Goal: Task Accomplishment & Management: Manage account settings

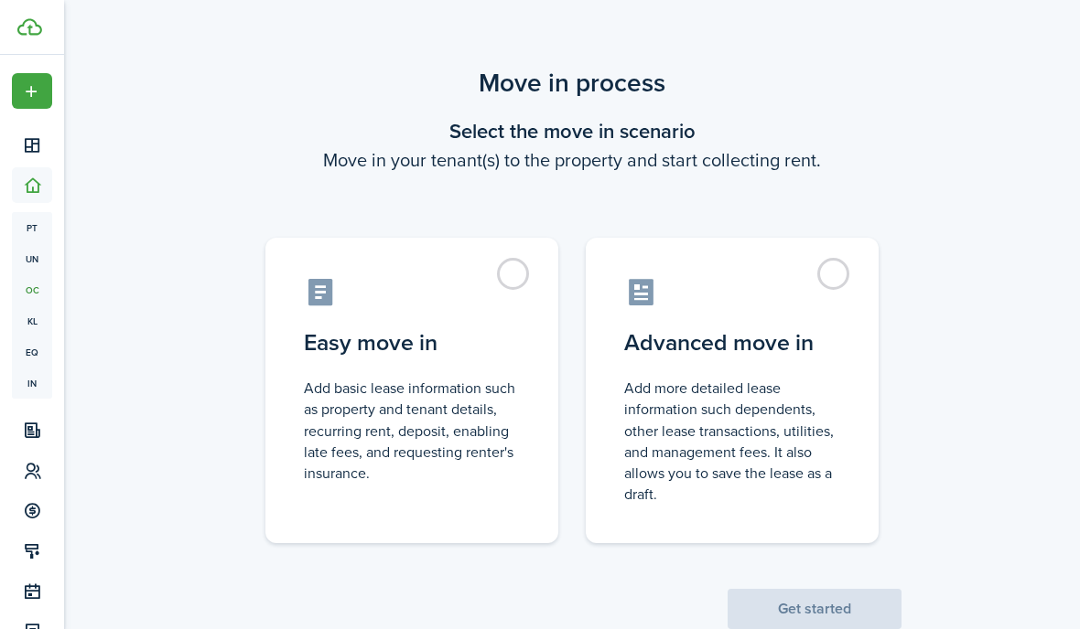
click at [733, 402] on control-radio-card-description "Add more detailed lease information such dependents, other lease transactions, …" at bounding box center [732, 441] width 216 height 127
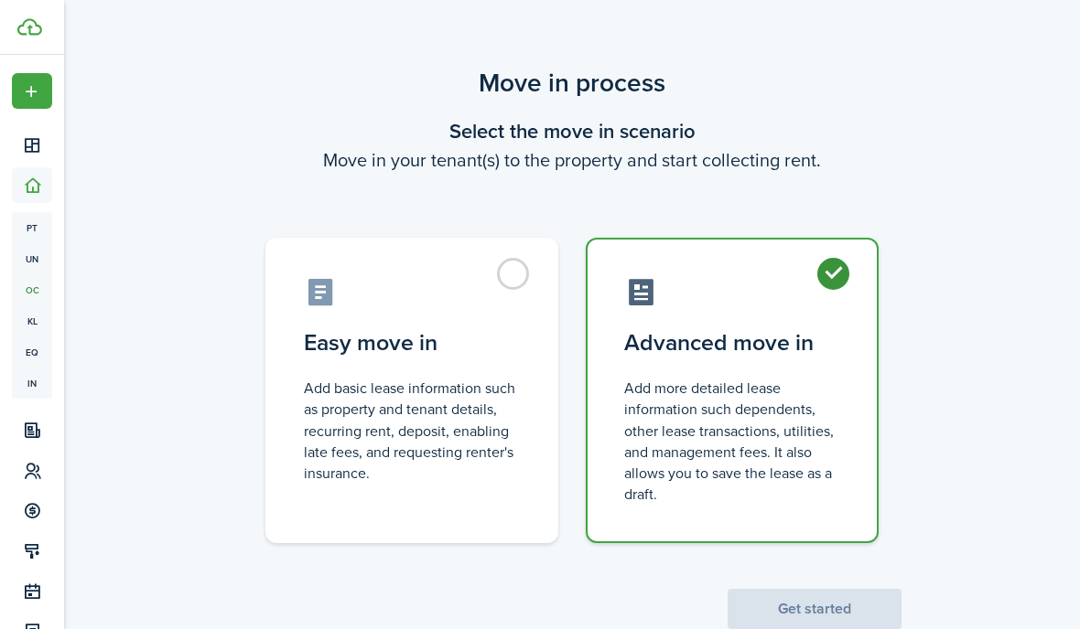
radio input "true"
click at [836, 600] on button "Get started" at bounding box center [814, 609] width 174 height 40
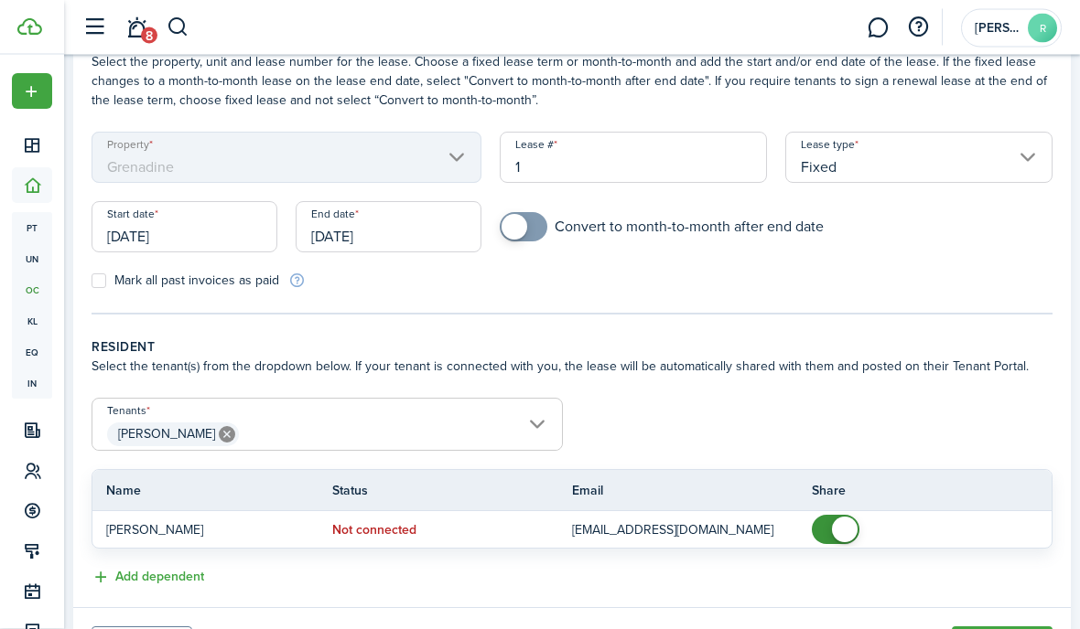
scroll to position [111, 0]
click at [161, 567] on button "Add dependent" at bounding box center [147, 577] width 113 height 21
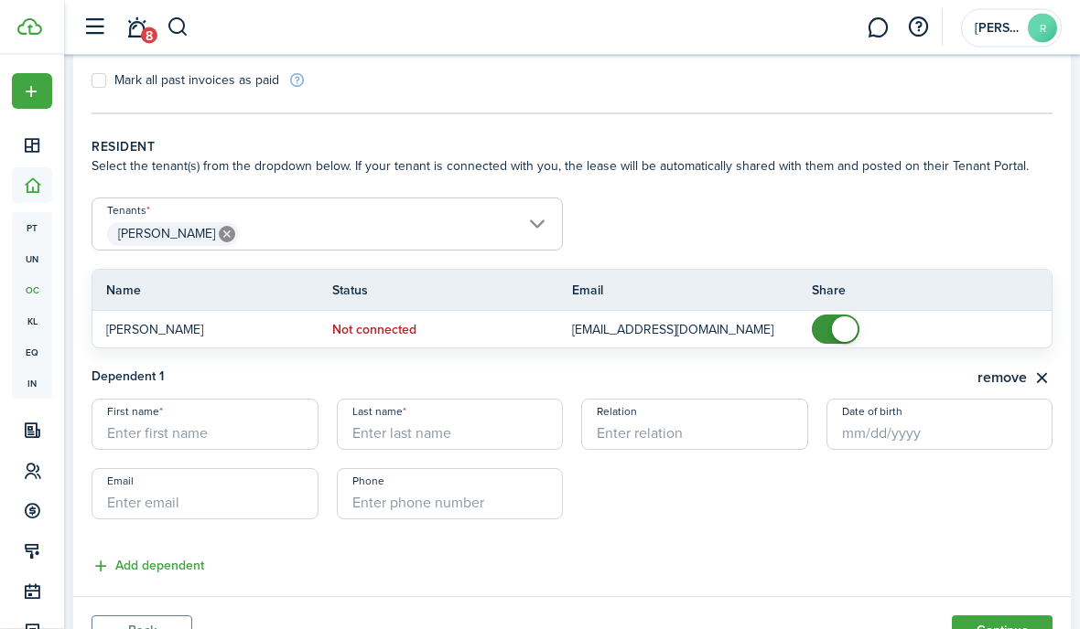
scroll to position [318, 0]
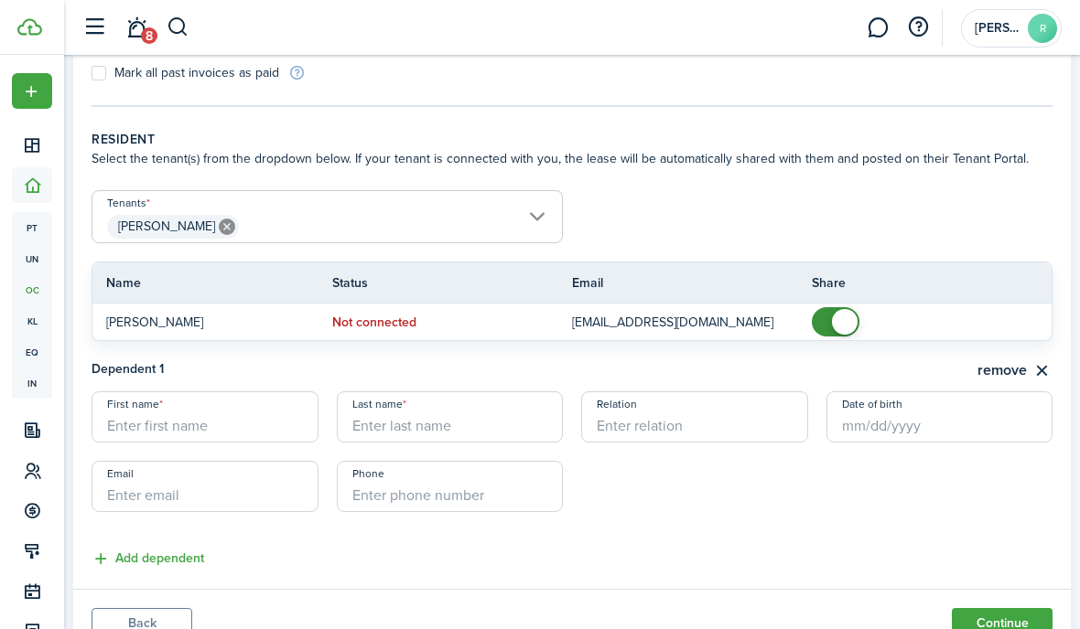
click at [149, 626] on button "Back" at bounding box center [141, 623] width 101 height 31
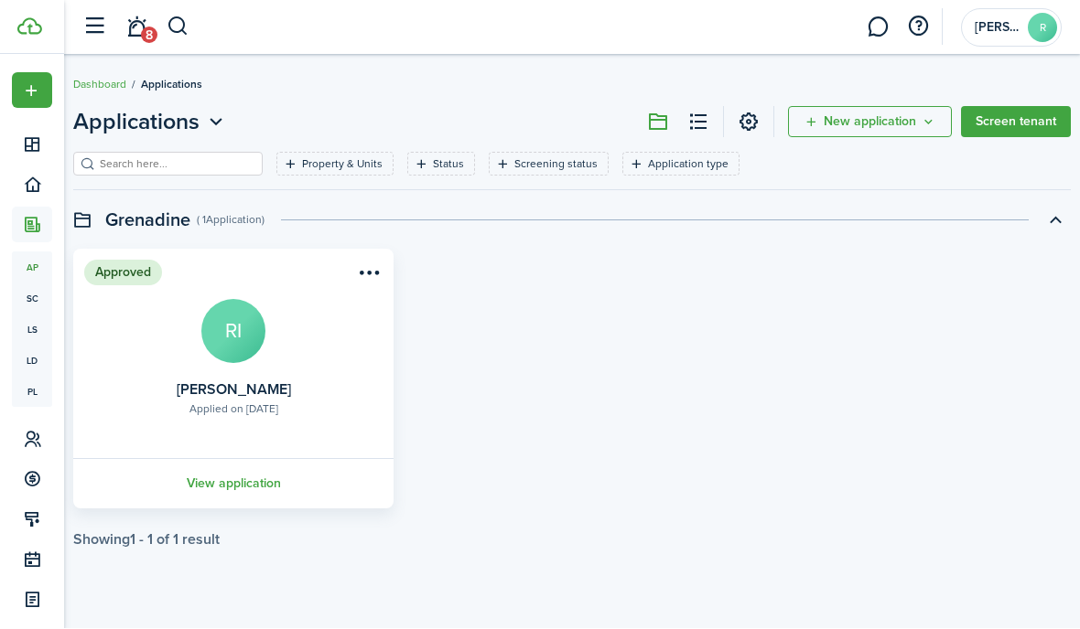
click at [363, 275] on menu-btn-icon "Open menu" at bounding box center [368, 273] width 31 height 31
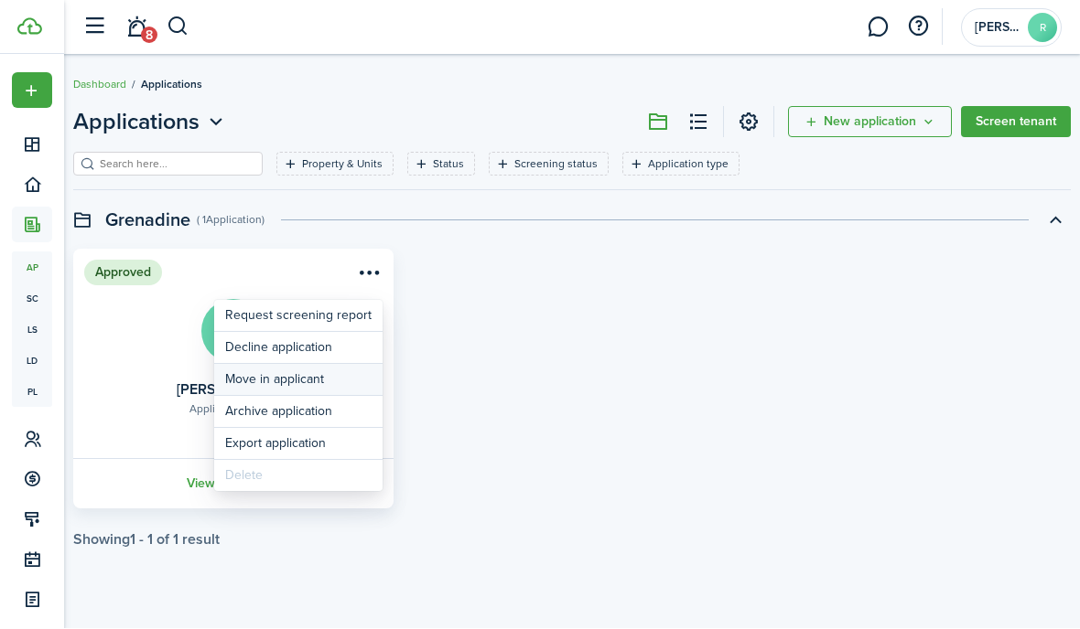
click at [250, 376] on button "Move in applicant" at bounding box center [298, 380] width 168 height 31
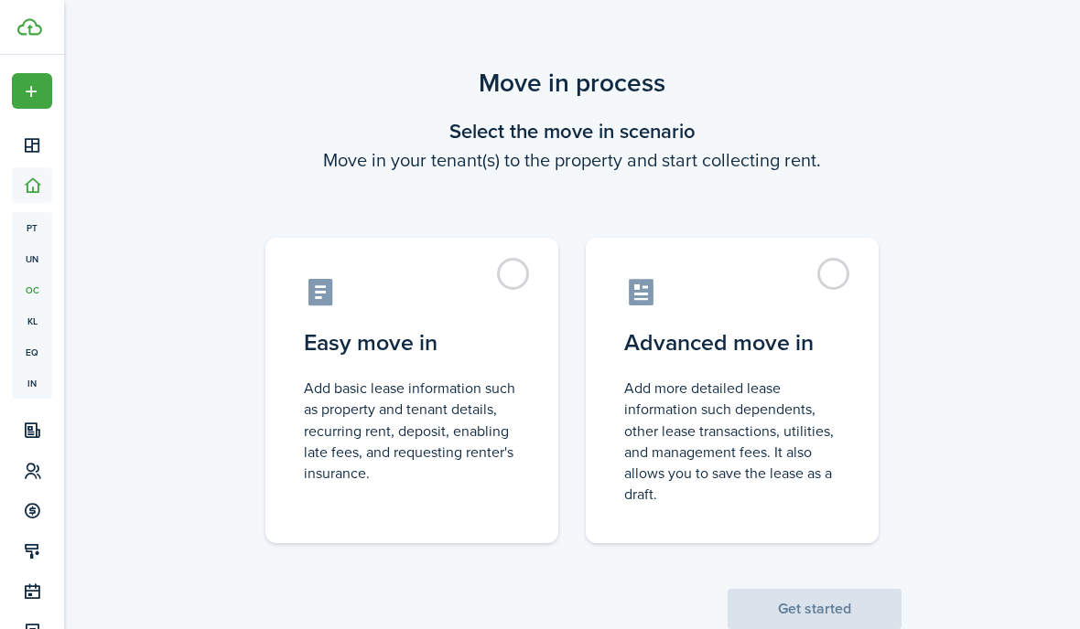
click at [790, 446] on control-radio-card-description "Add more detailed lease information such dependents, other lease transactions, …" at bounding box center [732, 441] width 216 height 127
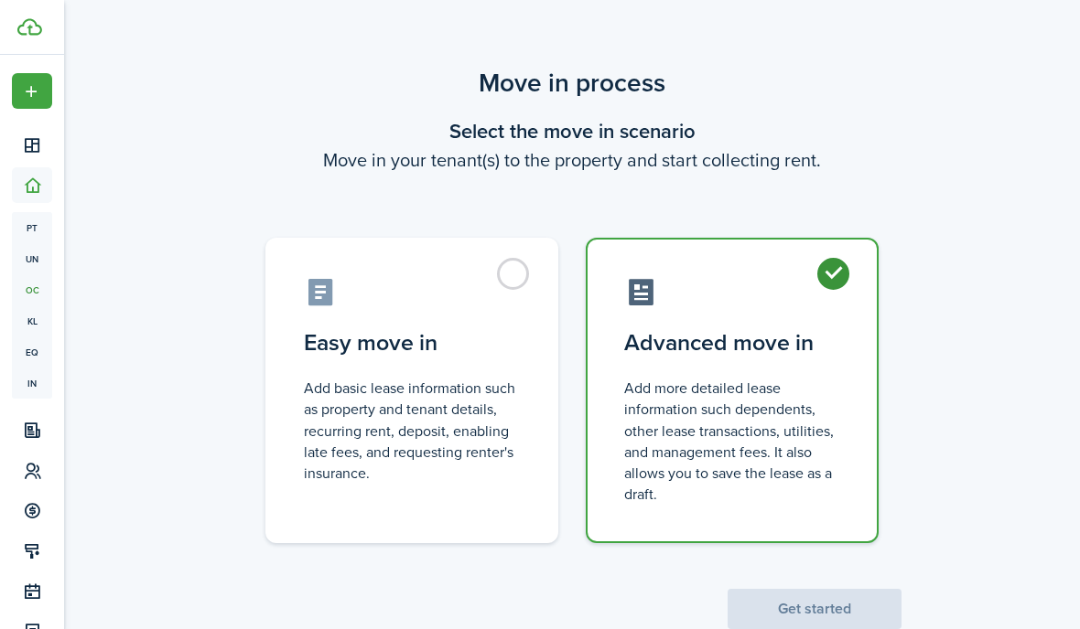
radio input "true"
click at [836, 601] on button "Get started" at bounding box center [814, 609] width 174 height 40
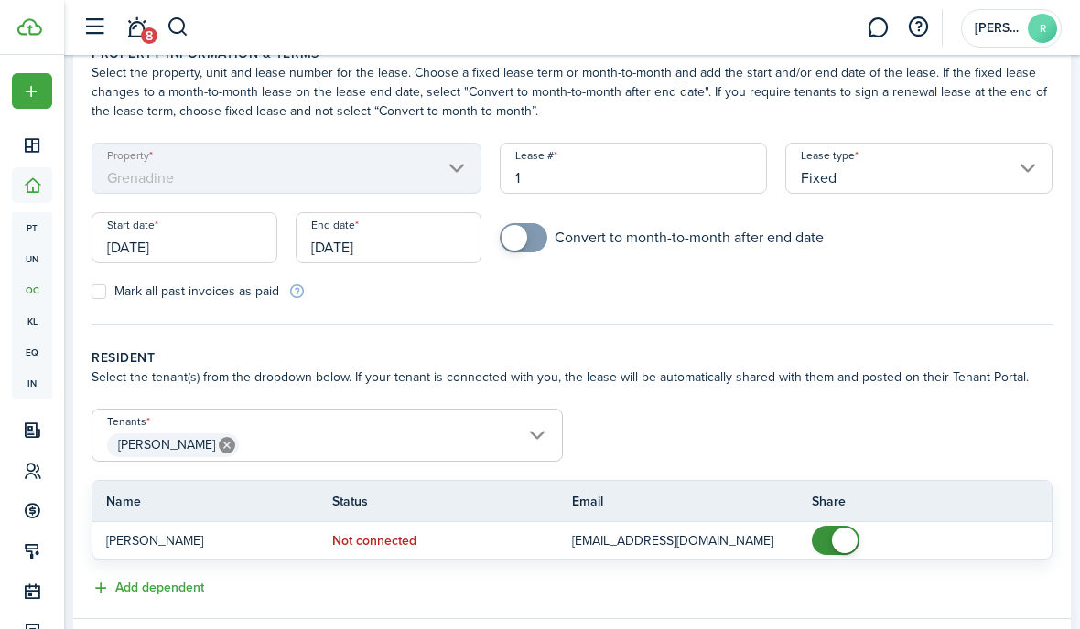
scroll to position [98, 0]
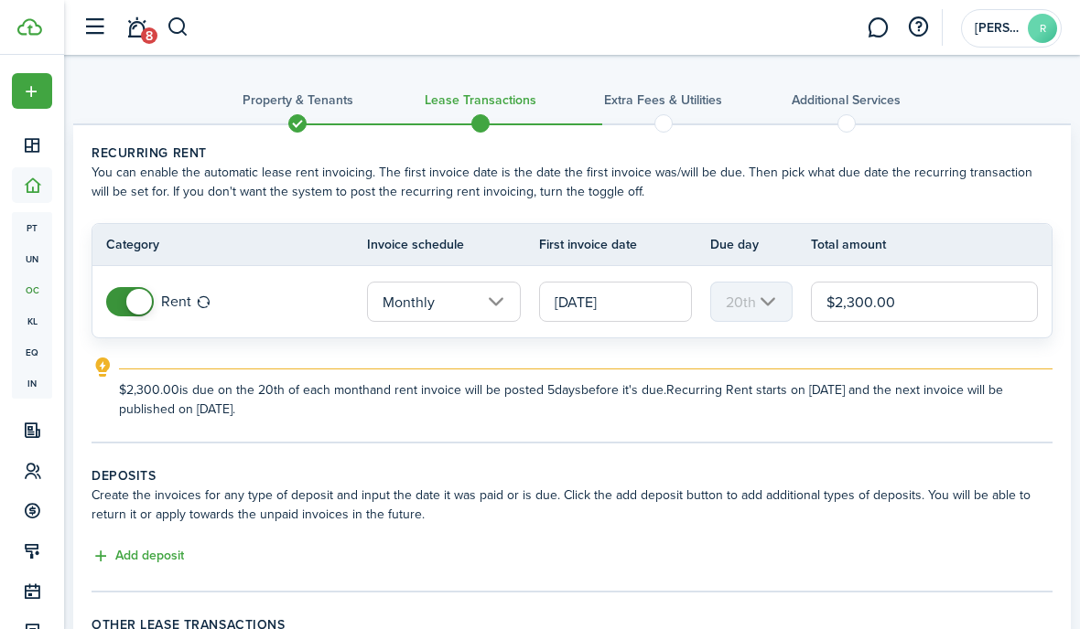
click at [652, 294] on input "[DATE]" at bounding box center [616, 302] width 154 height 40
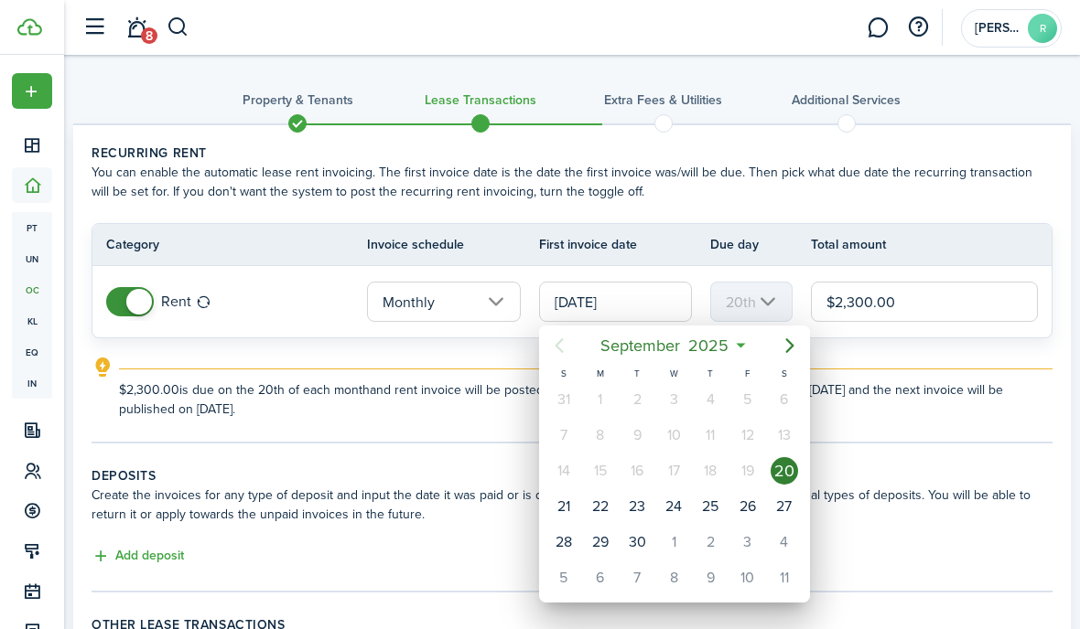
click at [682, 541] on div "1" at bounding box center [673, 542] width 27 height 27
type input "[DATE]"
type input "1st"
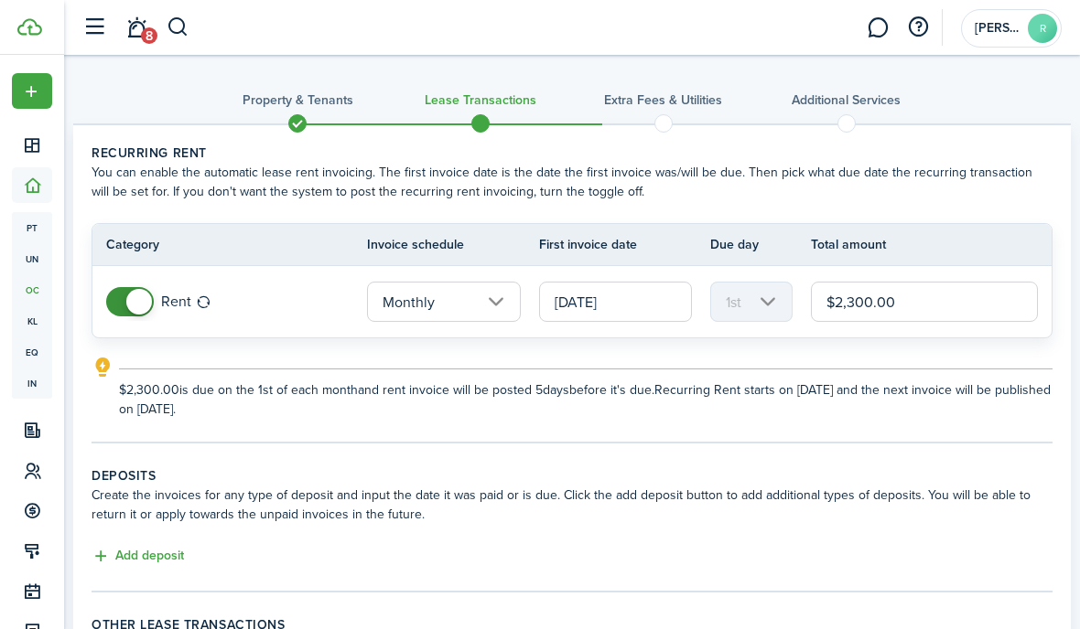
click at [151, 553] on button "Add deposit" at bounding box center [137, 556] width 92 height 21
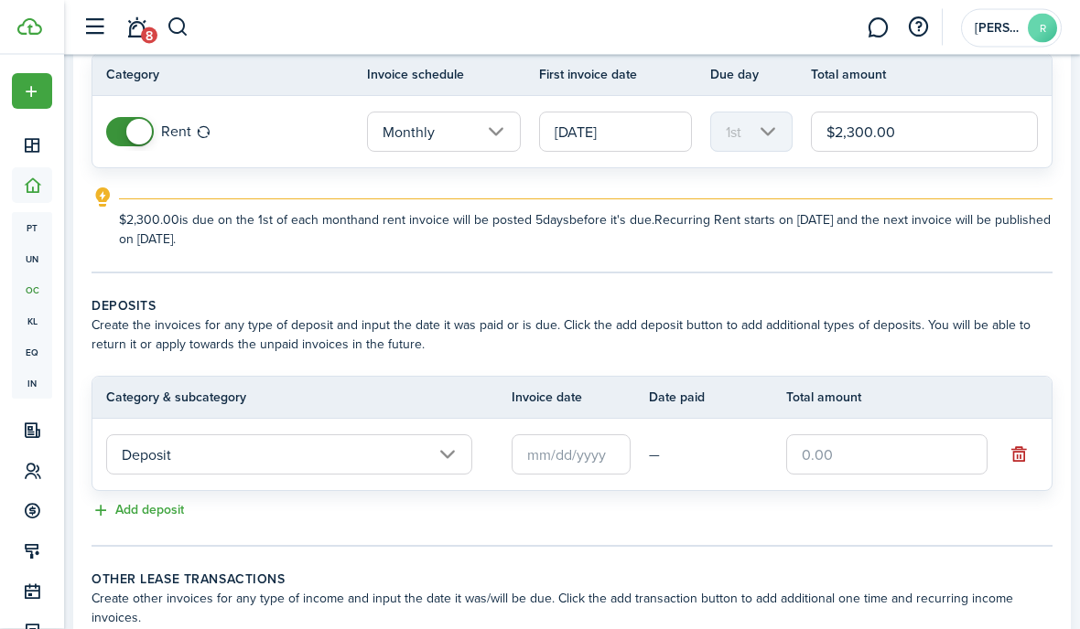
scroll to position [171, 0]
click at [141, 453] on input "Deposit" at bounding box center [289, 454] width 366 height 40
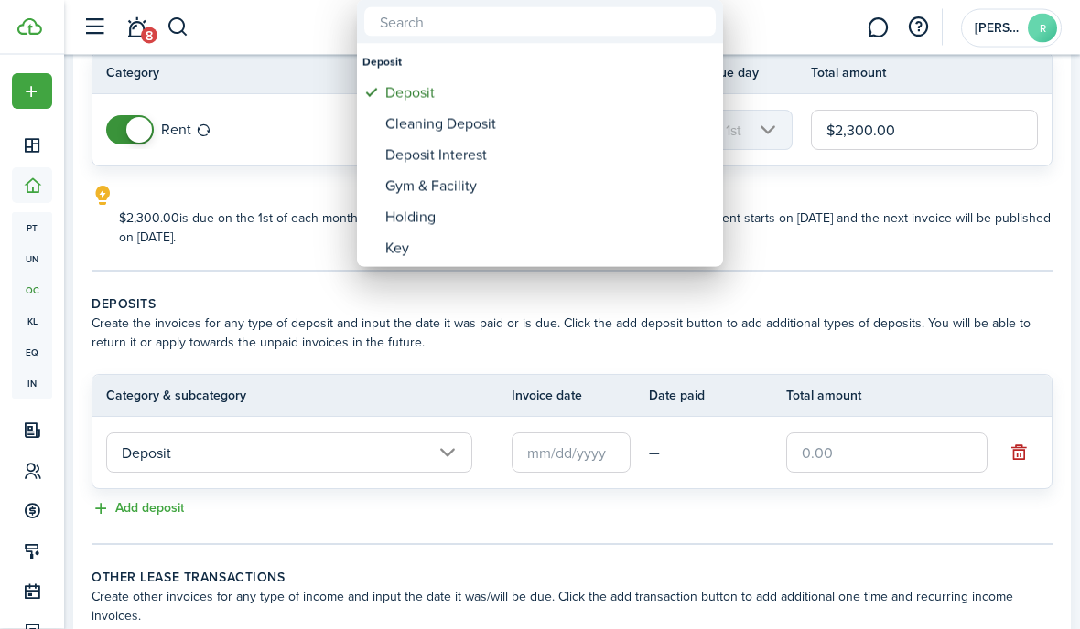
scroll to position [172, 0]
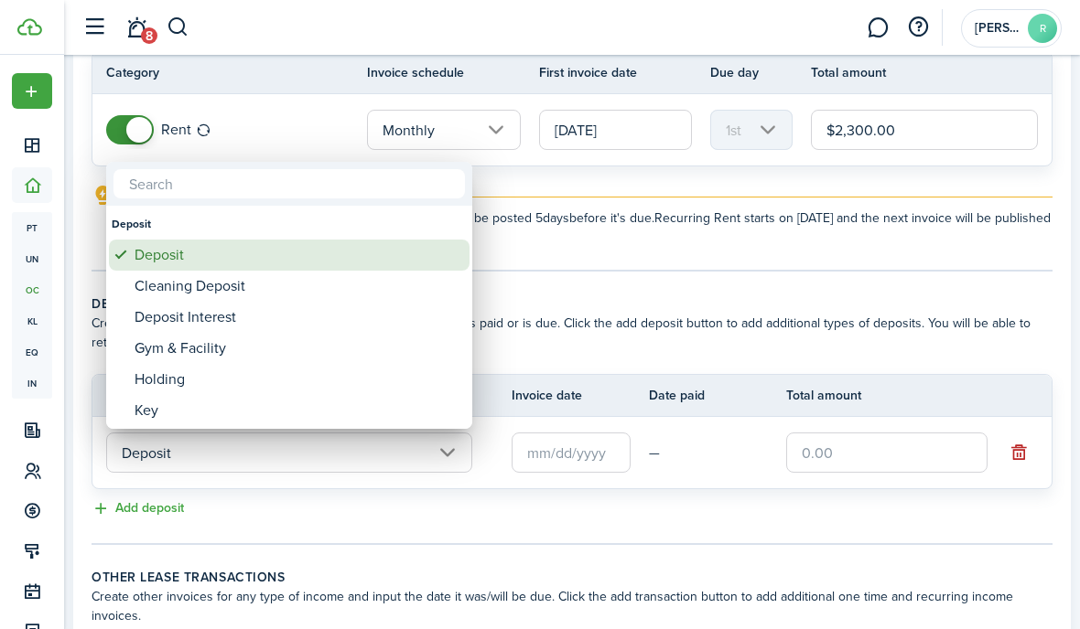
click at [147, 247] on div "Deposit" at bounding box center [296, 255] width 324 height 31
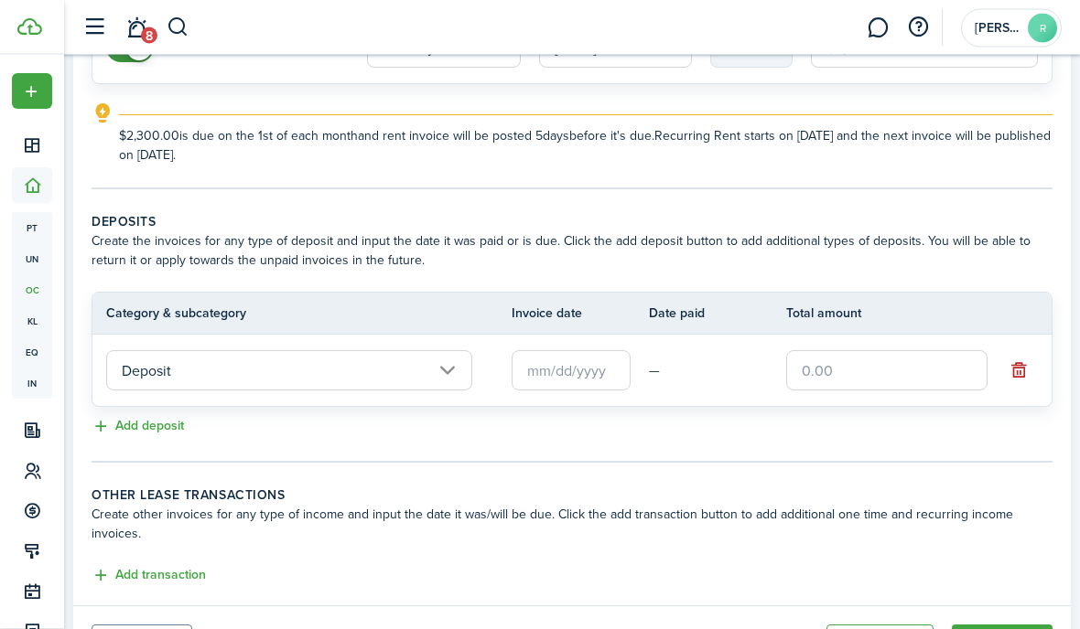
scroll to position [271, 0]
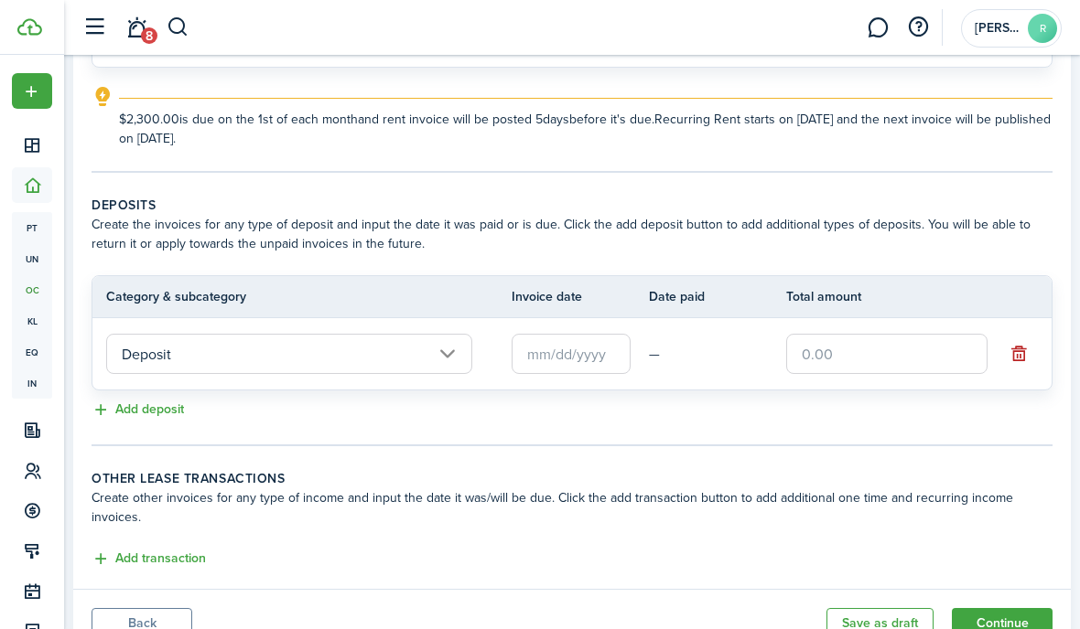
click at [170, 561] on button "Add transaction" at bounding box center [148, 559] width 114 height 21
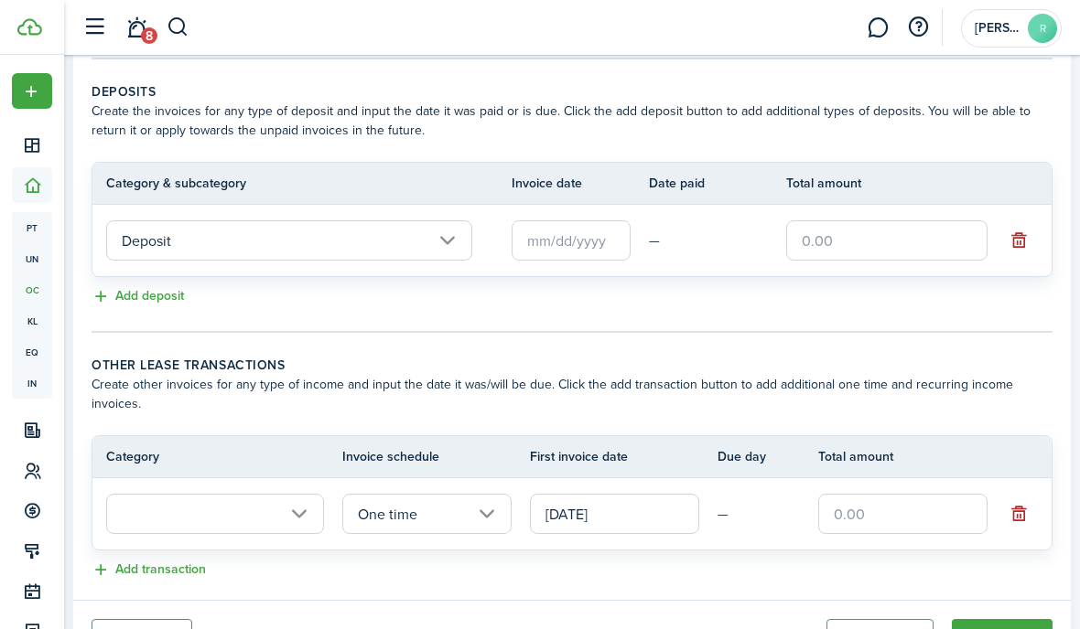
scroll to position [395, 0]
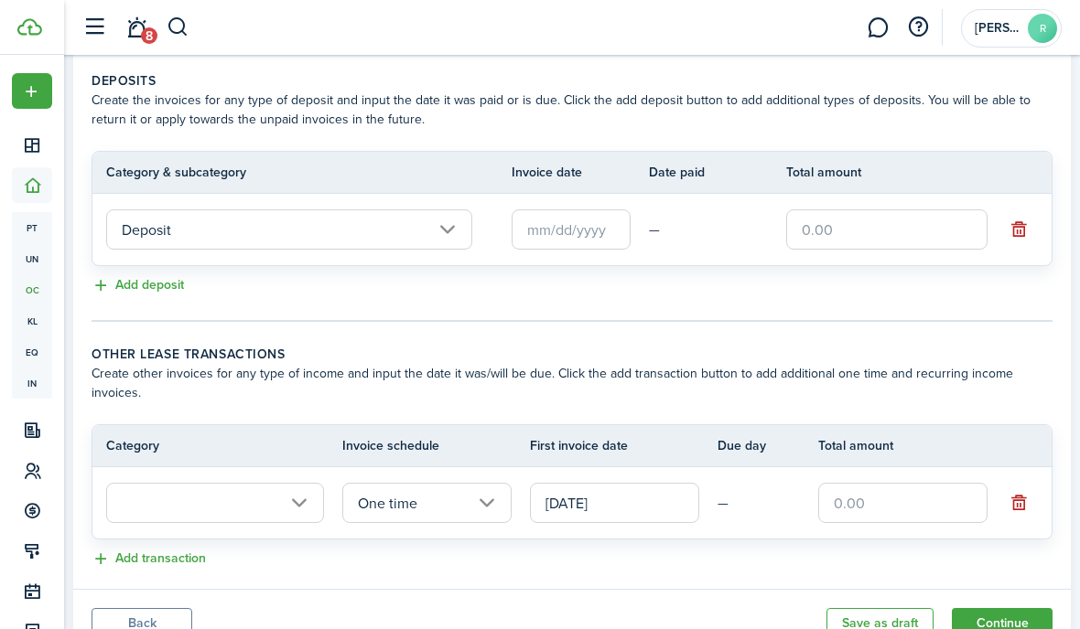
click at [223, 485] on input "text" at bounding box center [215, 503] width 218 height 40
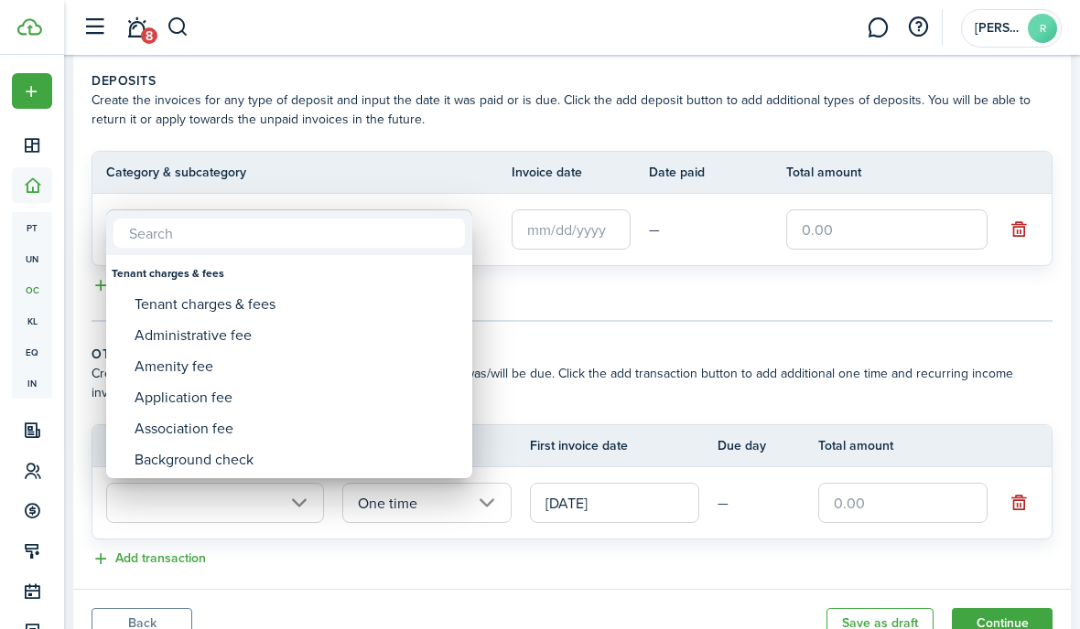
click at [161, 303] on div "Tenant charges & fees" at bounding box center [296, 304] width 324 height 31
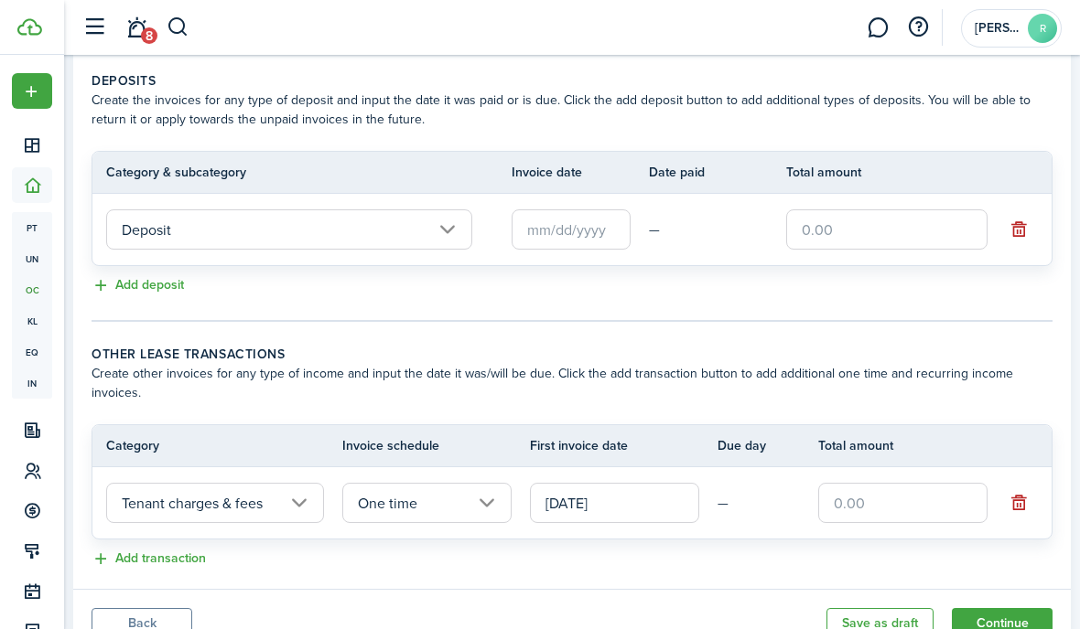
click at [158, 508] on input "Tenant charges & fees" at bounding box center [215, 503] width 218 height 40
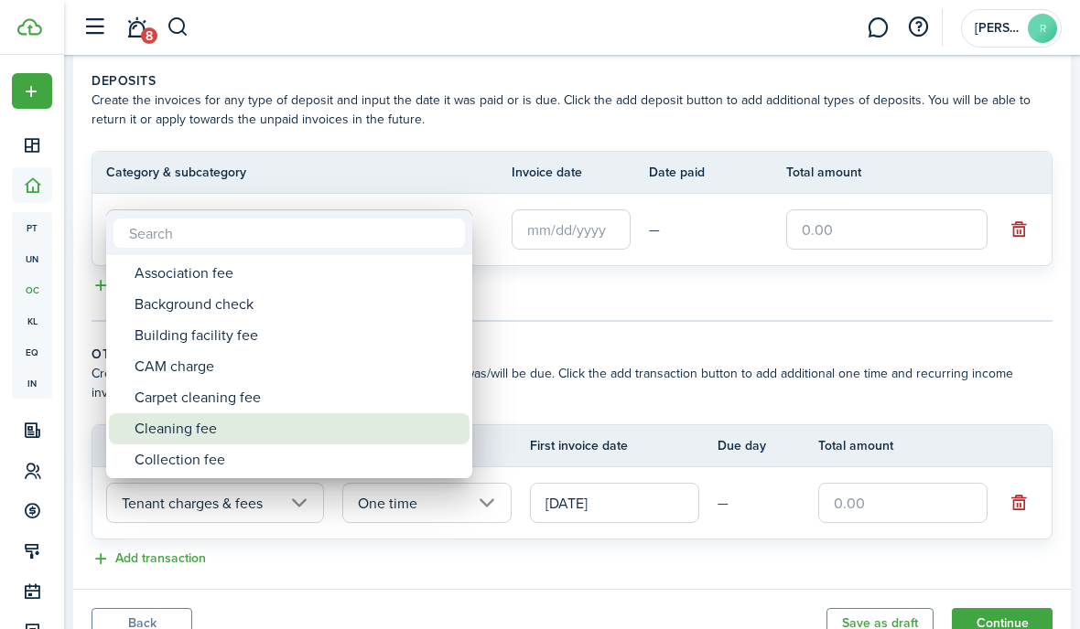
click at [165, 428] on div "Cleaning fee" at bounding box center [296, 429] width 324 height 31
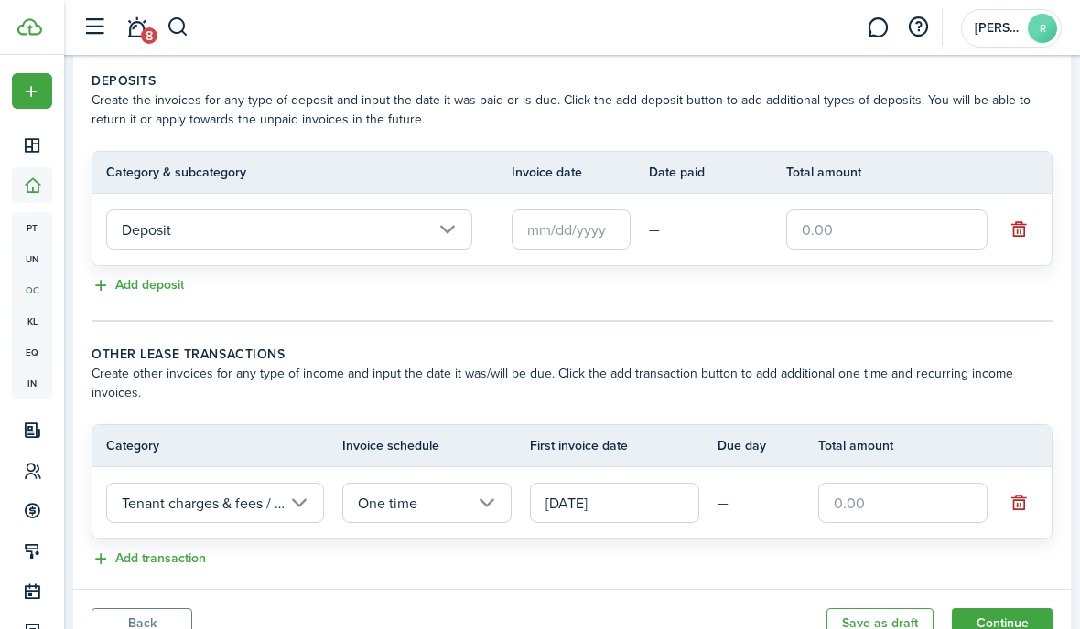
click at [183, 500] on input "Tenant charges & fees / Cleaning fee" at bounding box center [215, 503] width 218 height 40
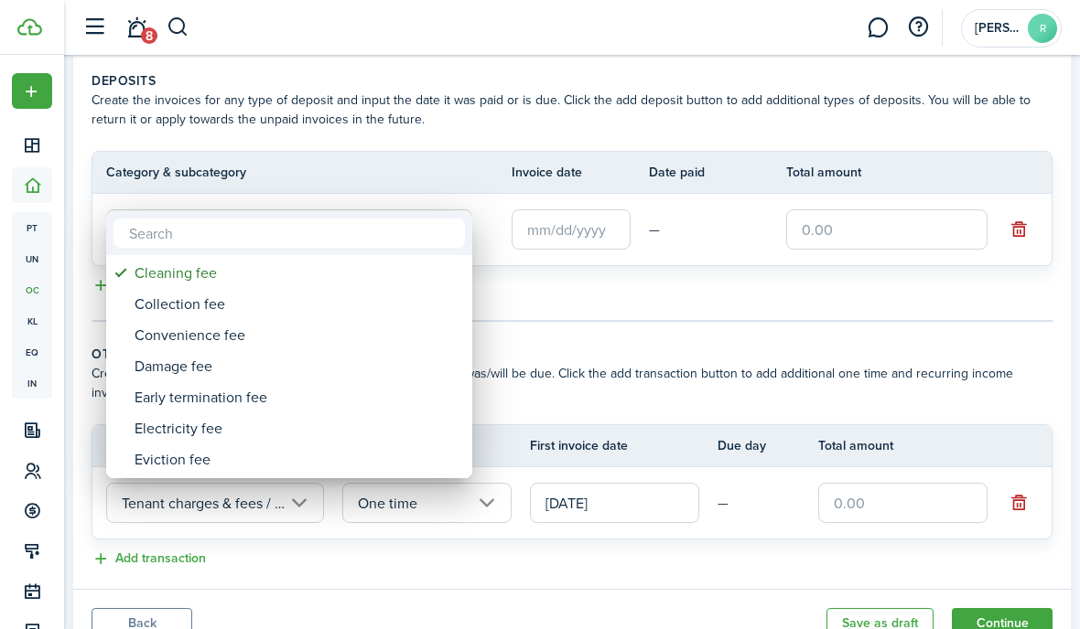
click at [181, 505] on div at bounding box center [540, 315] width 1372 height 922
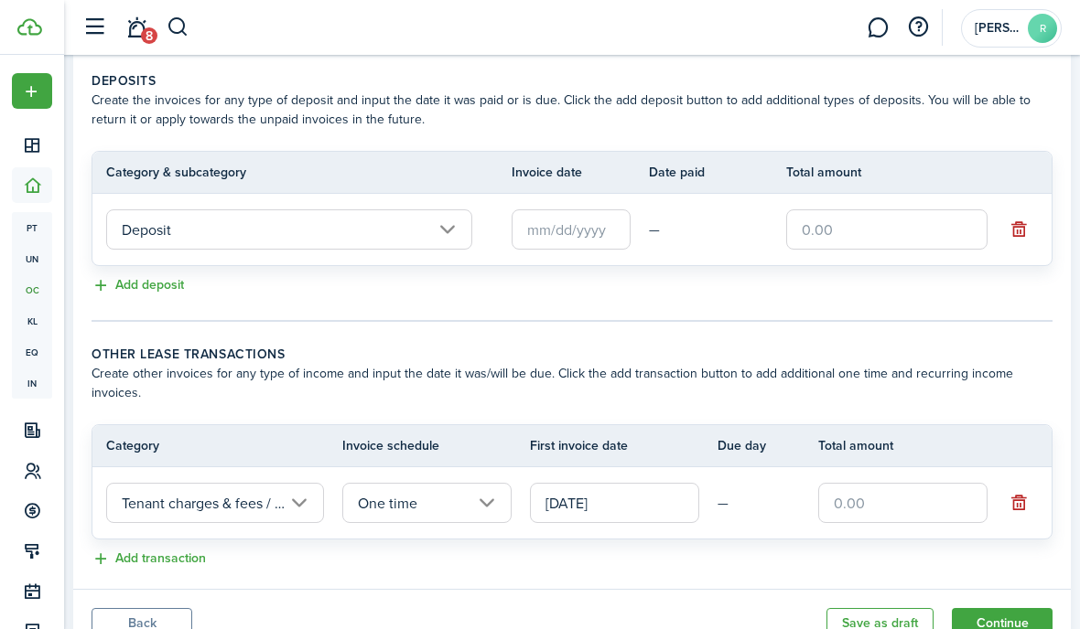
click at [294, 496] on input "Tenant charges & fees / Cleaning fee" at bounding box center [215, 503] width 218 height 40
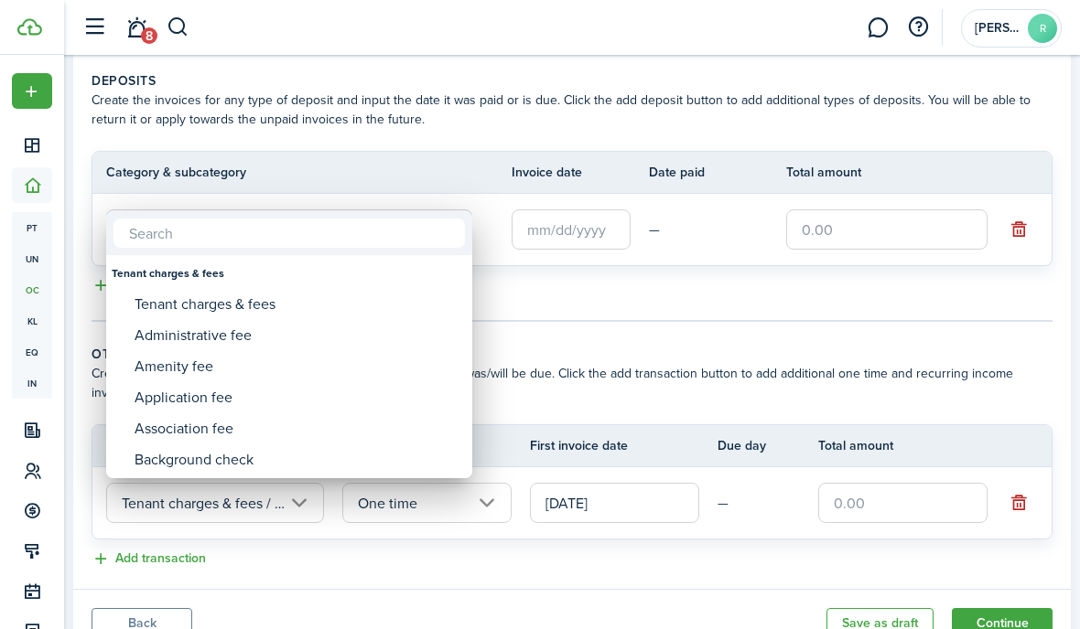
click at [150, 302] on div "Tenant charges & fees" at bounding box center [296, 304] width 324 height 31
type input "Tenant charges & fees"
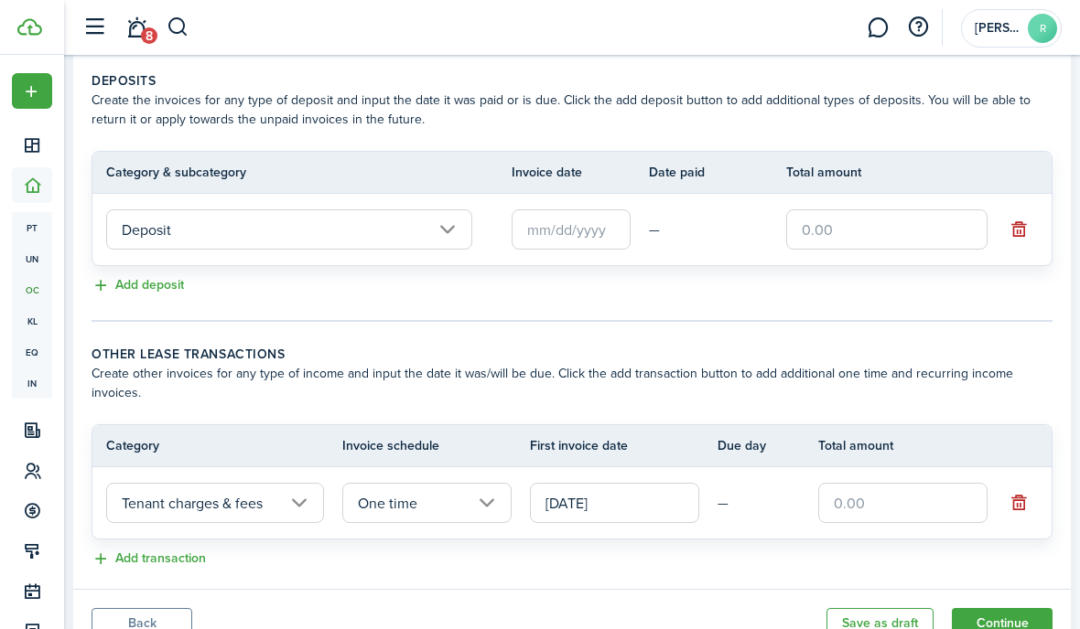
click at [277, 501] on input "Tenant charges & fees" at bounding box center [215, 503] width 218 height 40
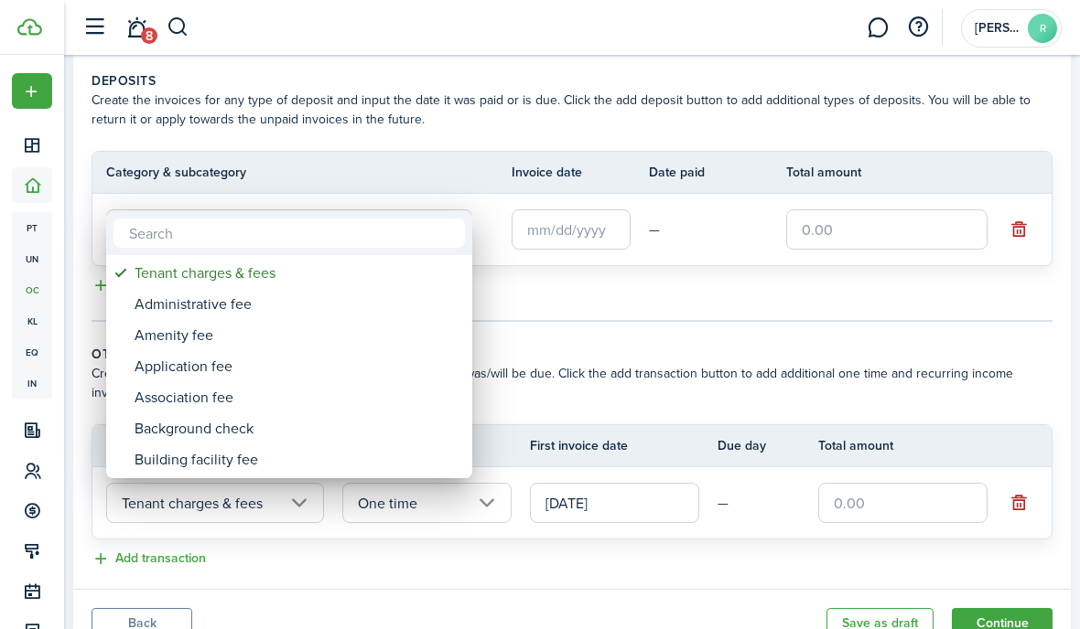
click at [121, 272] on span at bounding box center [122, 274] width 26 height 26
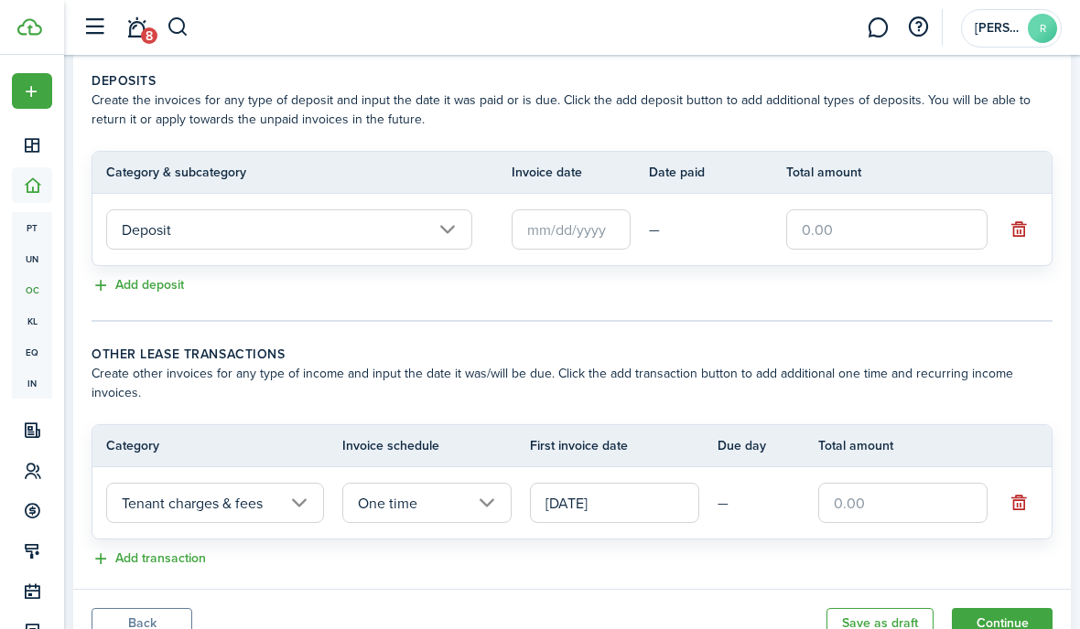
click at [1029, 496] on button "button" at bounding box center [1018, 503] width 26 height 26
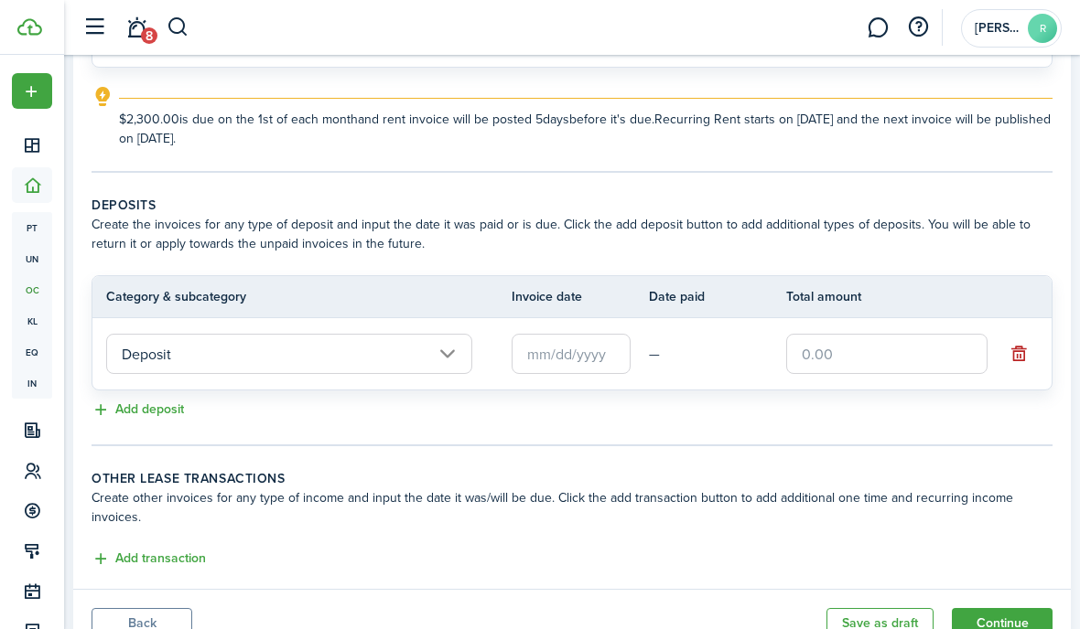
click at [153, 559] on button "Add transaction" at bounding box center [148, 559] width 114 height 21
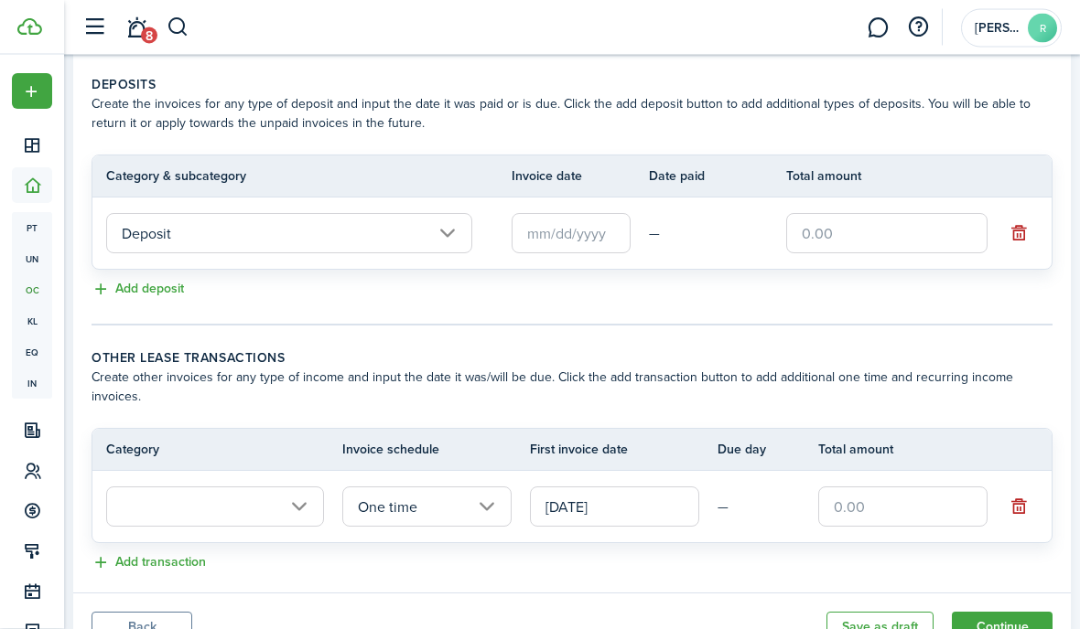
scroll to position [395, 0]
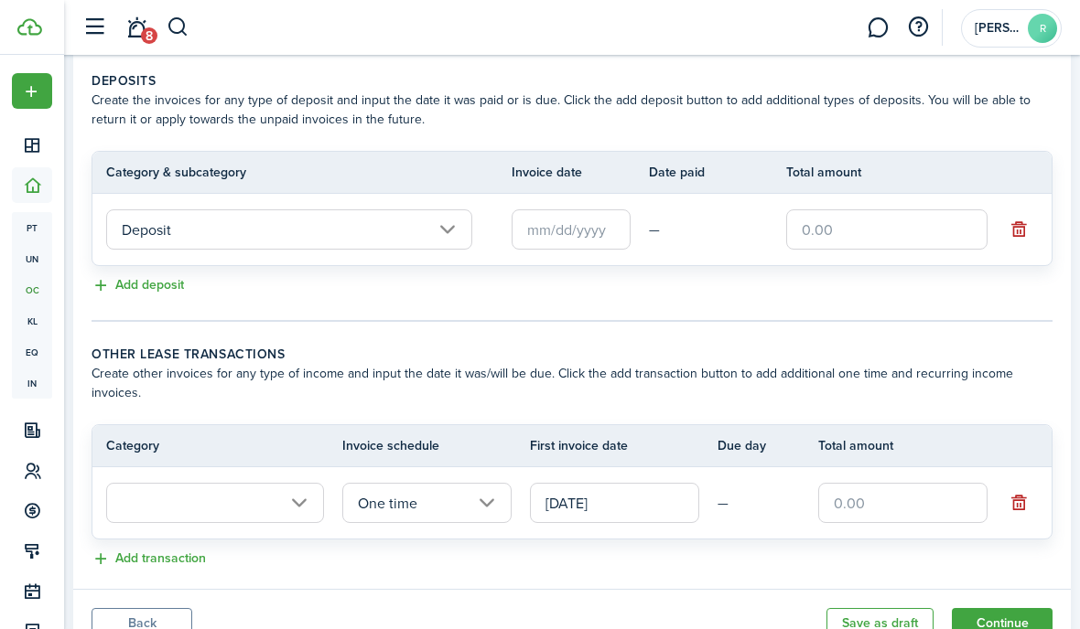
click at [296, 500] on input "text" at bounding box center [215, 503] width 218 height 40
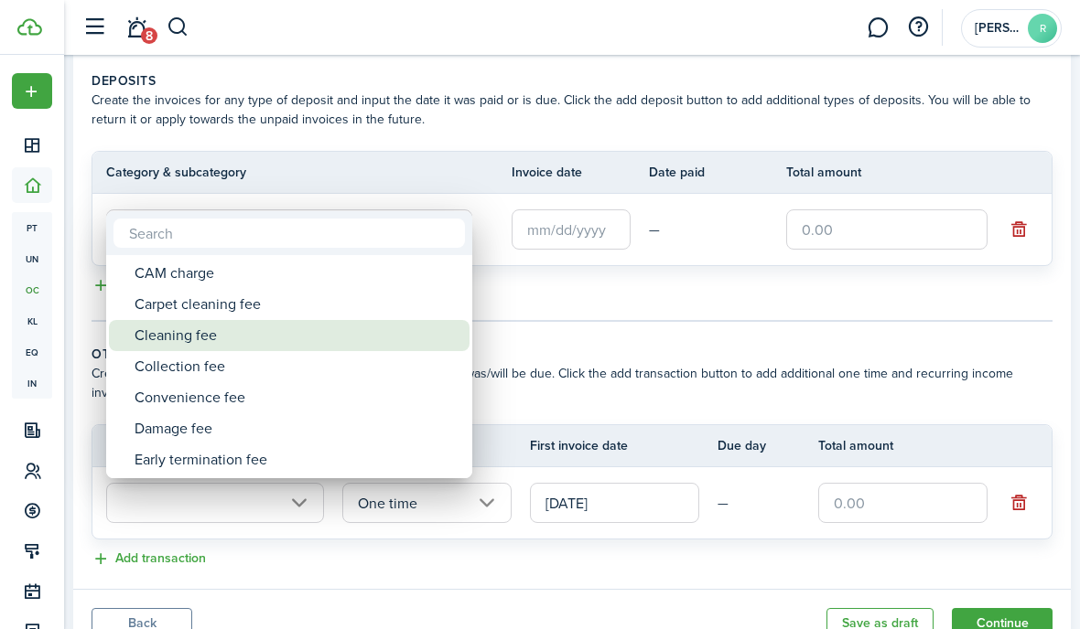
click at [154, 342] on div "Cleaning fee" at bounding box center [296, 335] width 324 height 31
type input "Tenant charges & fees / Cleaning fee"
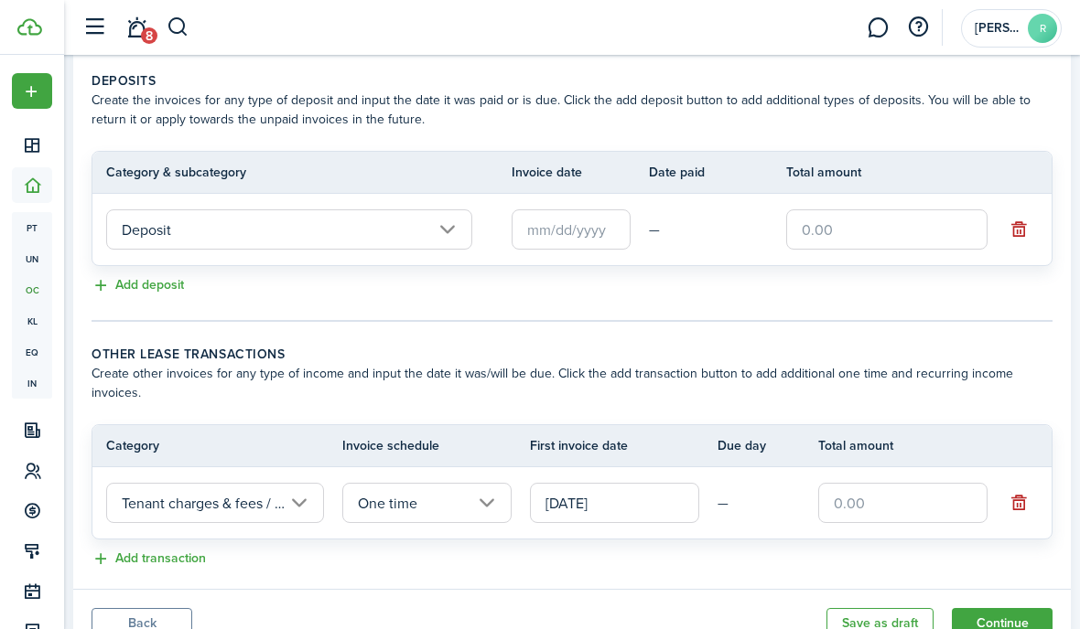
scroll to position [472, 0]
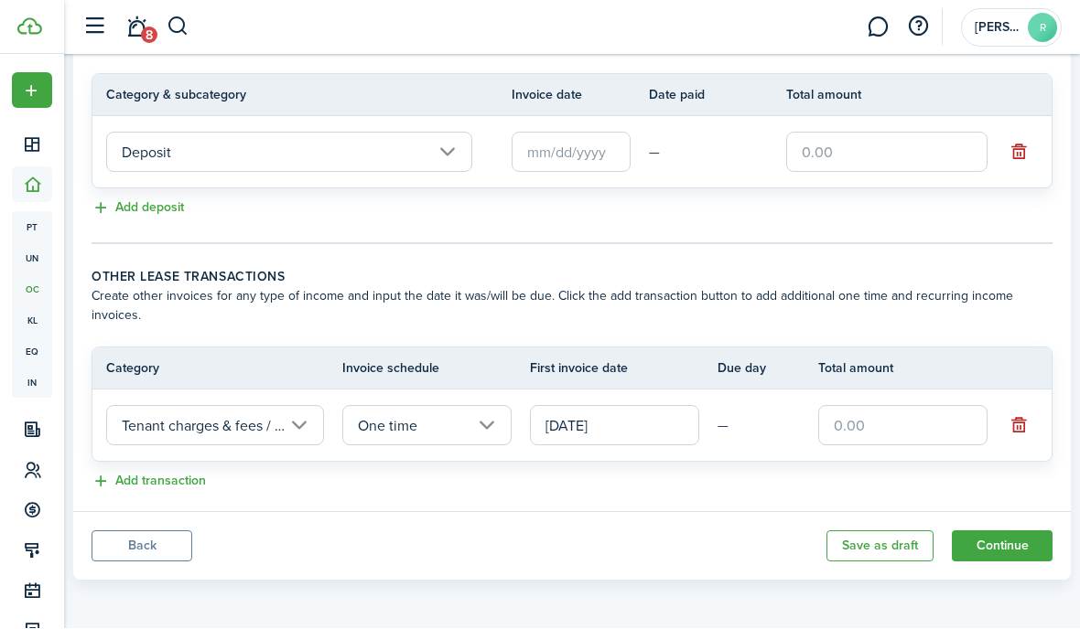
click at [996, 540] on button "Continue" at bounding box center [1001, 547] width 101 height 31
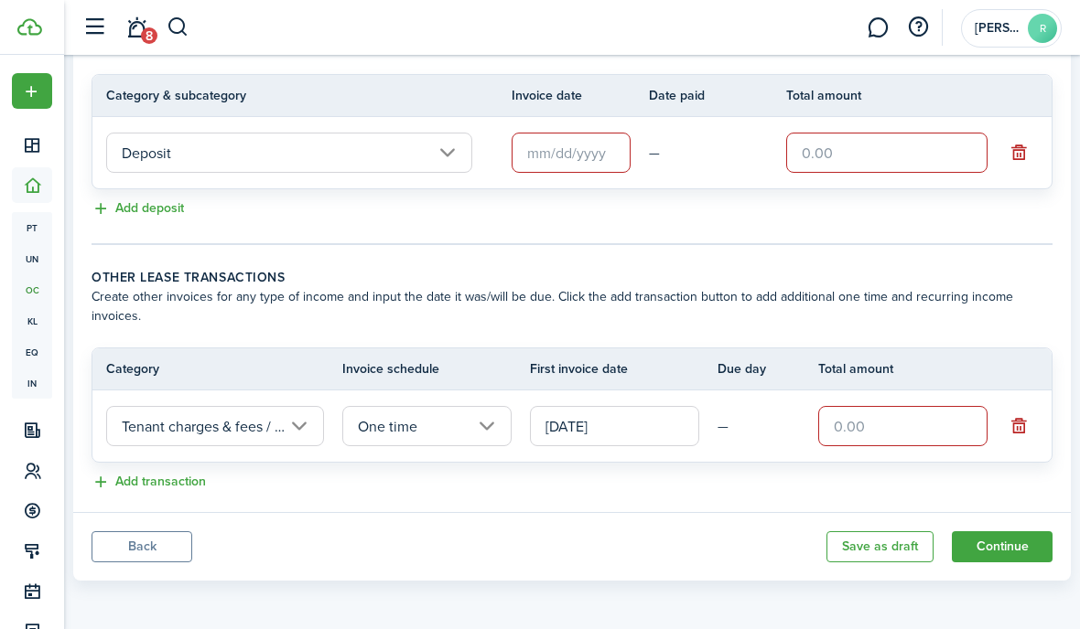
click at [898, 422] on input "text" at bounding box center [902, 426] width 169 height 40
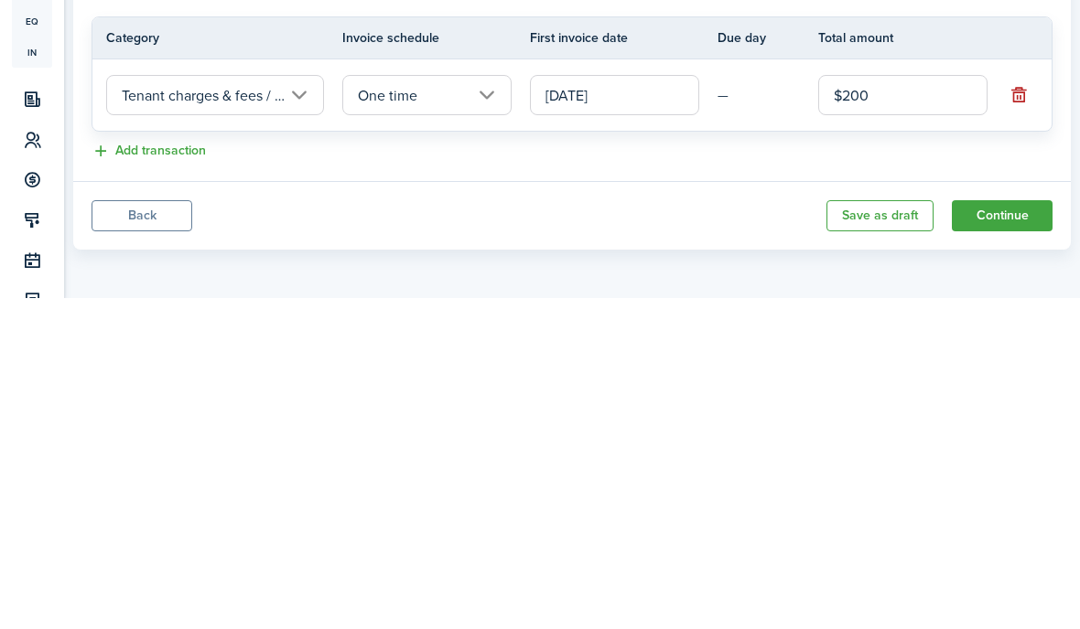
click at [235, 472] on div "Add transaction" at bounding box center [571, 483] width 961 height 22
type input "$200.00"
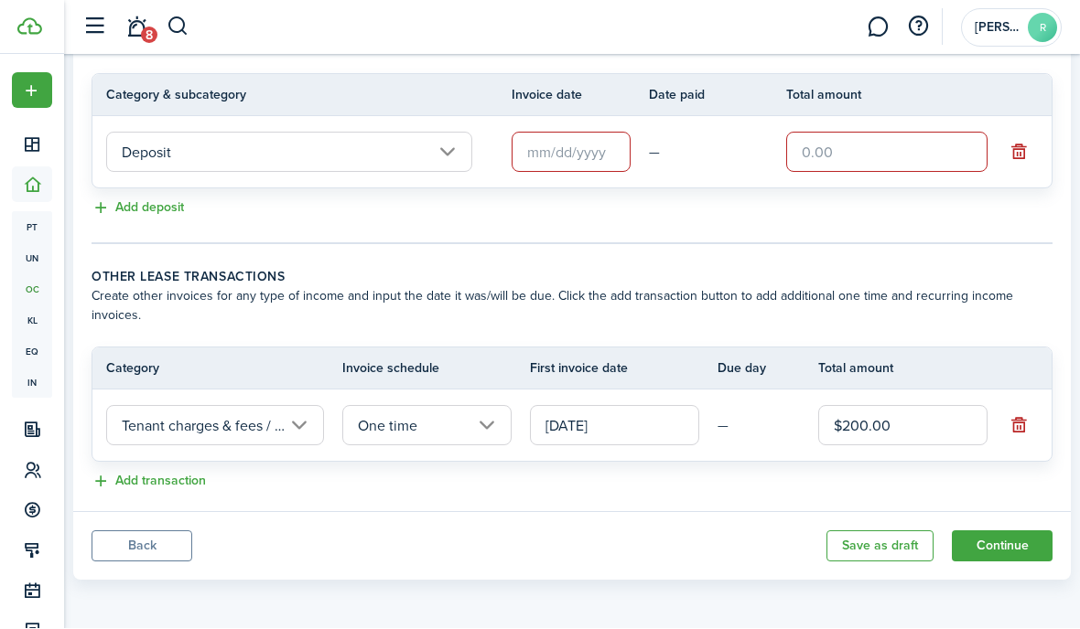
click at [984, 547] on button "Continue" at bounding box center [1001, 547] width 101 height 31
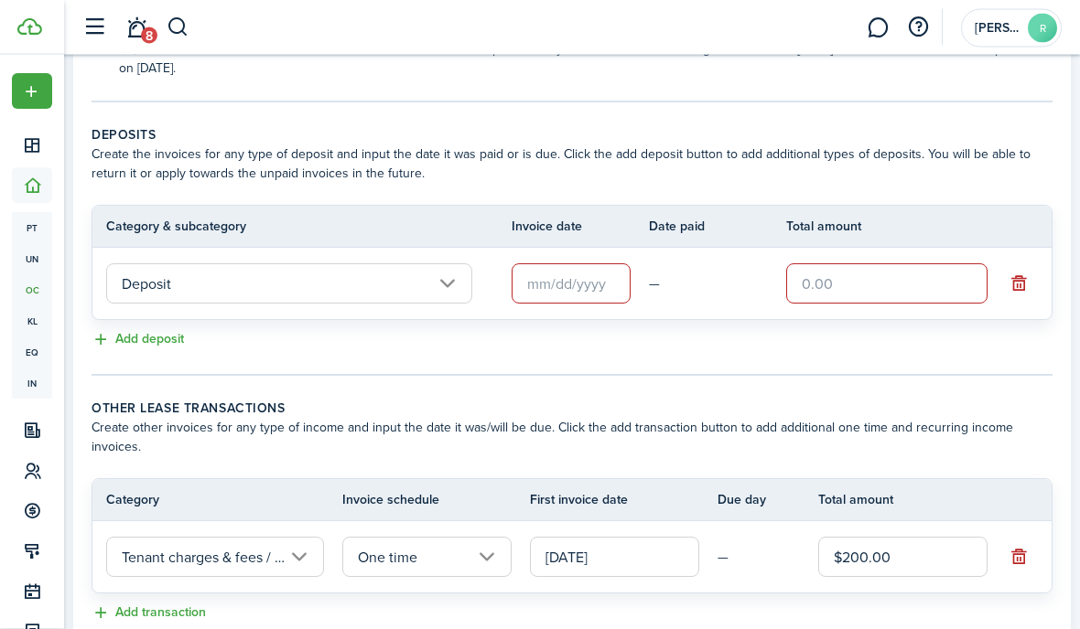
scroll to position [310, 0]
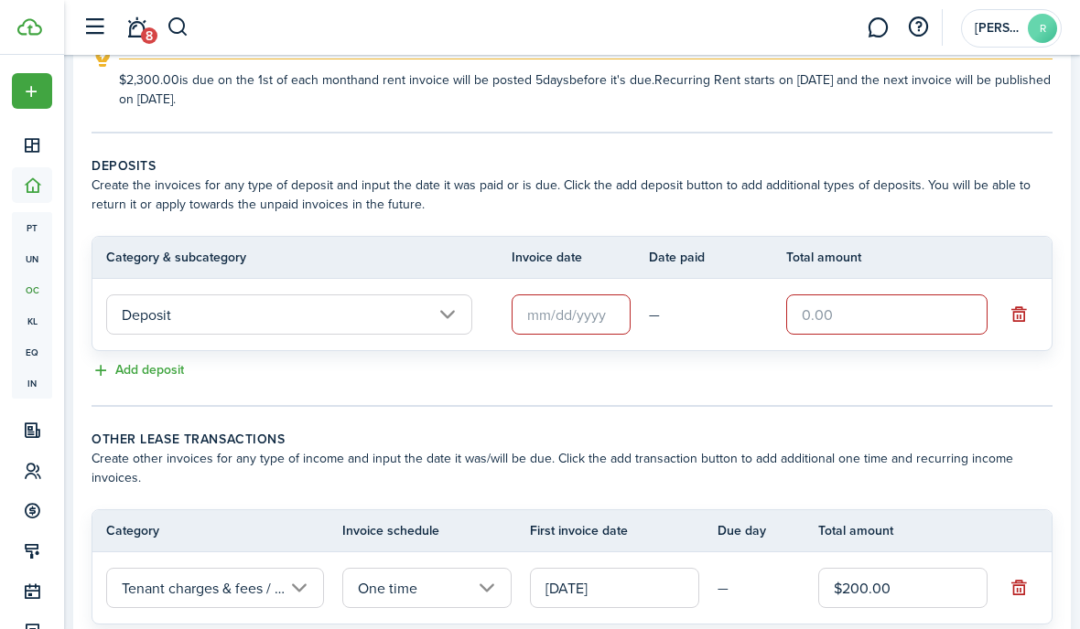
click at [892, 313] on input "text" at bounding box center [886, 315] width 201 height 40
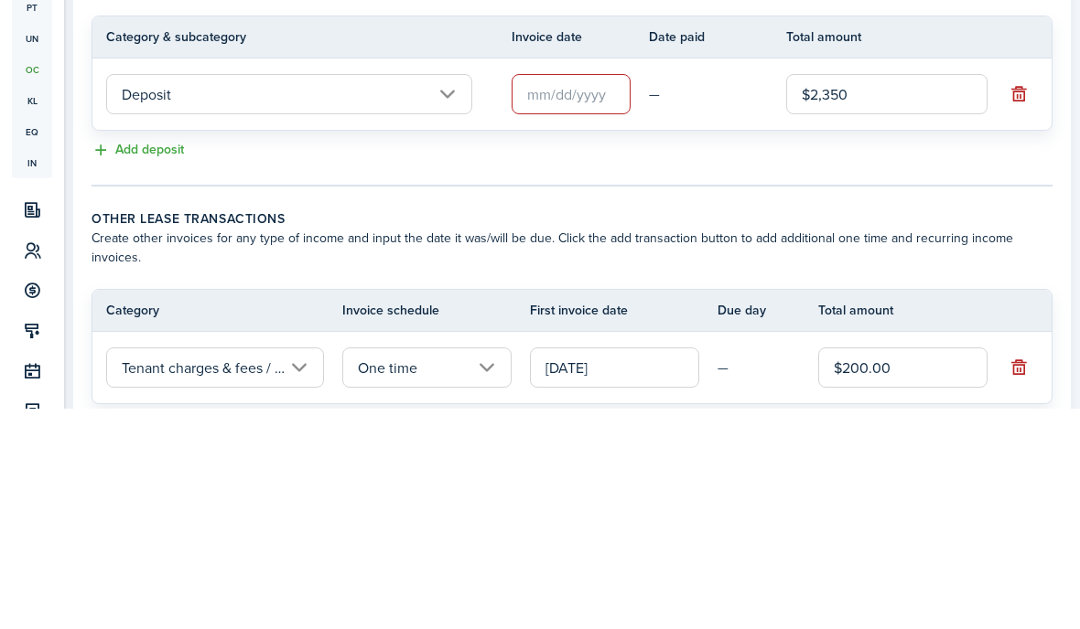
click at [517, 295] on input "text" at bounding box center [570, 315] width 119 height 40
type input "$2,350.00"
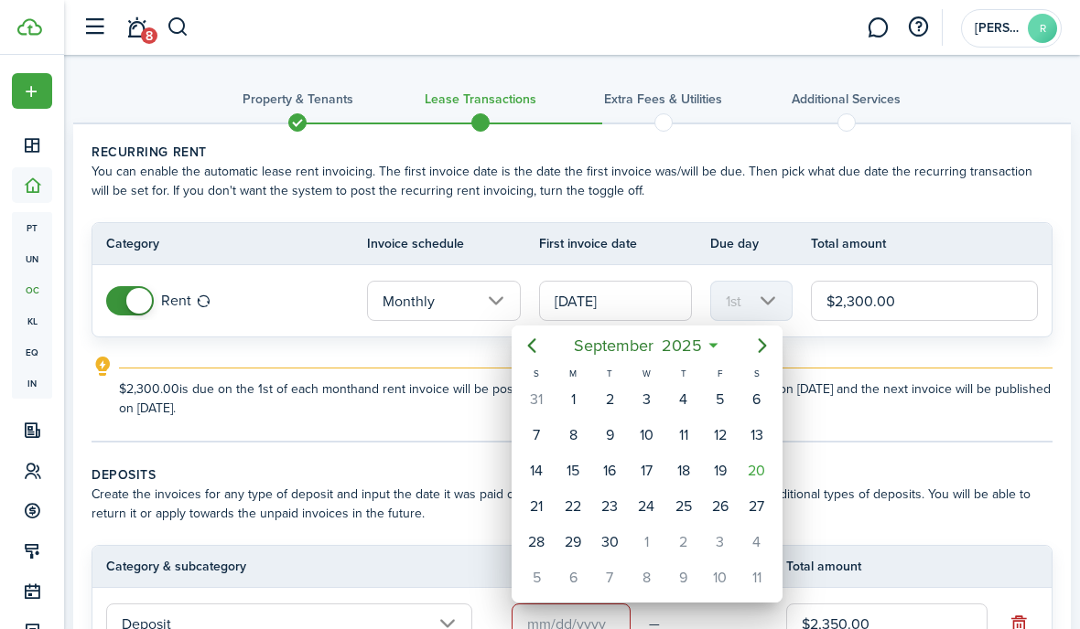
scroll to position [0, 0]
click at [649, 533] on div "1" at bounding box center [645, 543] width 27 height 27
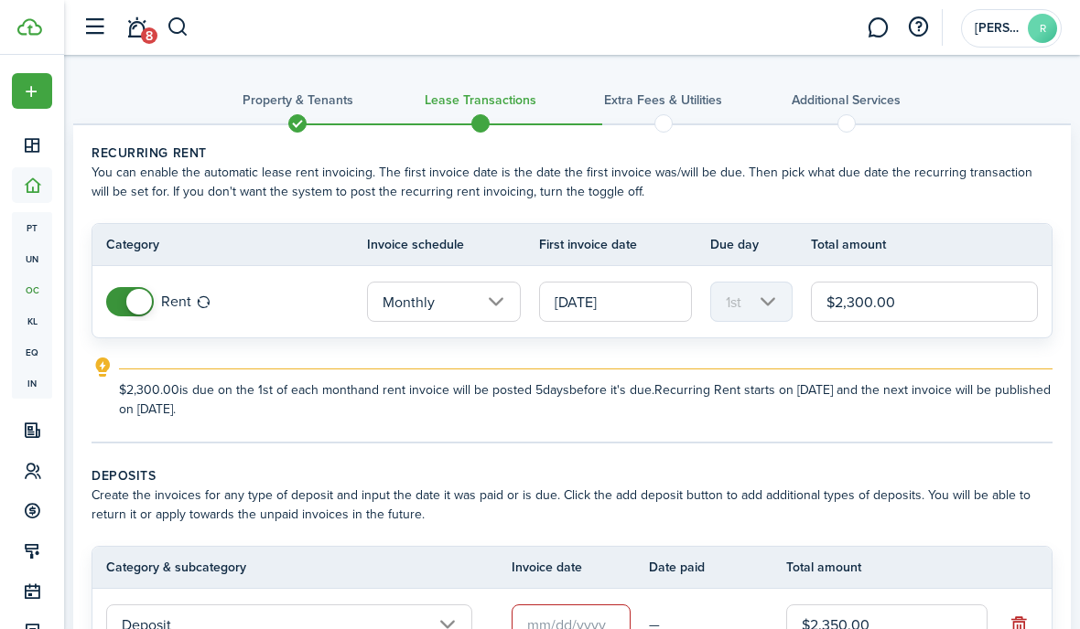
type input "[DATE]"
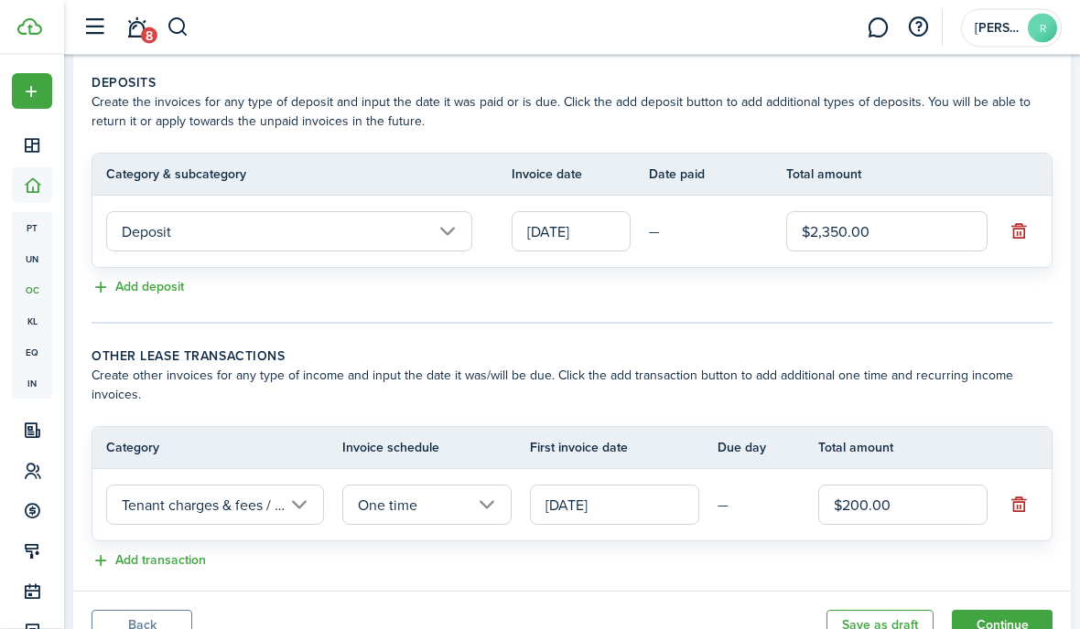
scroll to position [395, 0]
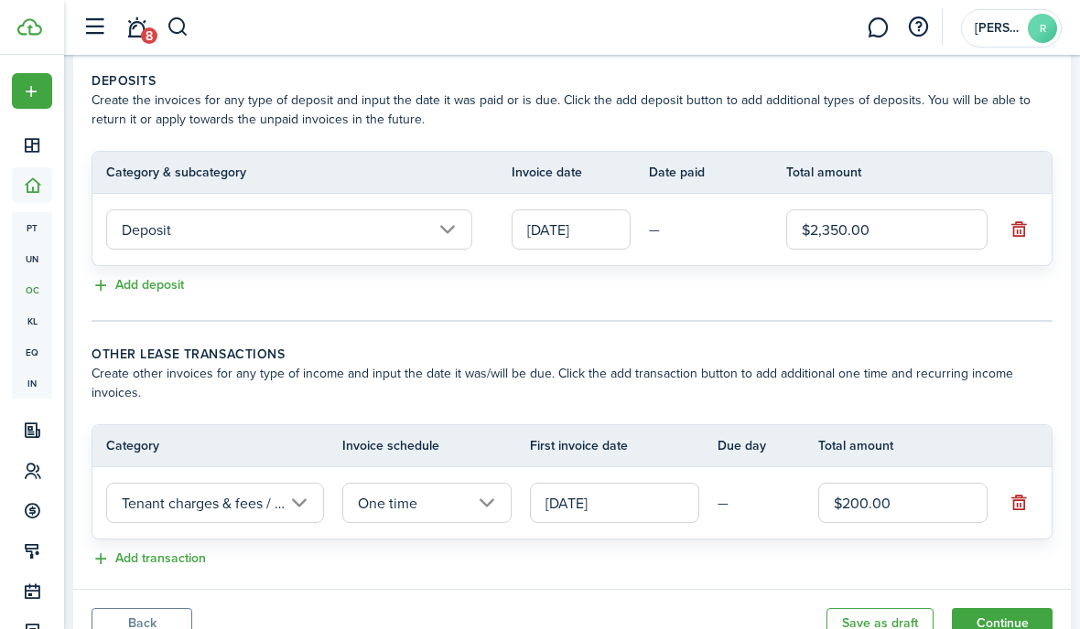
click at [1005, 620] on button "Continue" at bounding box center [1001, 623] width 101 height 31
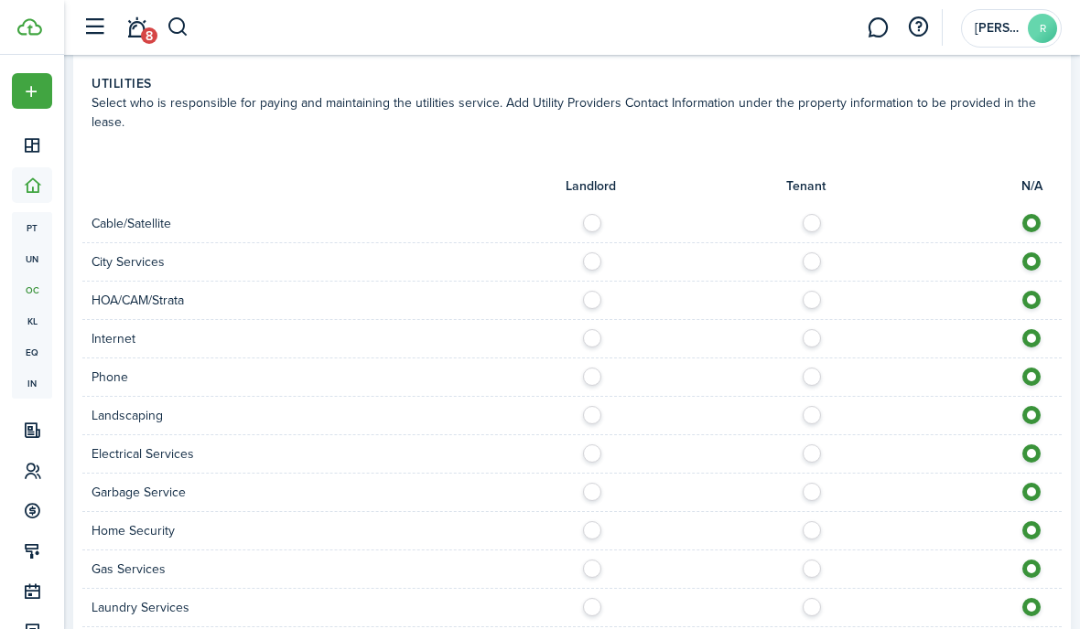
scroll to position [1042, 0]
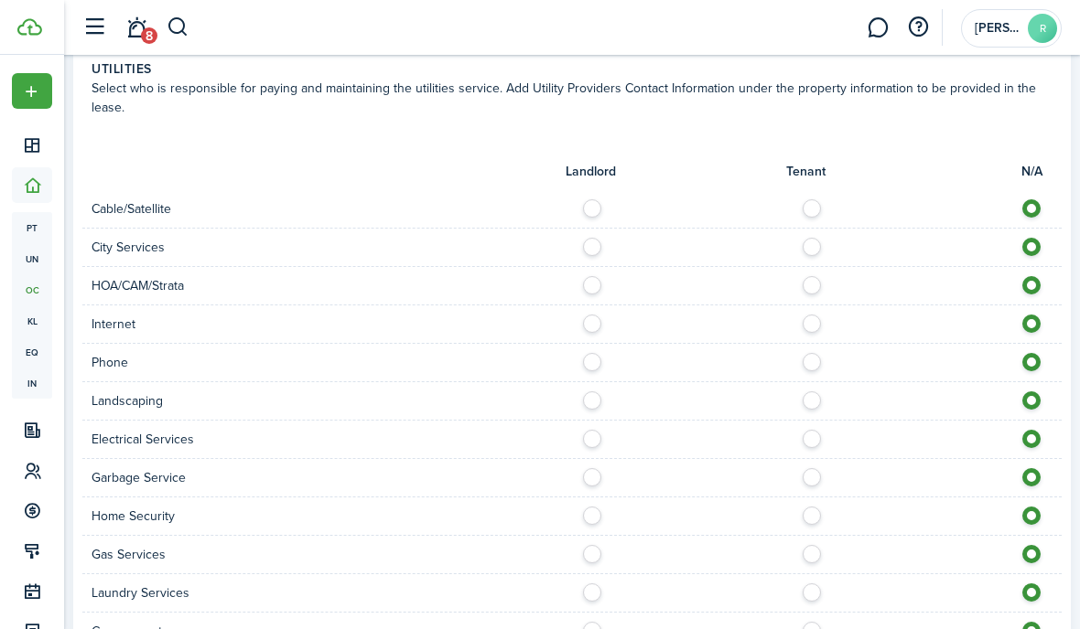
click at [825, 399] on label at bounding box center [817, 396] width 32 height 9
radio input "true"
click at [817, 204] on label at bounding box center [817, 203] width 32 height 9
radio input "true"
click at [599, 279] on label at bounding box center [597, 280] width 32 height 9
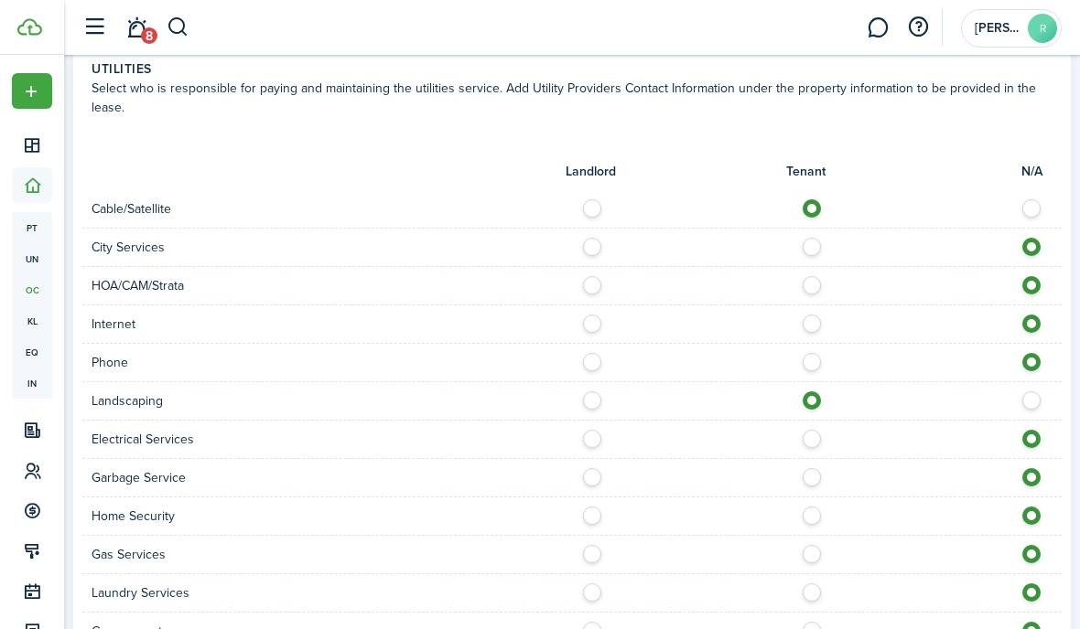
radio input "true"
click at [815, 324] on label at bounding box center [817, 319] width 32 height 9
radio input "true"
click at [817, 362] on label at bounding box center [817, 357] width 32 height 9
radio input "true"
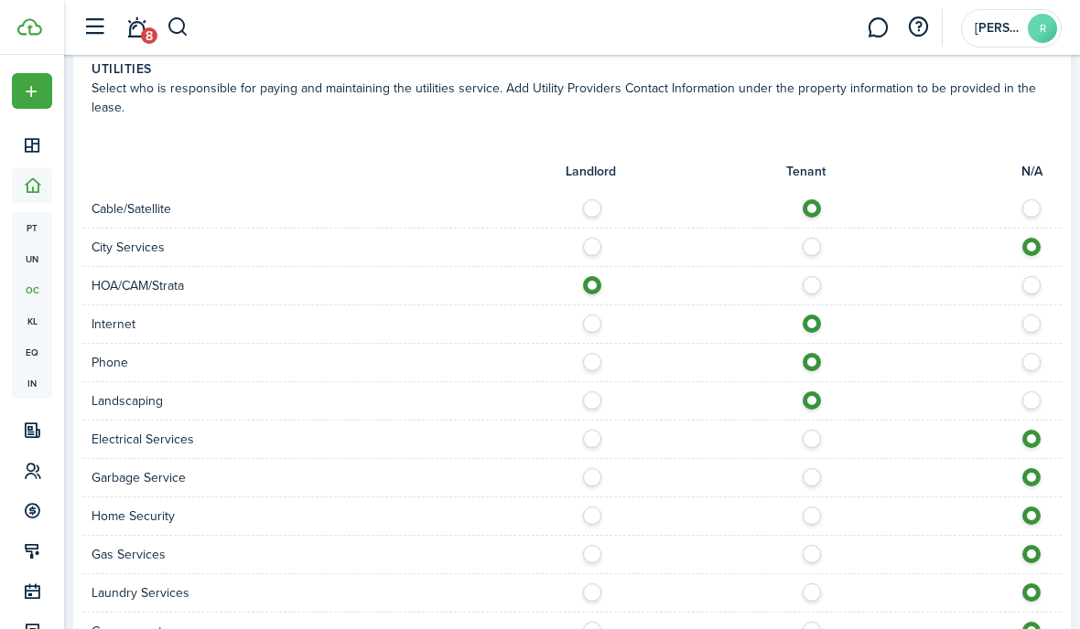
click at [818, 478] on label at bounding box center [817, 472] width 32 height 9
radio input "true"
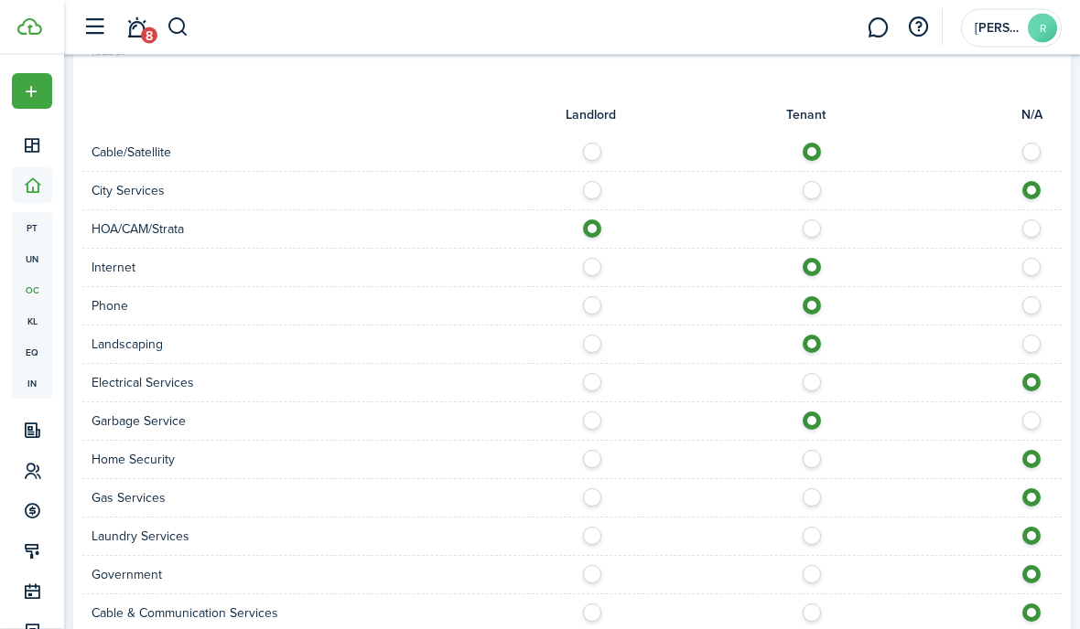
scroll to position [1098, 0]
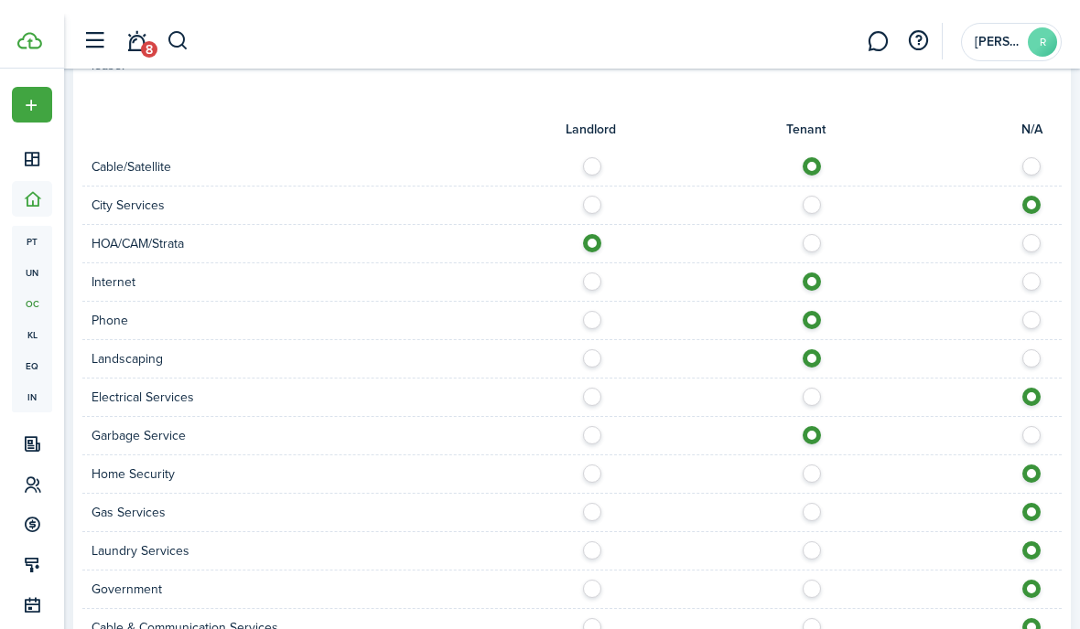
click at [818, 614] on label at bounding box center [817, 609] width 32 height 9
radio input "true"
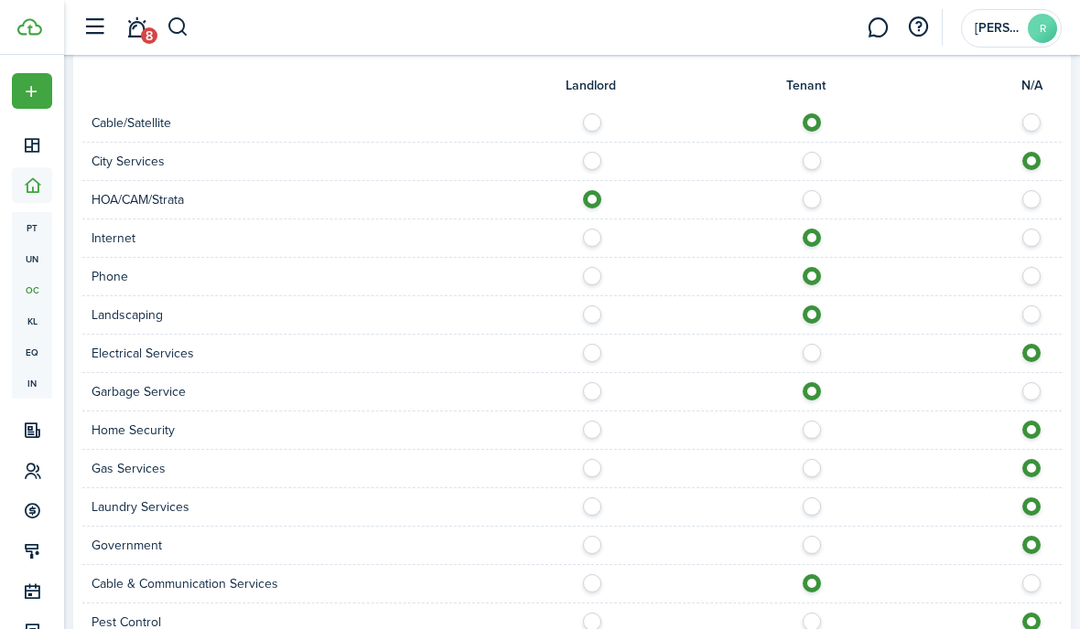
scroll to position [1133, 0]
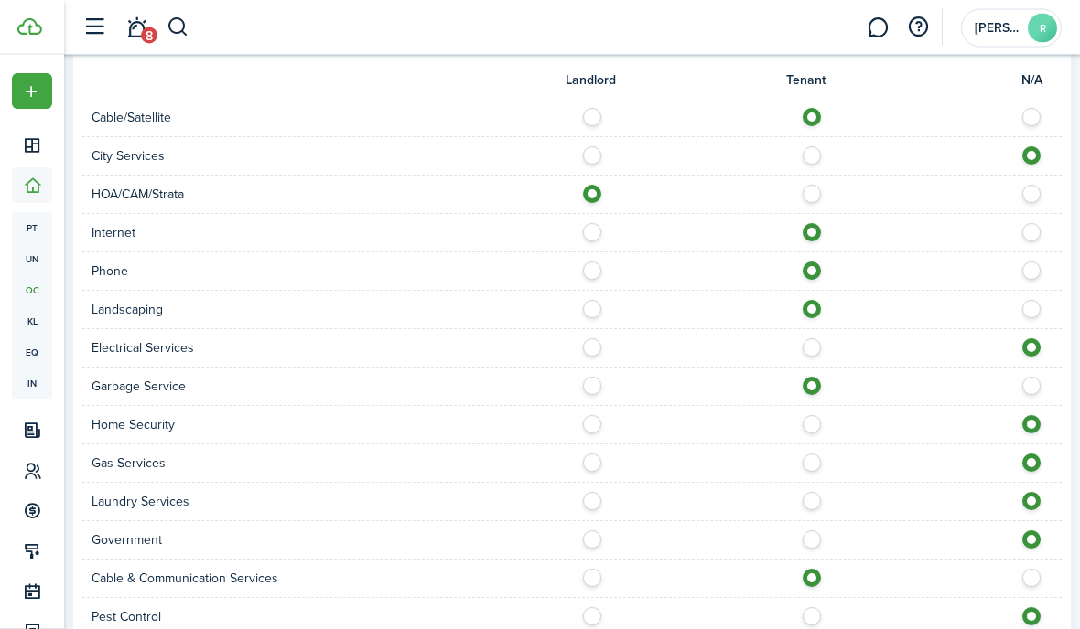
click at [820, 616] on label at bounding box center [817, 612] width 32 height 9
radio input "true"
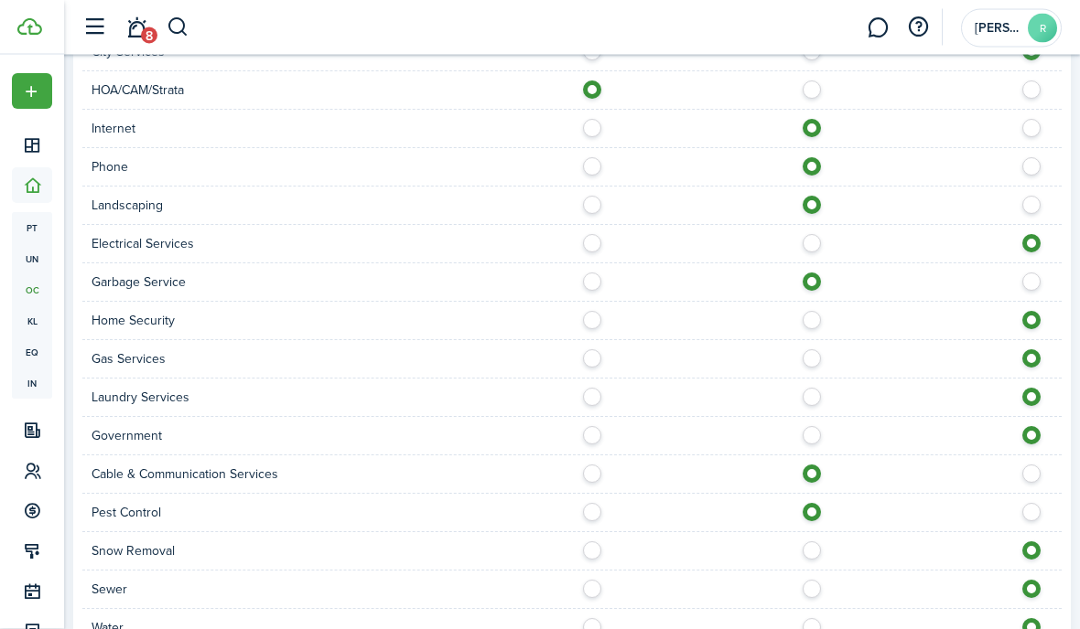
scroll to position [1238, 0]
click at [819, 588] on label at bounding box center [817, 584] width 32 height 9
radio input "true"
click at [823, 627] on label at bounding box center [817, 622] width 32 height 9
radio input "true"
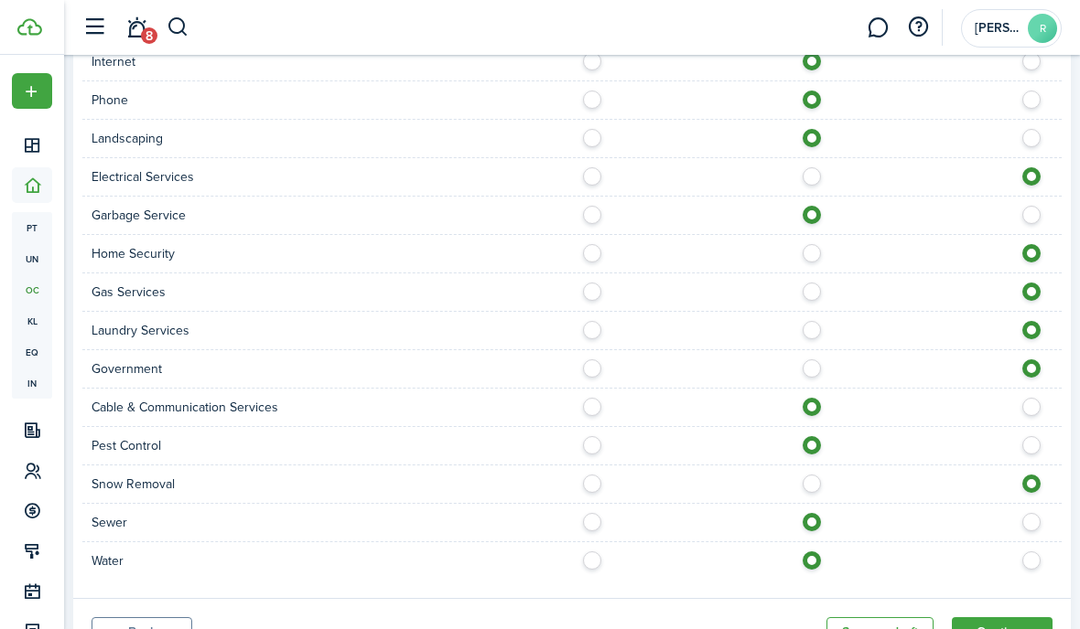
scroll to position [1316, 0]
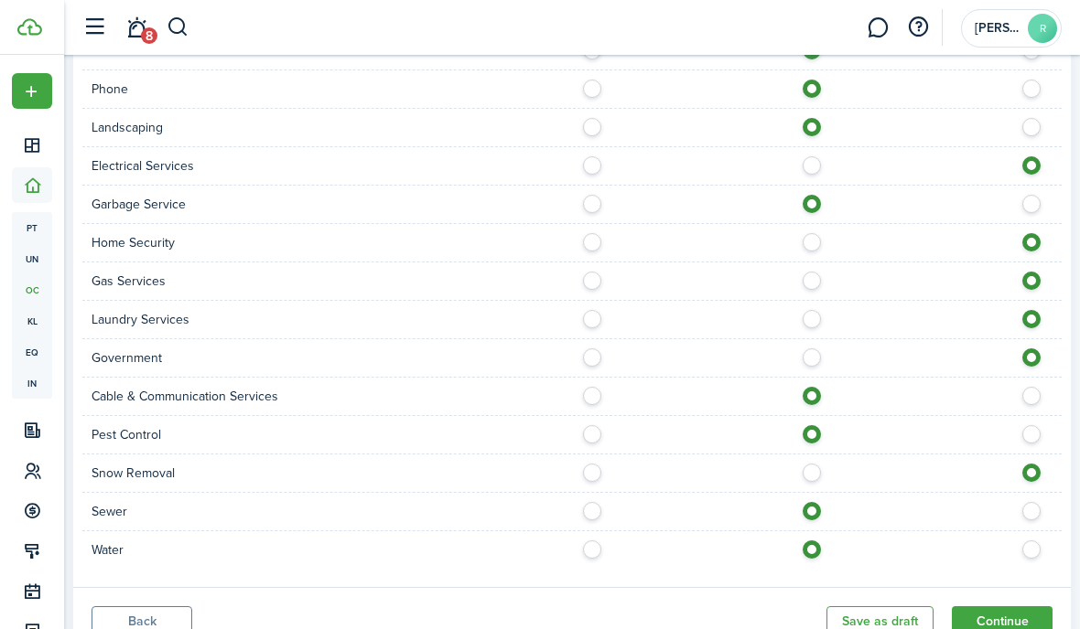
click at [997, 615] on button "Continue" at bounding box center [1001, 622] width 101 height 31
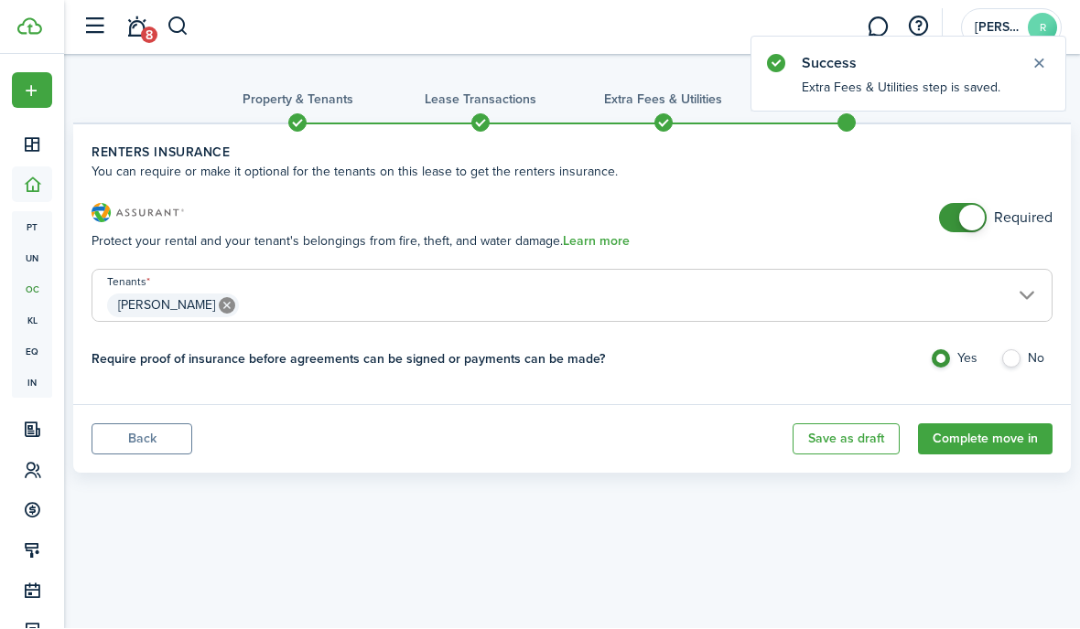
click at [1048, 63] on button "Close notify" at bounding box center [1039, 64] width 26 height 26
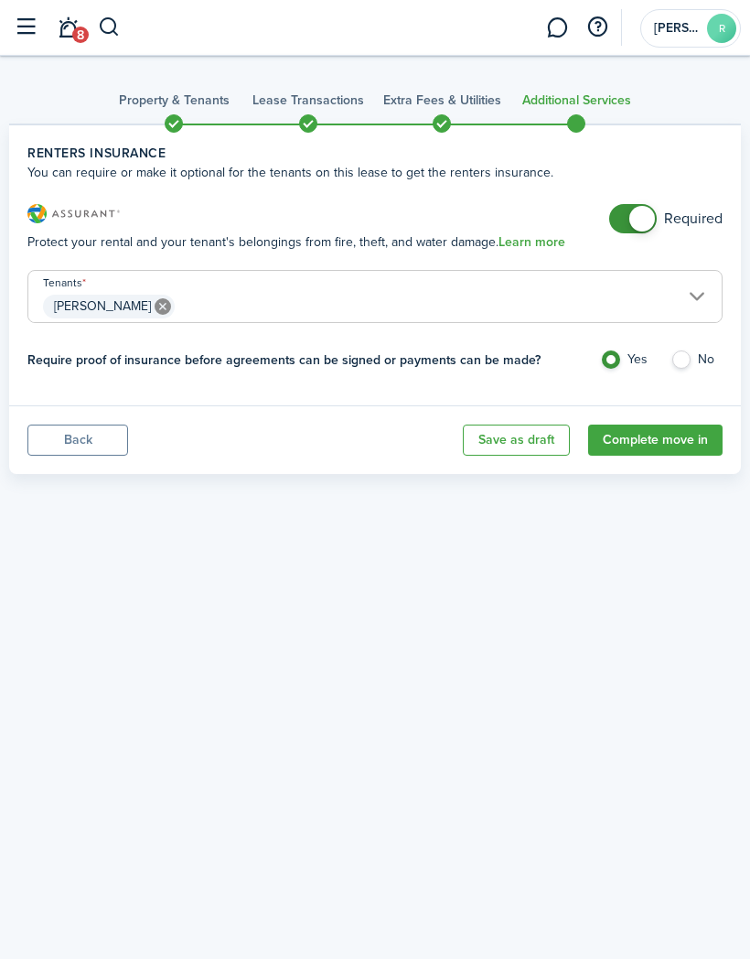
click at [23, 28] on button "button" at bounding box center [25, 27] width 35 height 35
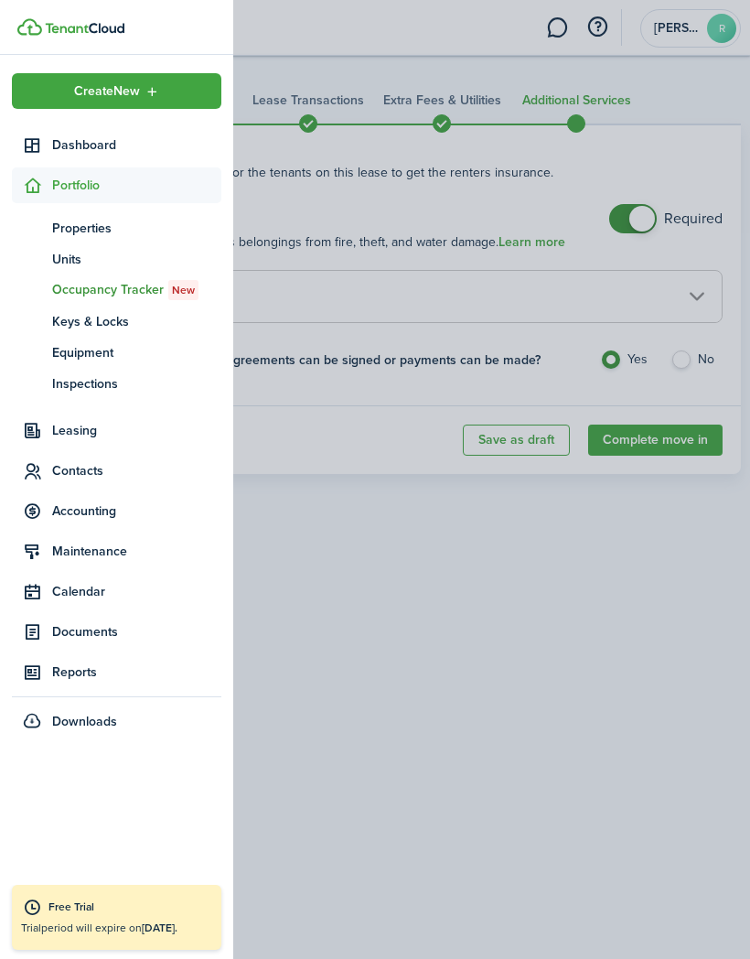
click at [81, 433] on span "Leasing" at bounding box center [136, 430] width 169 height 19
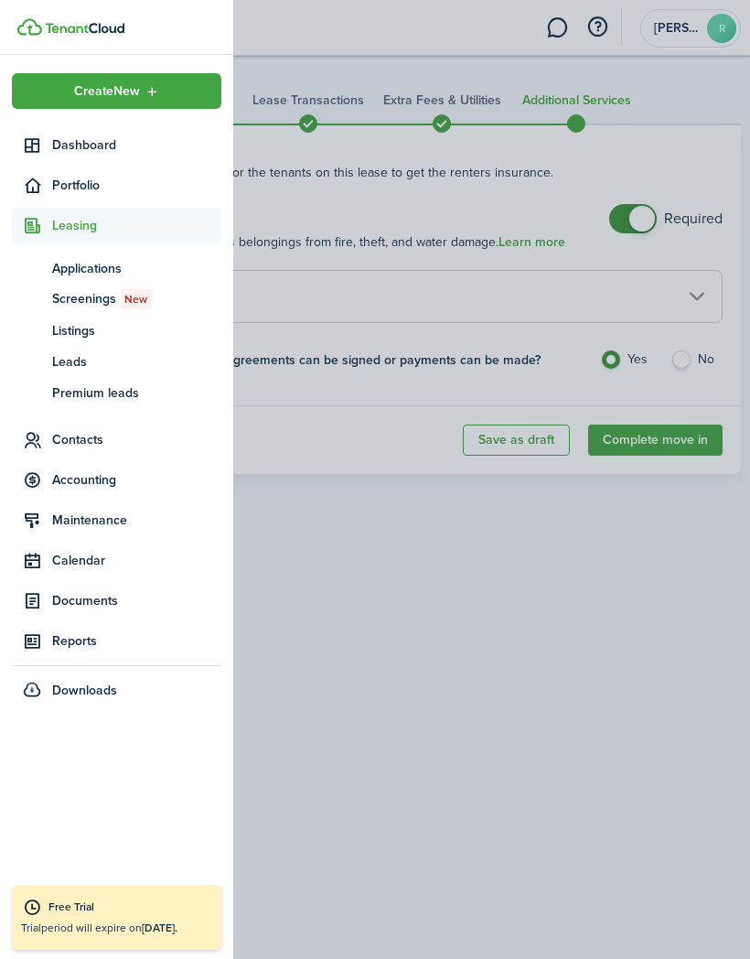
click at [73, 331] on span "Listings" at bounding box center [136, 330] width 169 height 19
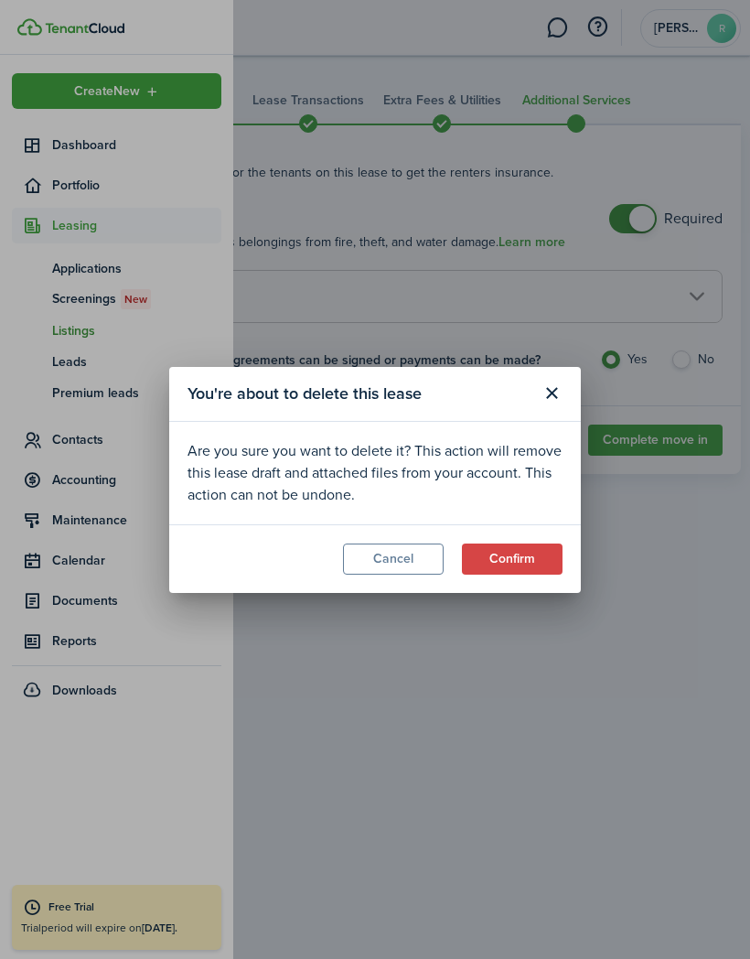
click at [378, 559] on button "Cancel" at bounding box center [393, 558] width 101 height 31
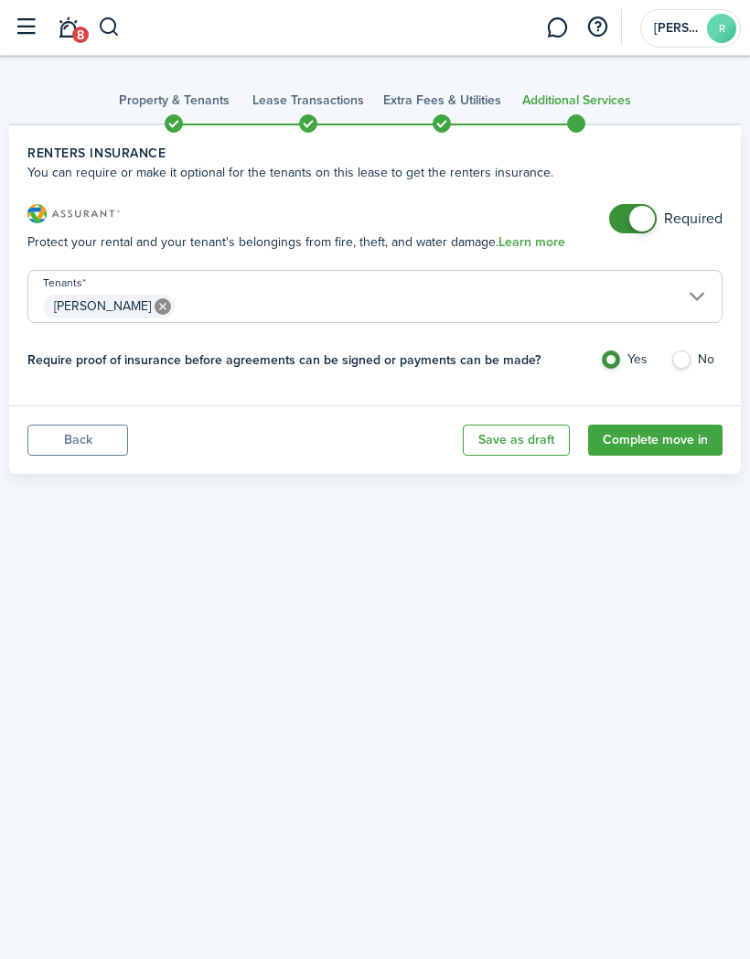
click at [516, 443] on button "Save as draft" at bounding box center [516, 440] width 107 height 31
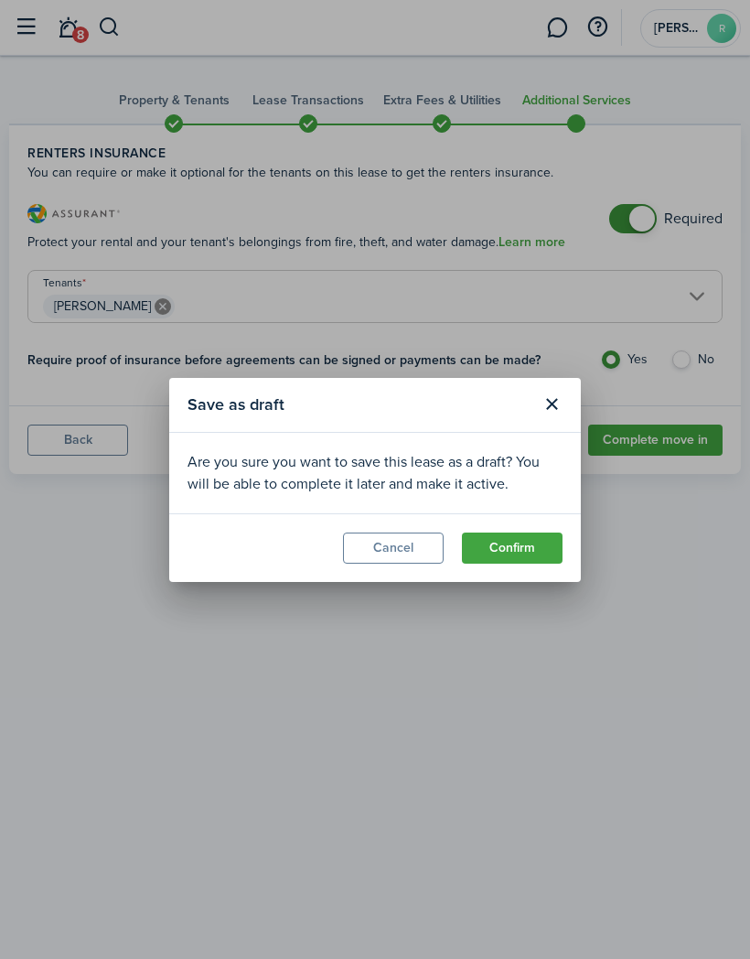
click at [522, 547] on button "Confirm" at bounding box center [512, 547] width 101 height 31
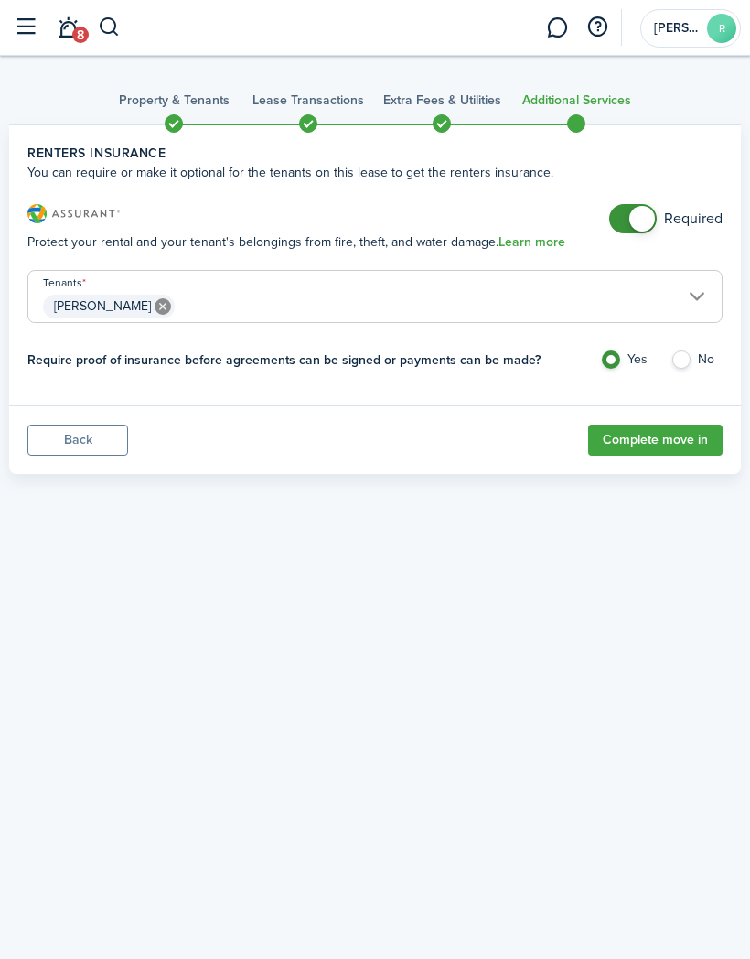
click at [27, 26] on button "button" at bounding box center [25, 27] width 35 height 35
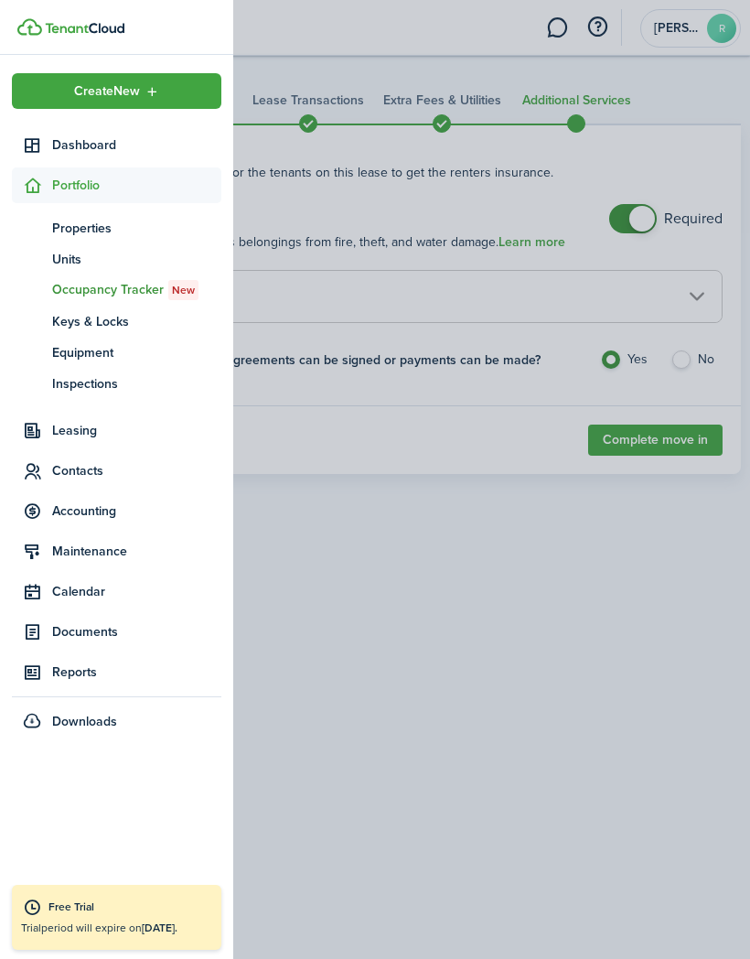
click at [371, 592] on container-opacity at bounding box center [375, 479] width 750 height 959
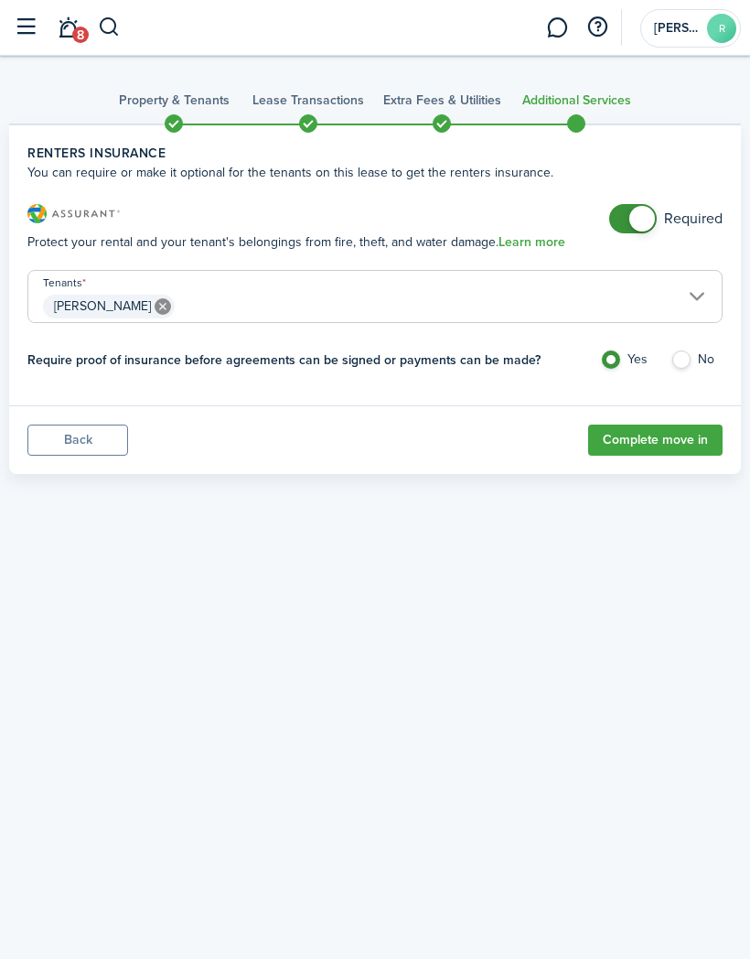
click at [15, 27] on button "button" at bounding box center [25, 27] width 35 height 35
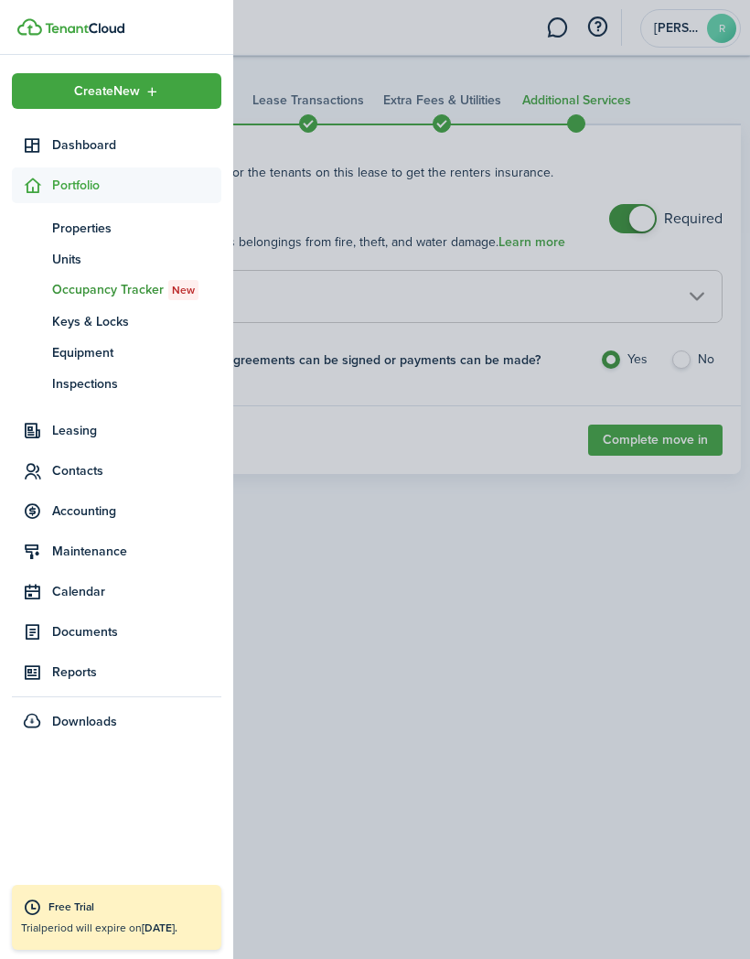
click at [74, 145] on span "Dashboard" at bounding box center [136, 144] width 169 height 19
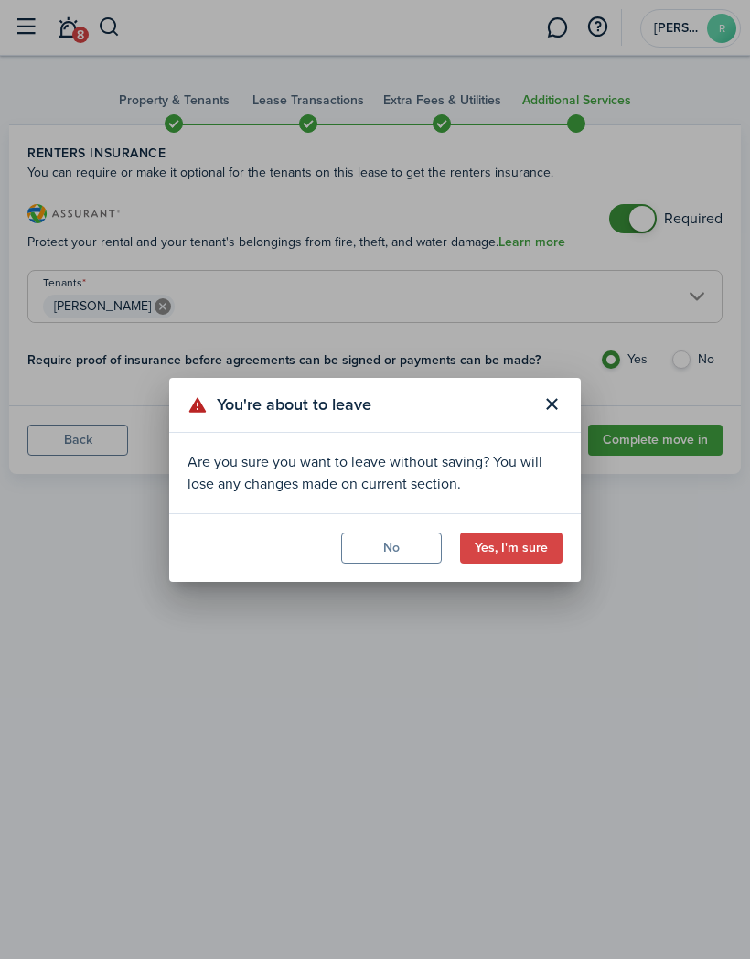
click at [492, 629] on div "You're about to leave Are you sure you want to leave without saving? You will l…" at bounding box center [375, 479] width 750 height 959
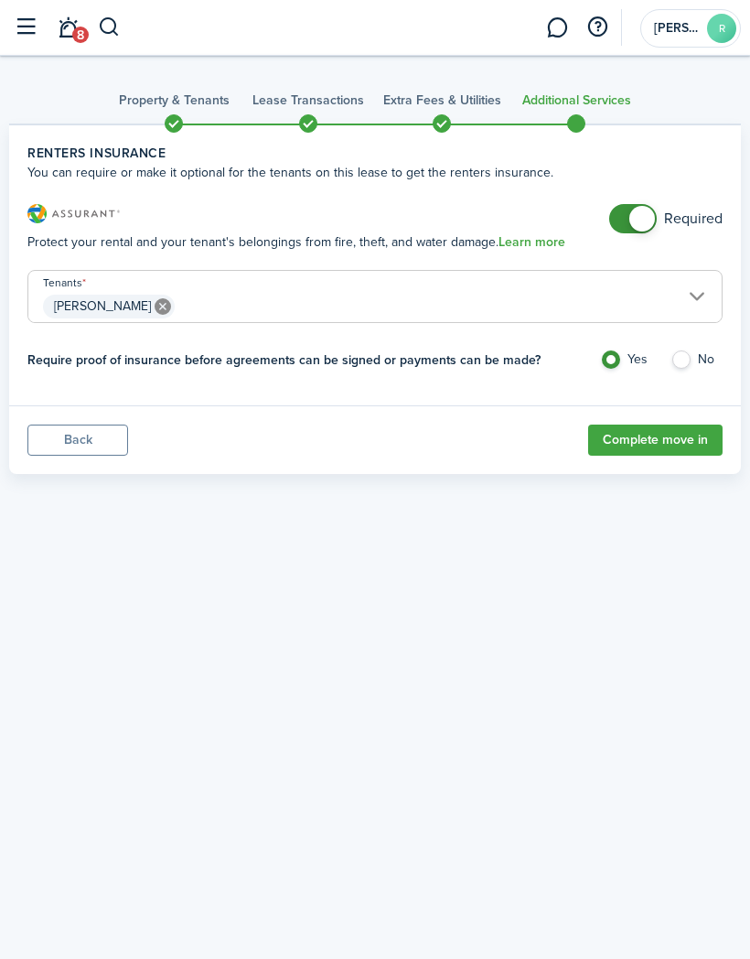
click at [79, 437] on button "Back" at bounding box center [77, 440] width 101 height 31
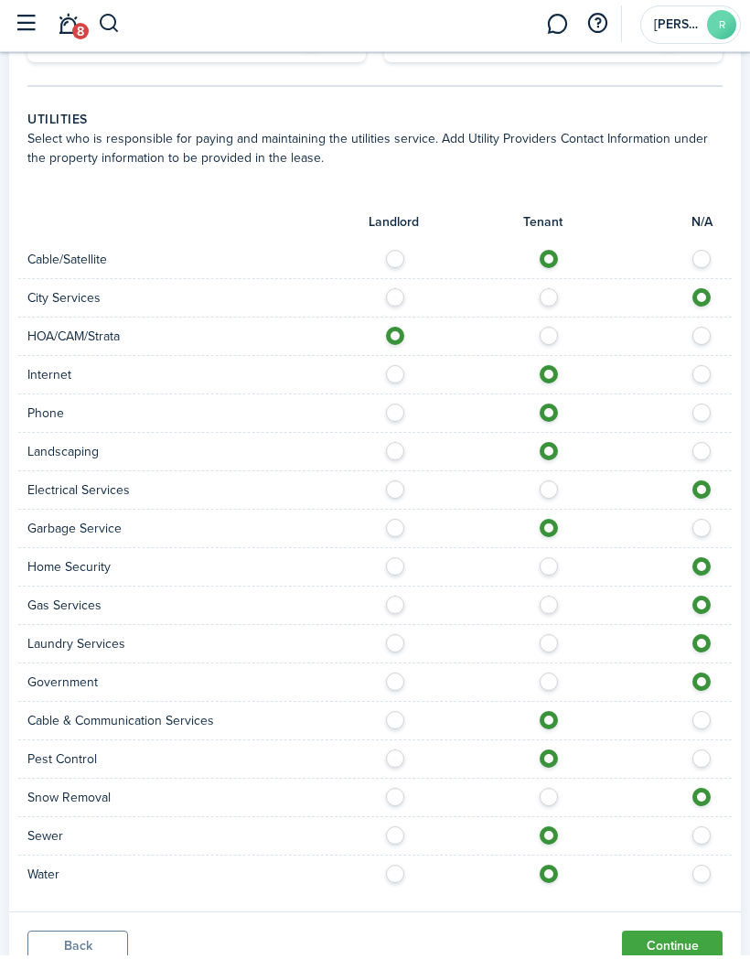
scroll to position [1063, 0]
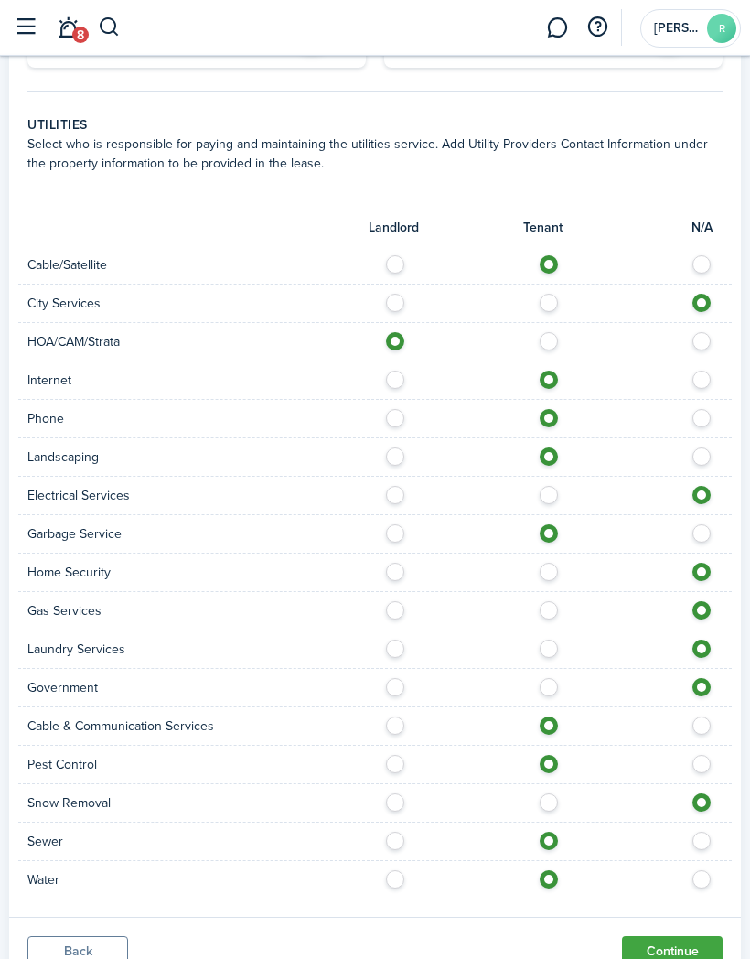
click at [81, 629] on button "Back" at bounding box center [77, 951] width 101 height 31
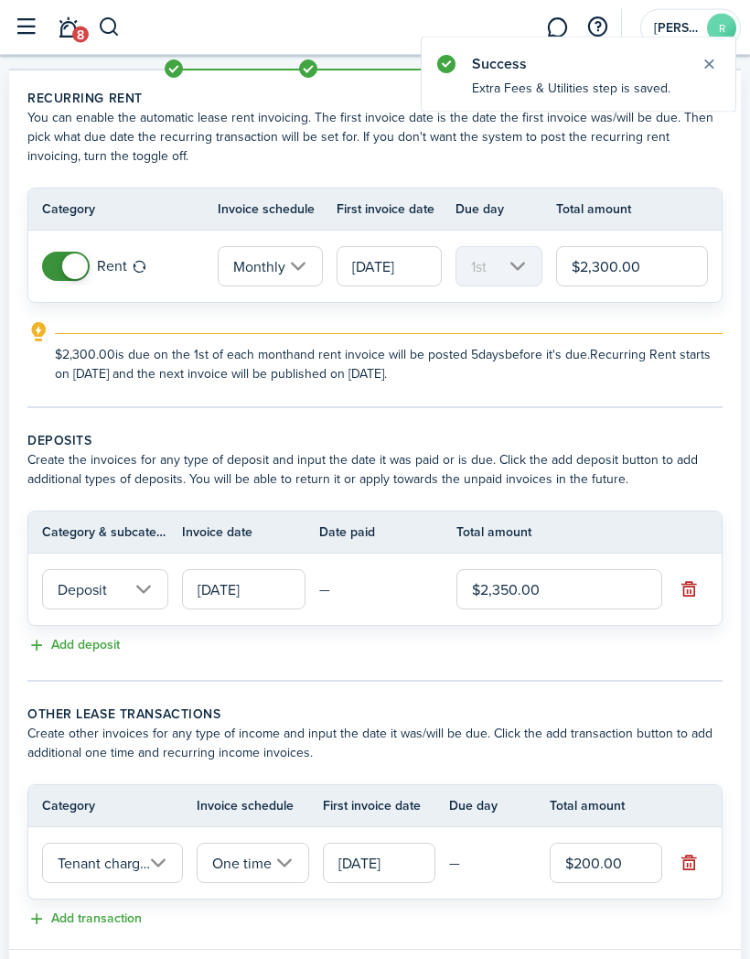
scroll to position [162, 0]
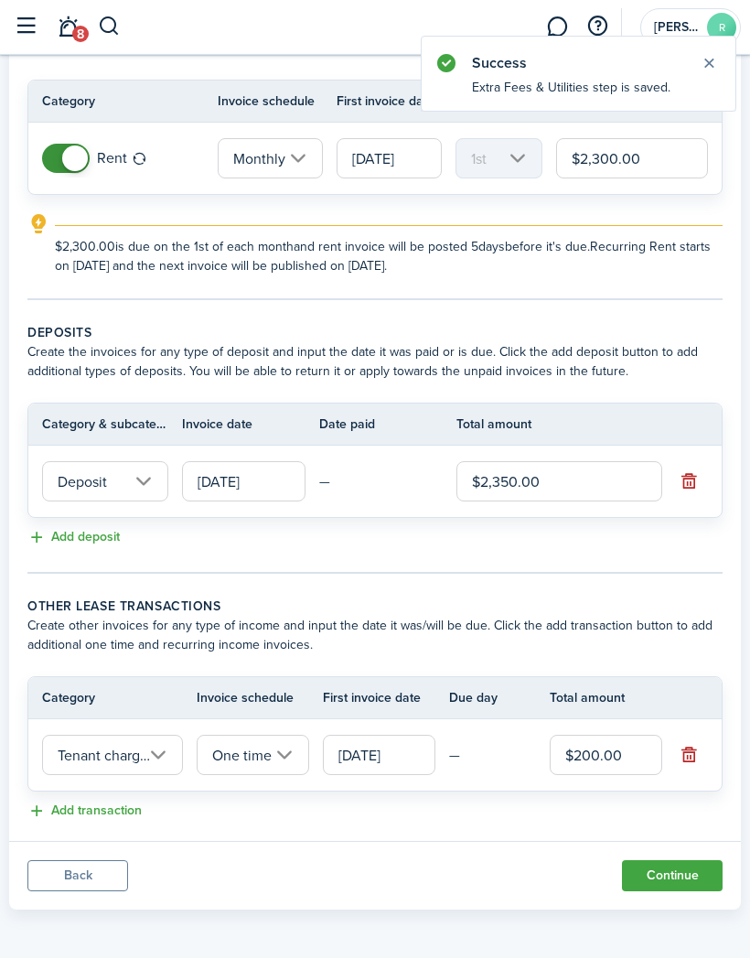
click at [79, 629] on button "Back" at bounding box center [77, 876] width 101 height 31
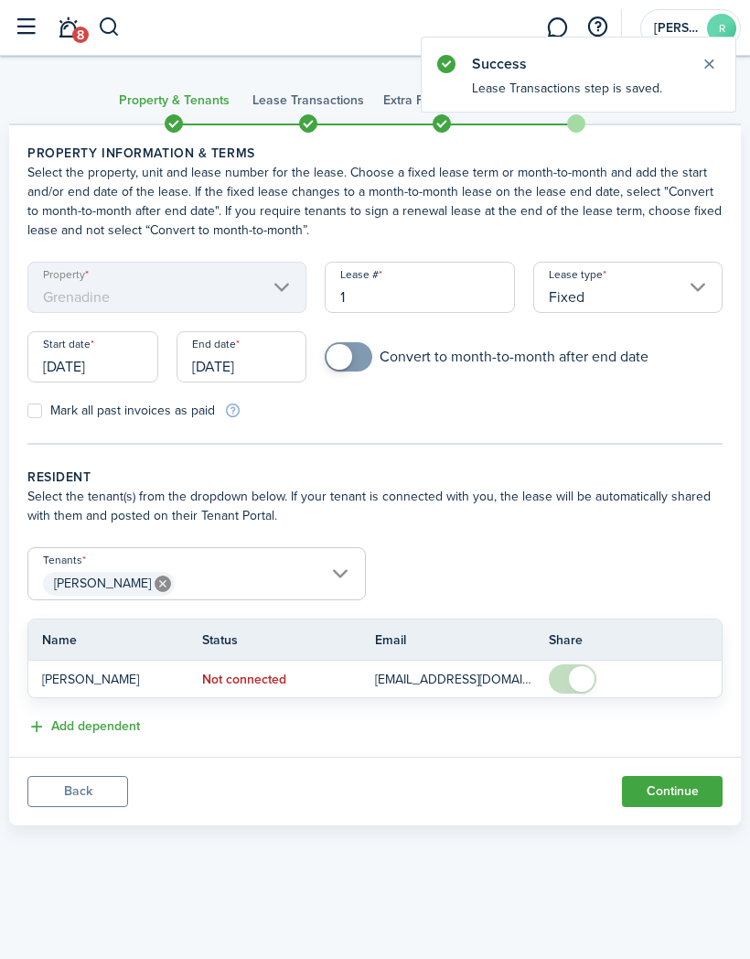
click at [69, 629] on button "Back" at bounding box center [77, 791] width 101 height 31
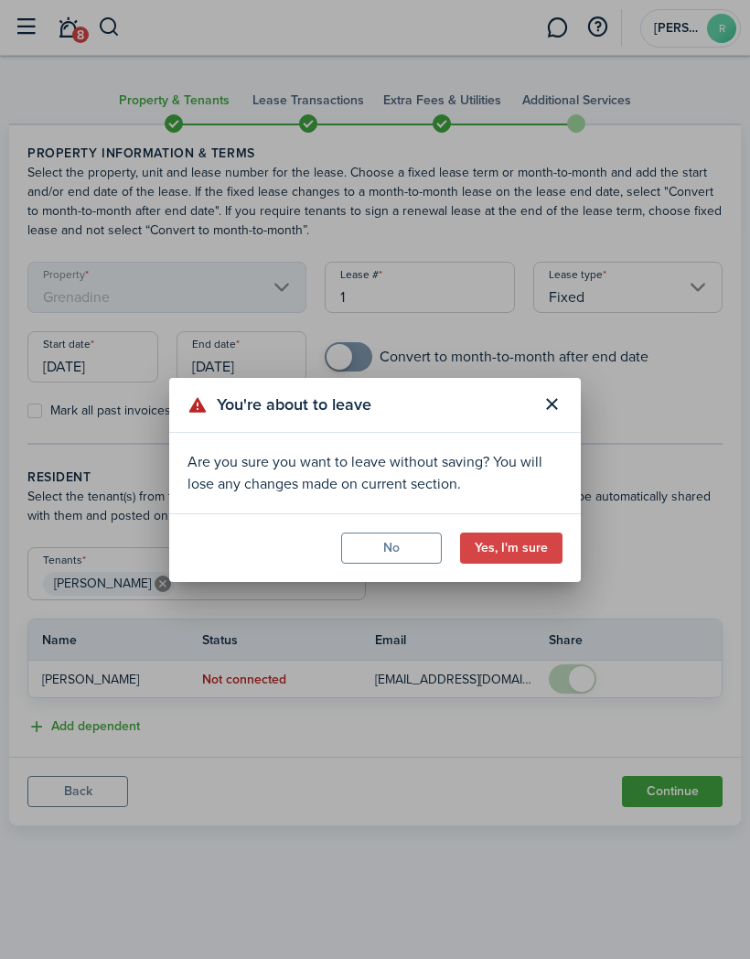
click at [511, 538] on button "Yes, I'm sure" at bounding box center [511, 547] width 102 height 31
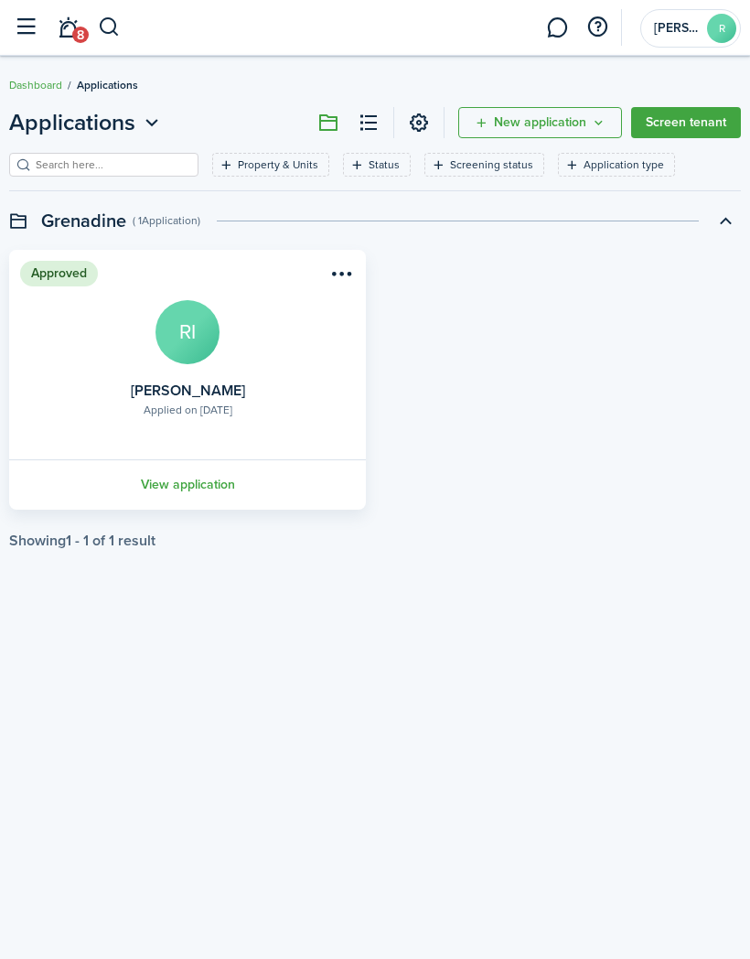
click at [28, 29] on button "button" at bounding box center [25, 27] width 35 height 35
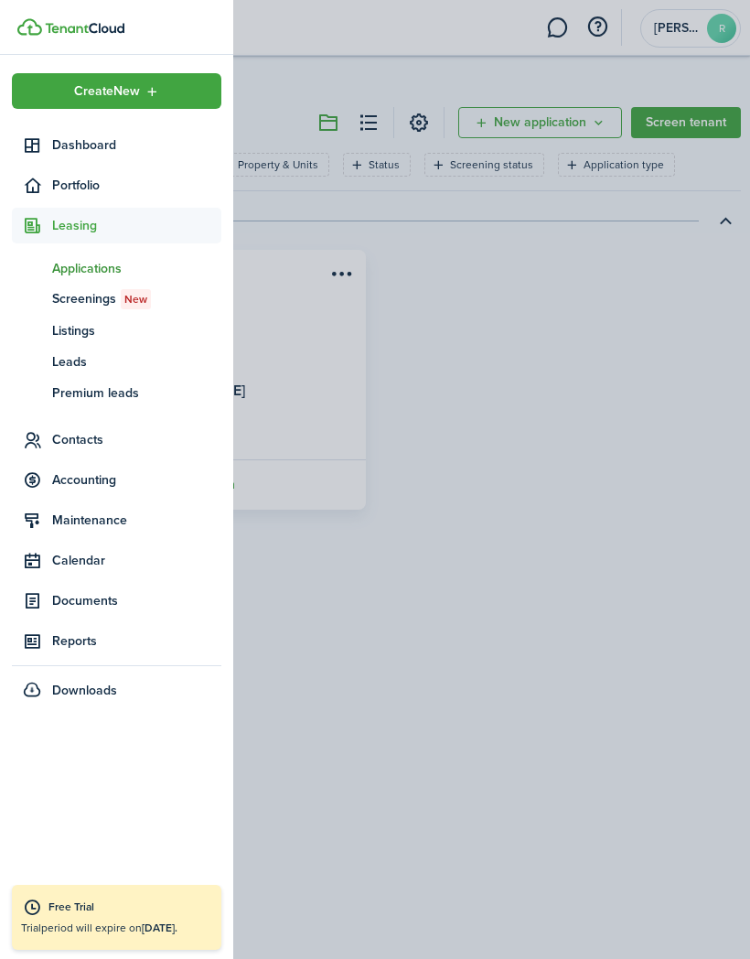
click at [72, 333] on span "Listings" at bounding box center [136, 330] width 169 height 19
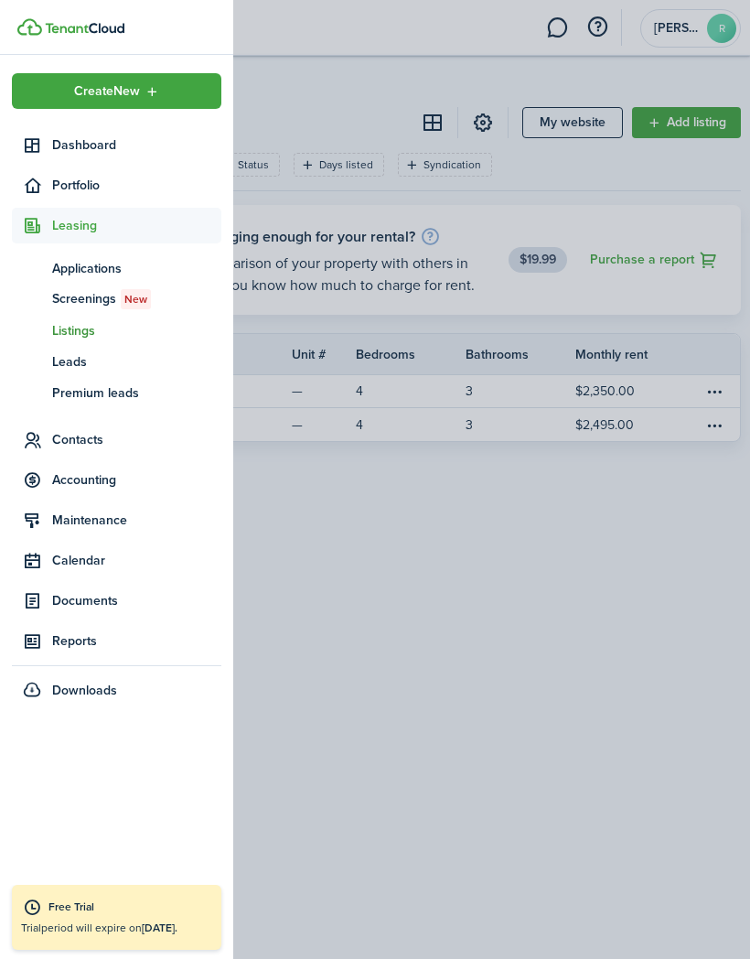
click at [329, 573] on div "Listings 2 Total My website Add listing Status Days listed Syndication Save fil…" at bounding box center [375, 507] width 750 height 821
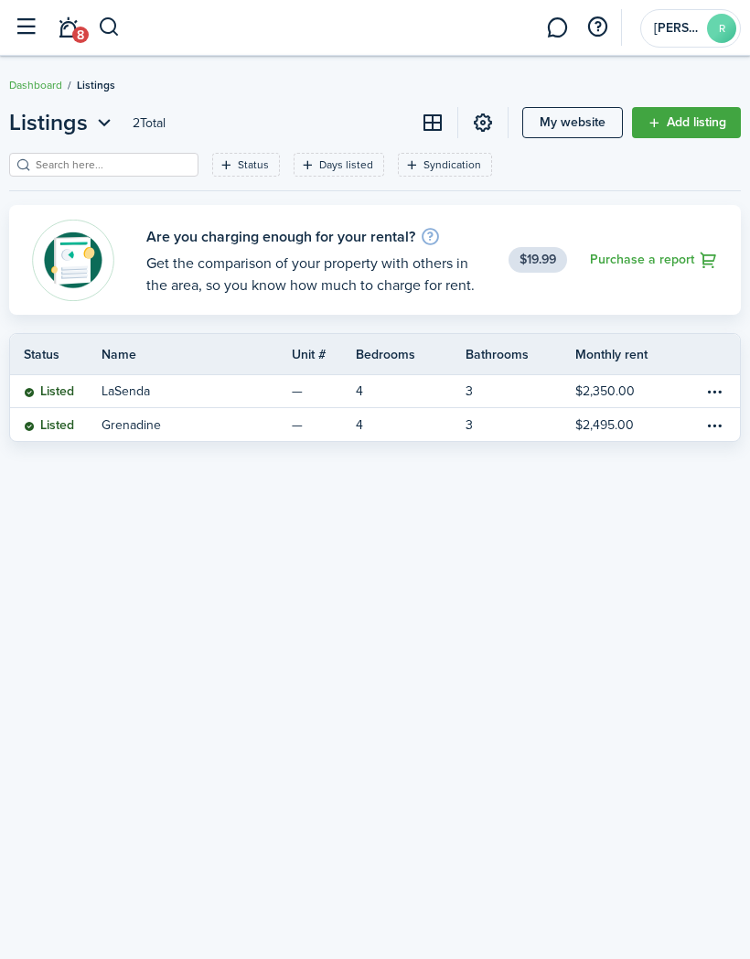
click at [124, 391] on p "LaSenda" at bounding box center [126, 391] width 48 height 19
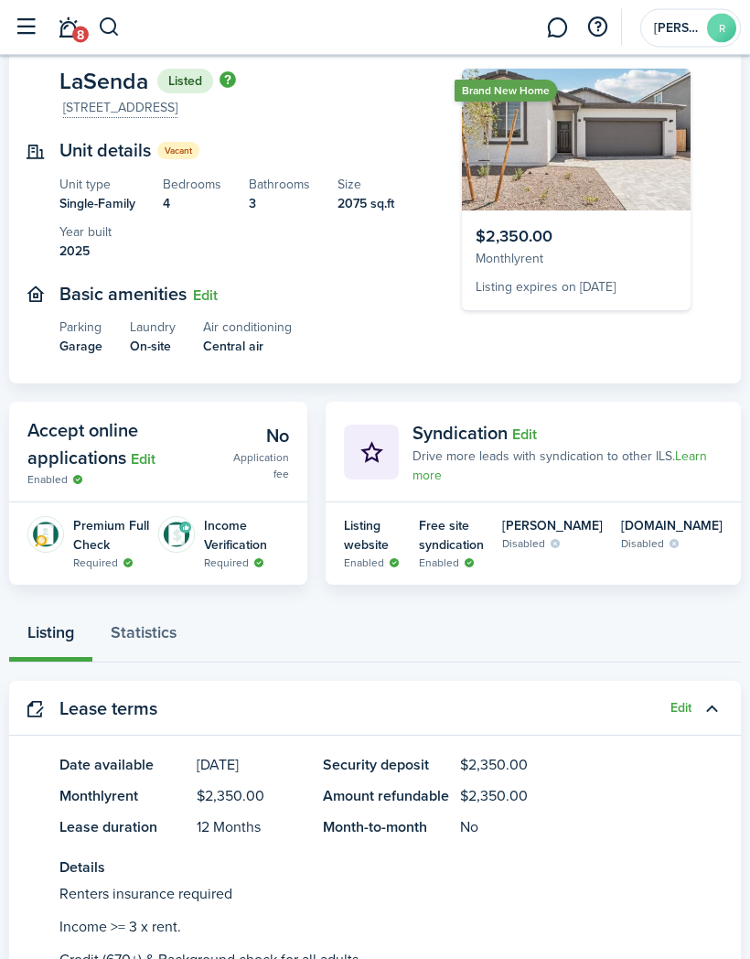
scroll to position [111, 0]
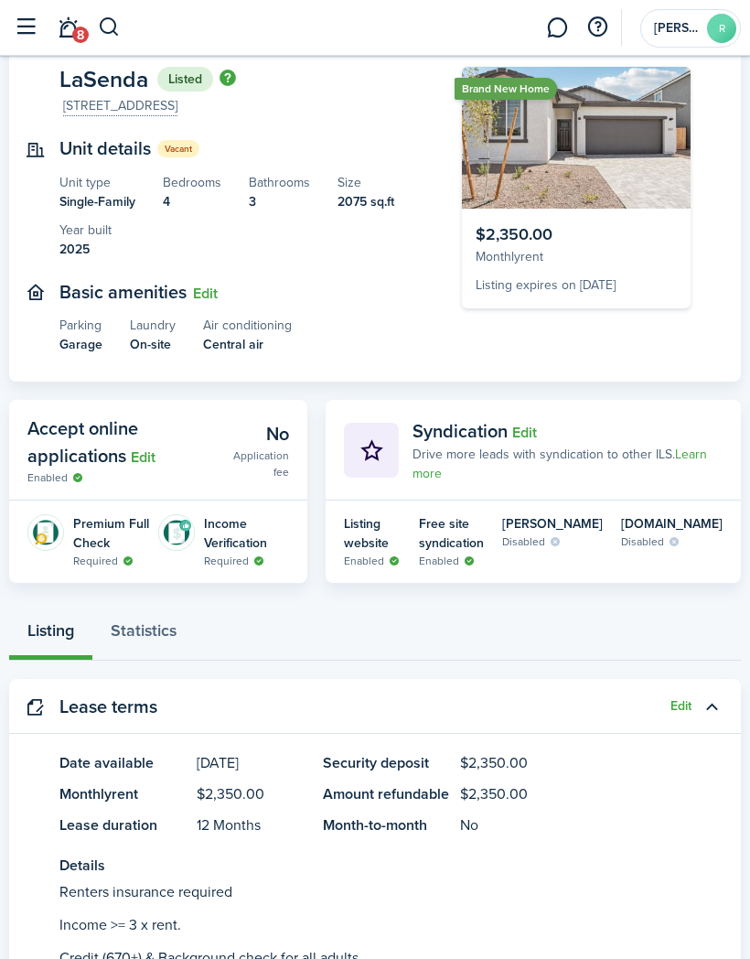
click at [687, 629] on button "Edit" at bounding box center [681, 706] width 21 height 15
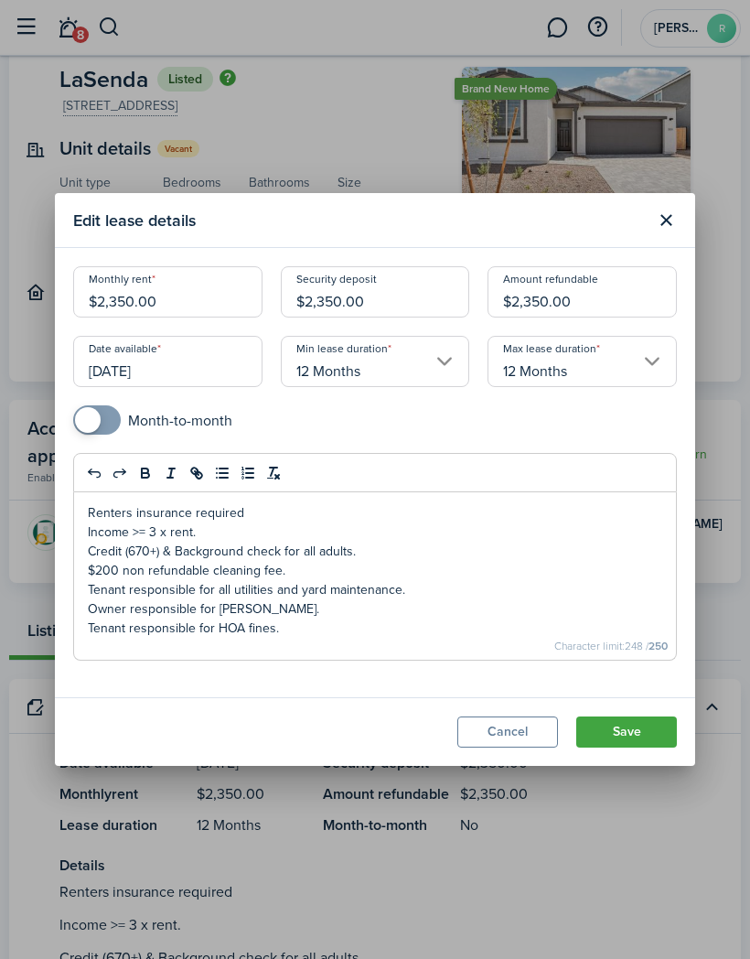
click at [139, 387] on input "[DATE]" at bounding box center [167, 361] width 189 height 51
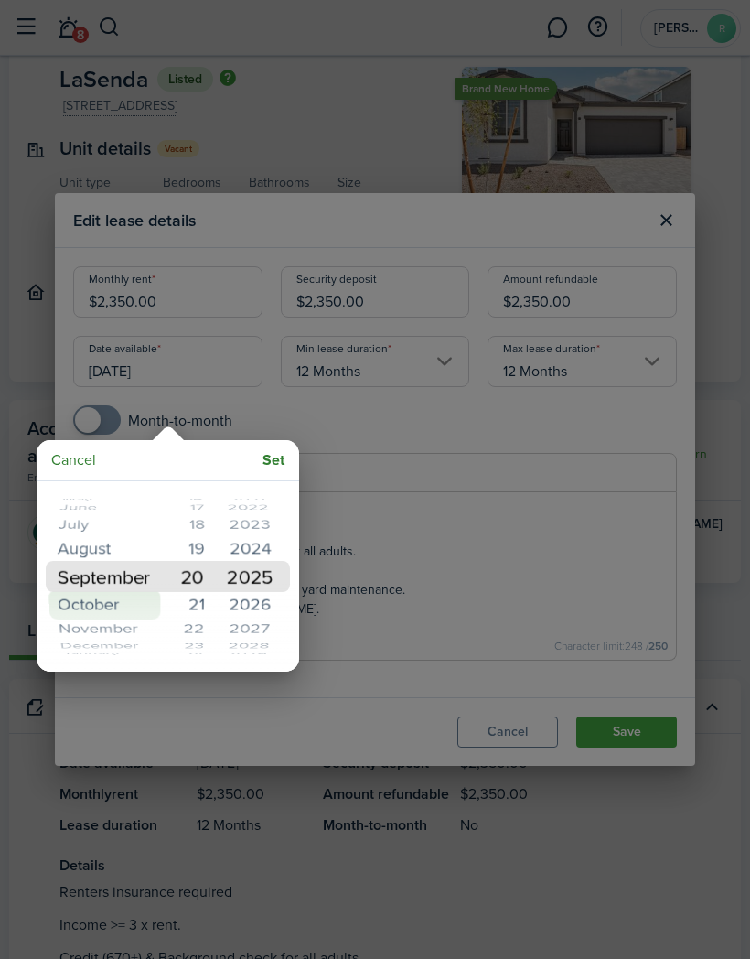
click at [85, 598] on mbsc-wheel-item "October" at bounding box center [104, 603] width 113 height 30
click at [266, 457] on mbsc-button "Set" at bounding box center [273, 460] width 37 height 33
type input "[DATE]"
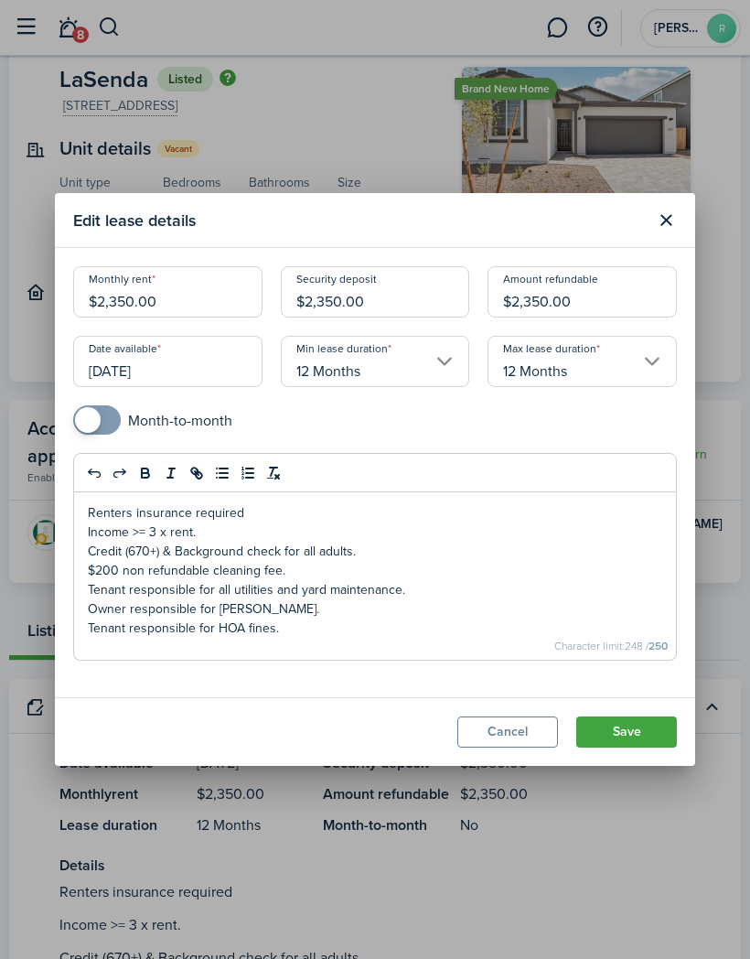
click at [177, 387] on input "[DATE]" at bounding box center [167, 361] width 189 height 51
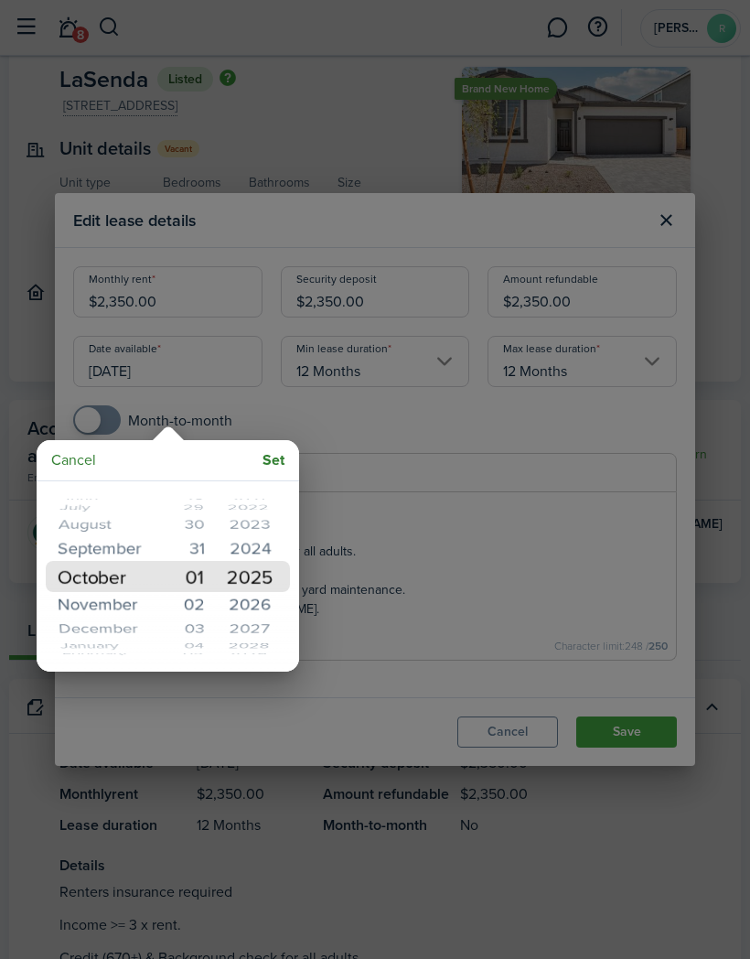
scroll to position [188, 0]
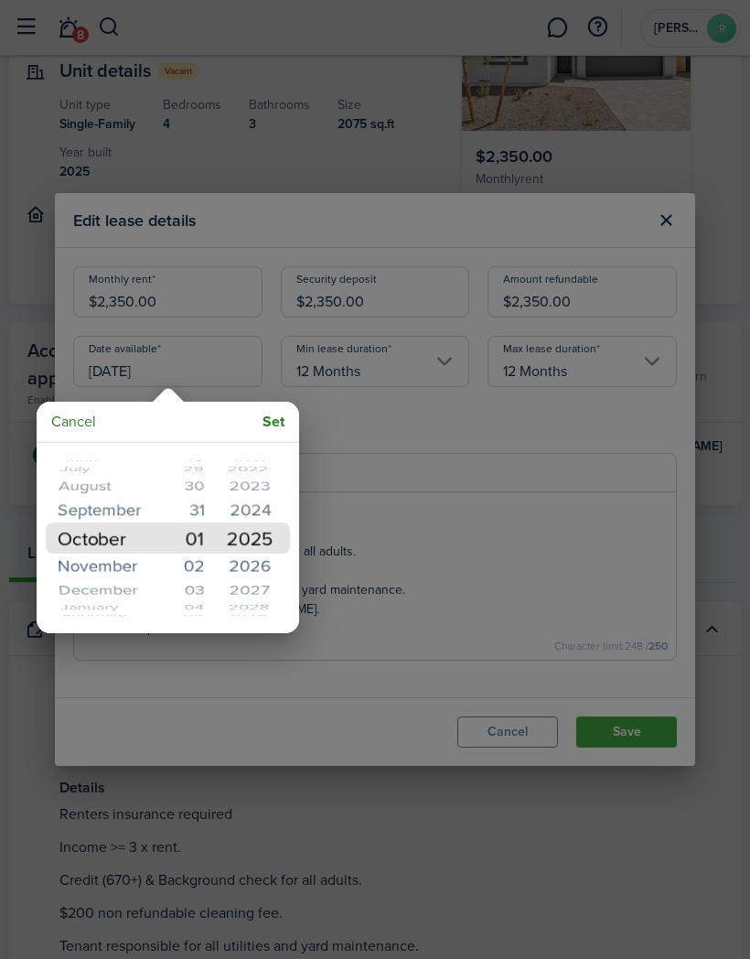
click at [519, 629] on div at bounding box center [375, 480] width 1043 height 1252
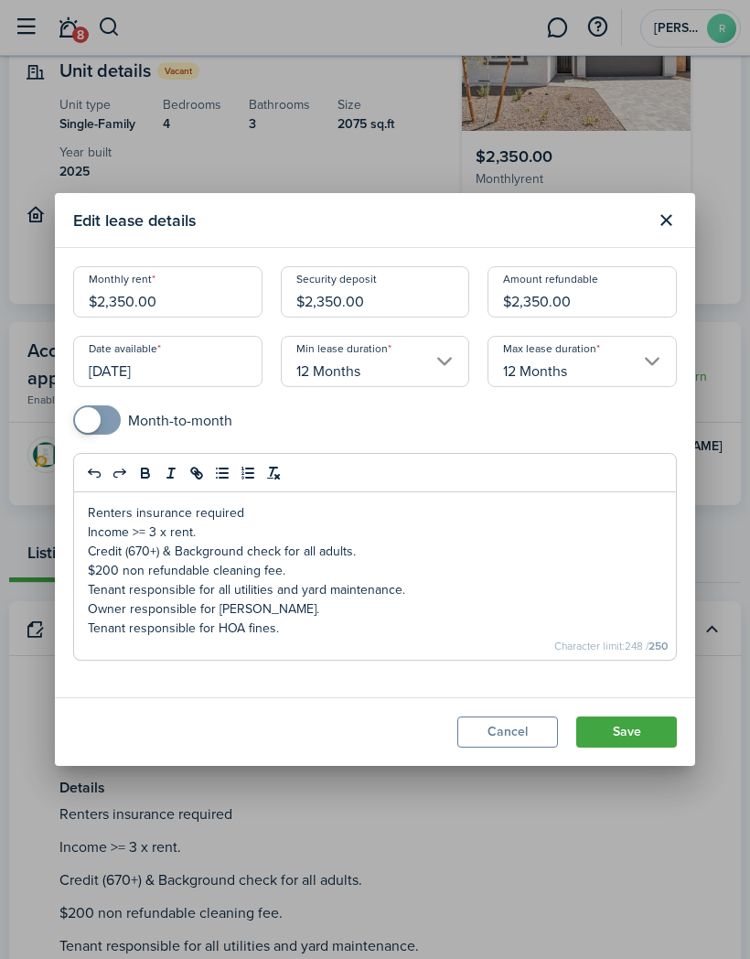
click at [511, 629] on button "Cancel" at bounding box center [507, 731] width 101 height 31
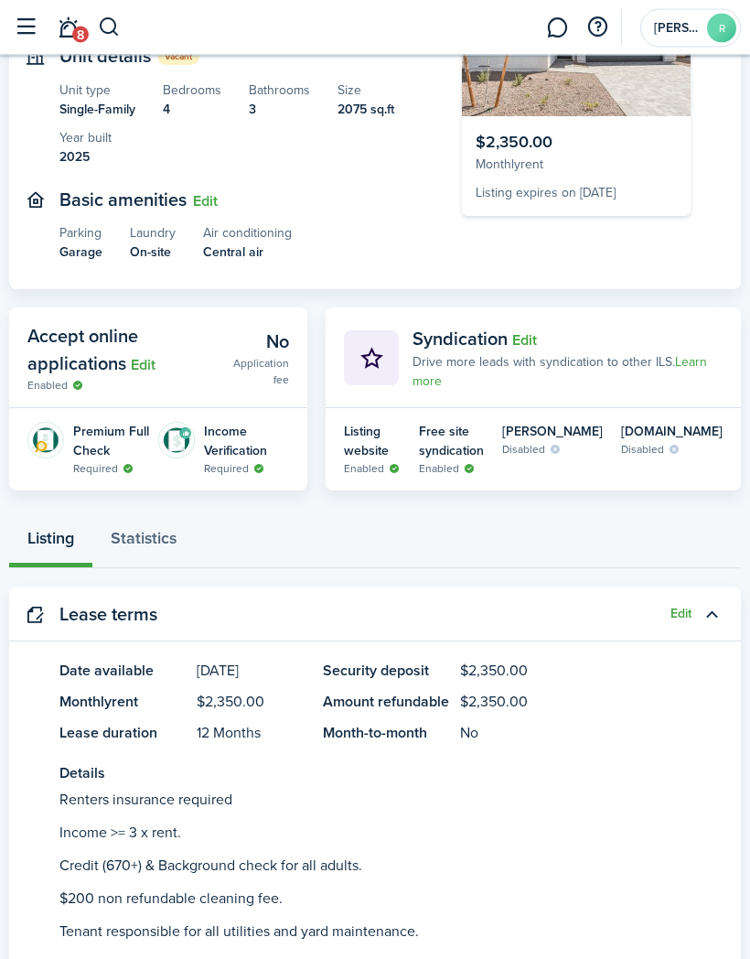
scroll to position [203, 0]
click at [698, 611] on button "button" at bounding box center [711, 613] width 31 height 31
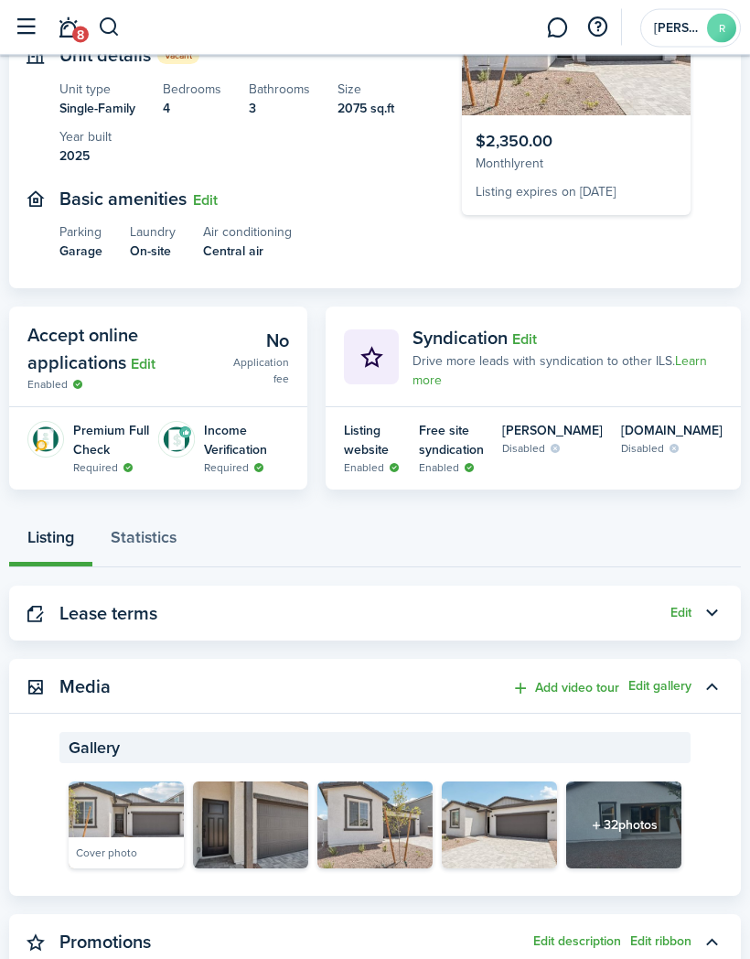
scroll to position [204, 0]
click at [691, 608] on button "Edit" at bounding box center [681, 613] width 21 height 15
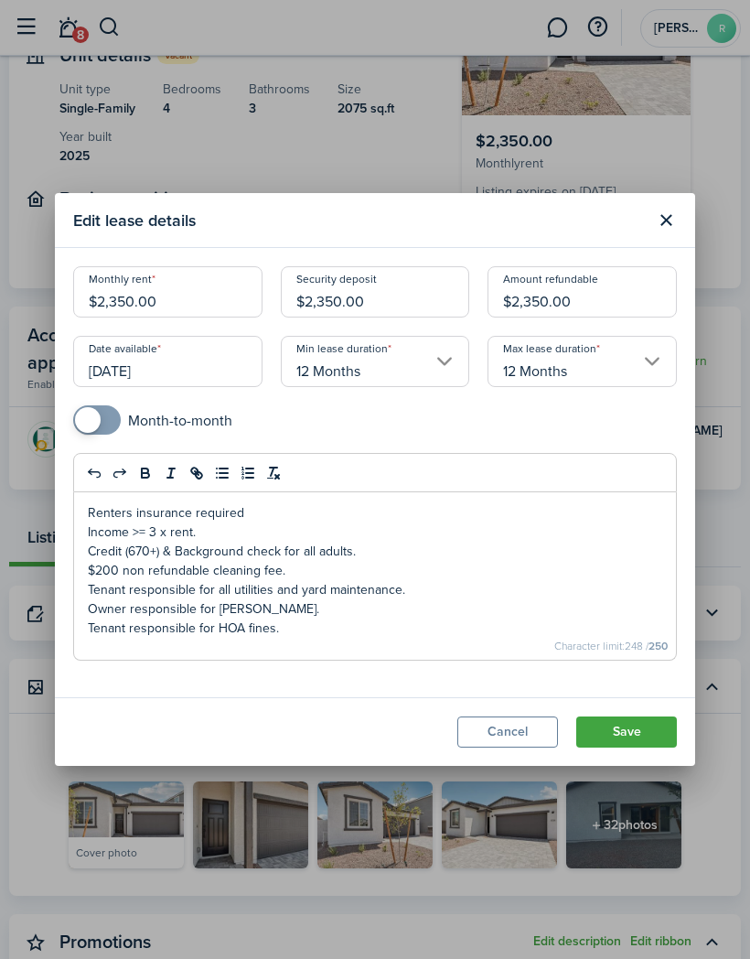
click at [519, 629] on button "Cancel" at bounding box center [507, 731] width 101 height 31
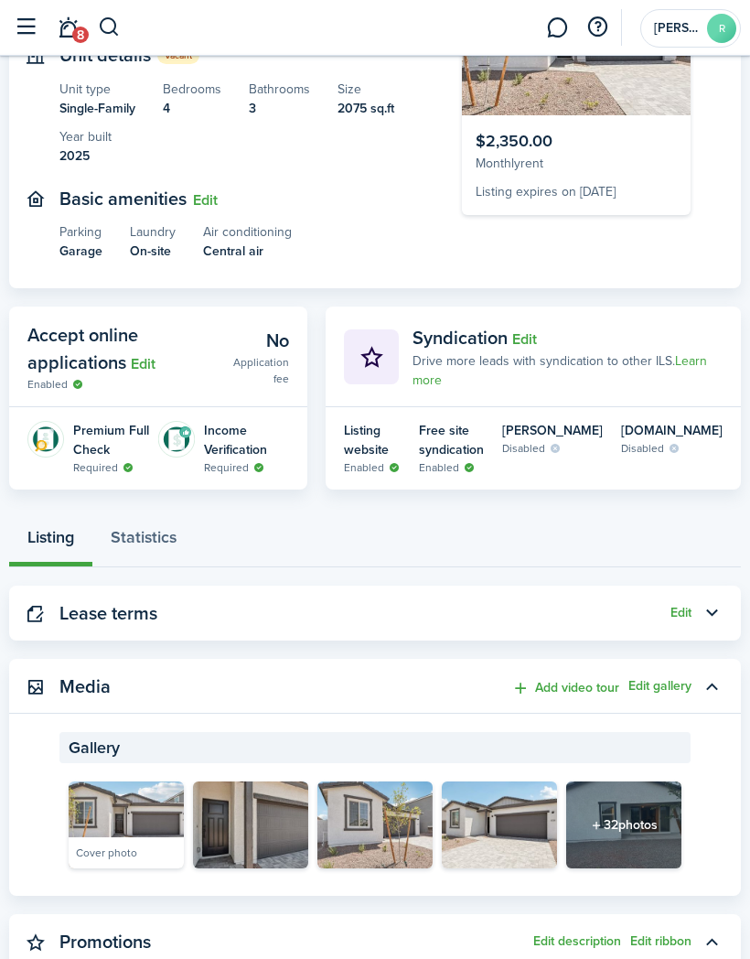
click at [725, 625] on button "button" at bounding box center [711, 612] width 31 height 31
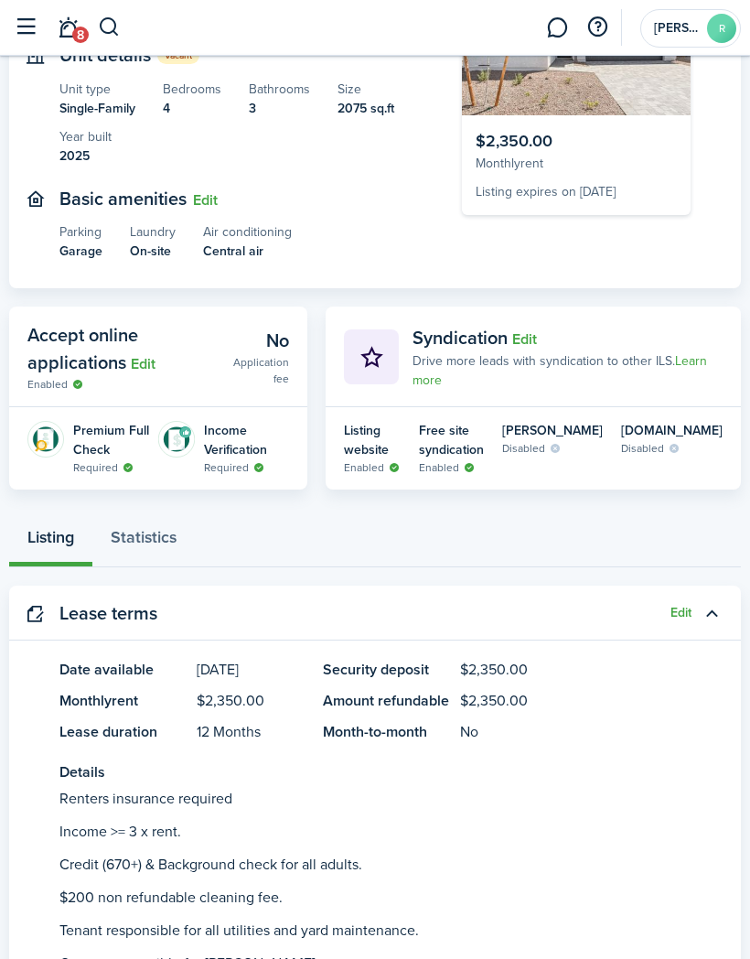
click at [672, 617] on button "Edit" at bounding box center [681, 613] width 21 height 15
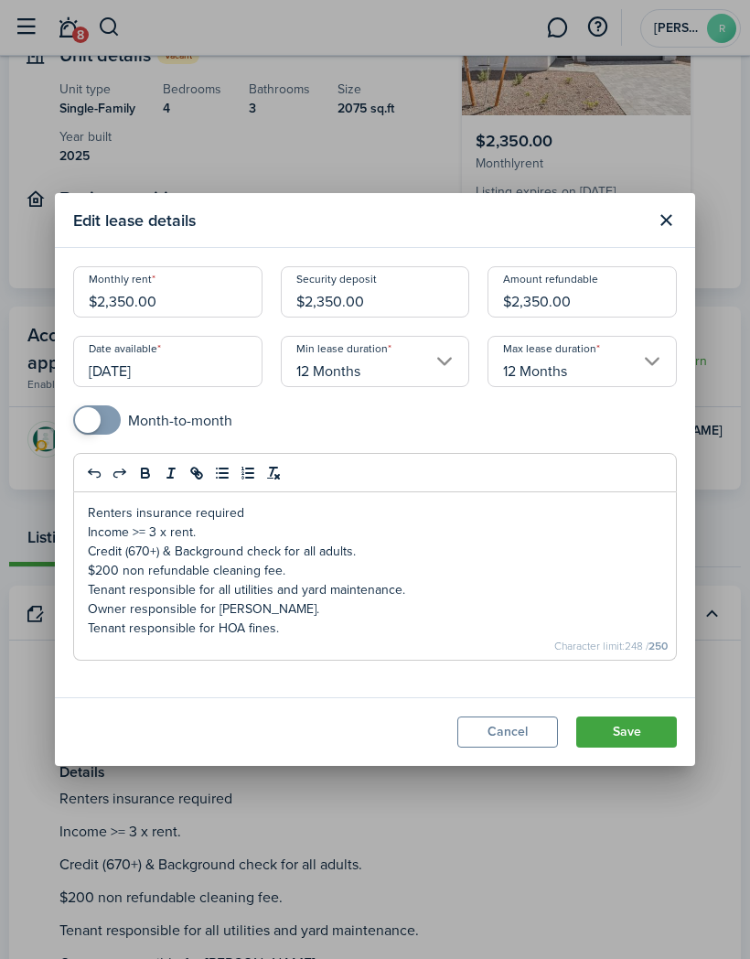
click at [125, 387] on input "[DATE]" at bounding box center [167, 361] width 189 height 51
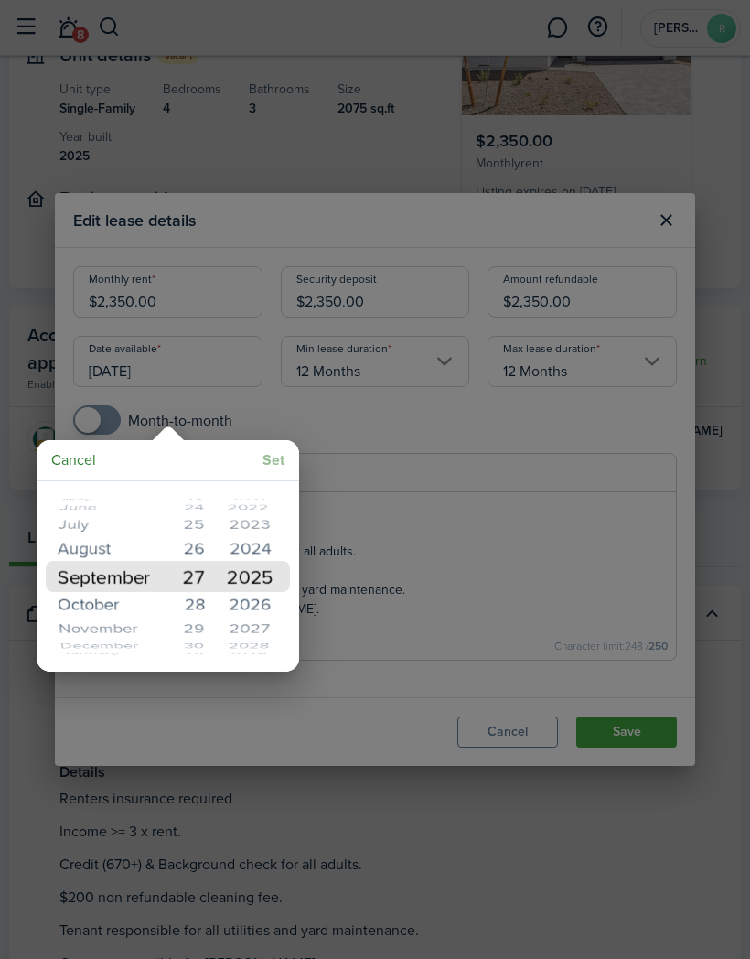
click at [273, 454] on mbsc-button "Set" at bounding box center [273, 460] width 37 height 33
type input "[DATE]"
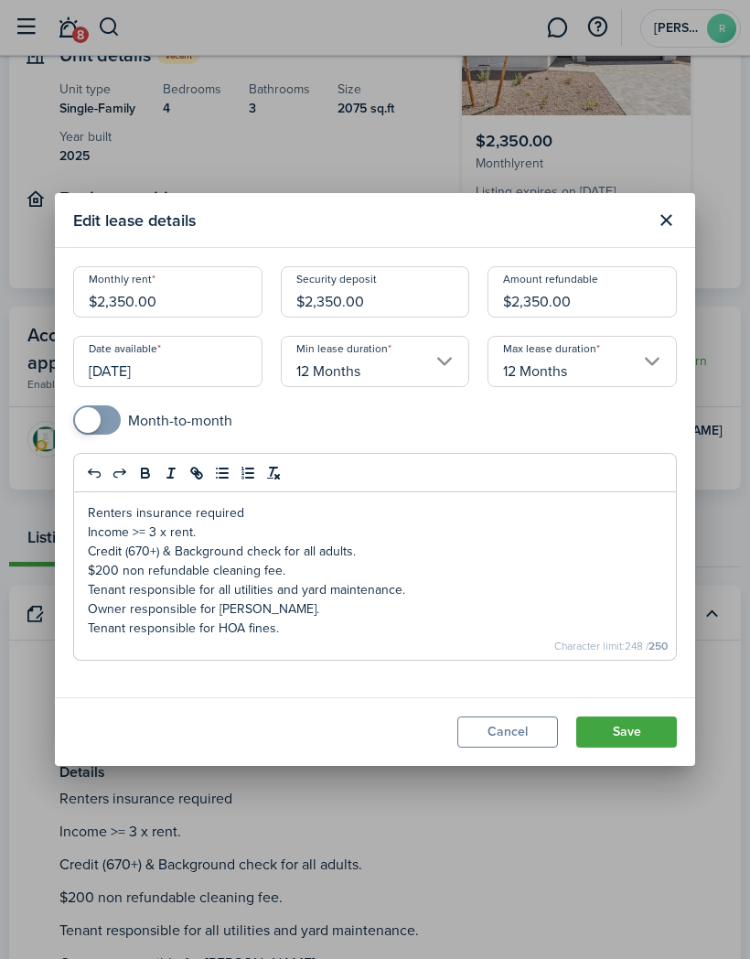
click at [639, 629] on button "Save" at bounding box center [626, 731] width 101 height 31
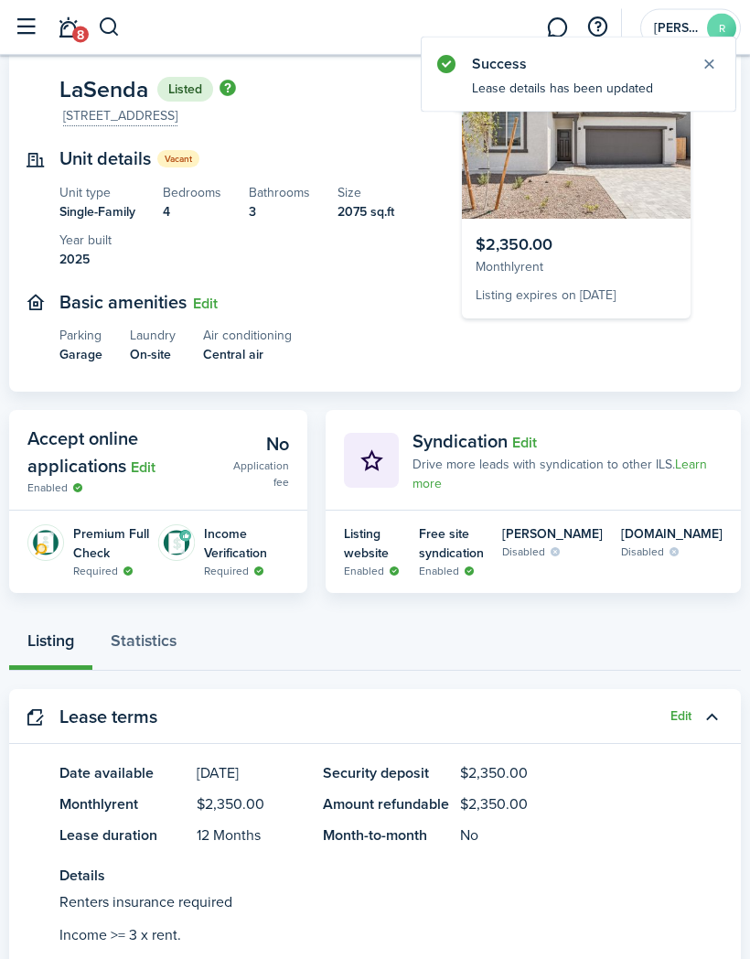
scroll to position [0, 0]
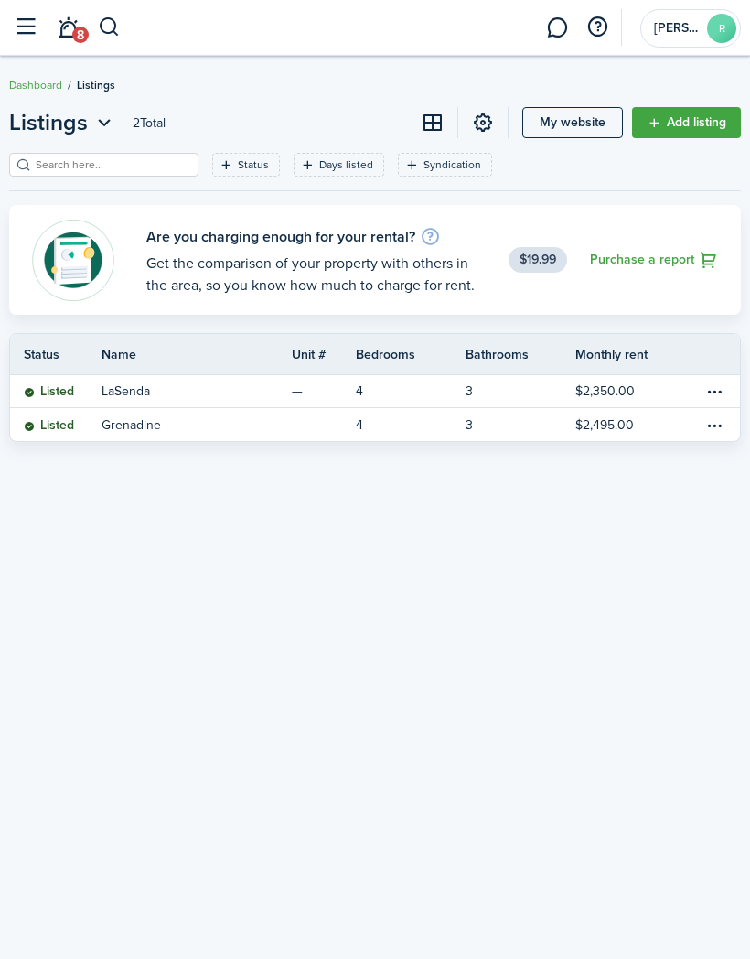
click at [131, 422] on p "Grenadine" at bounding box center [131, 424] width 59 height 19
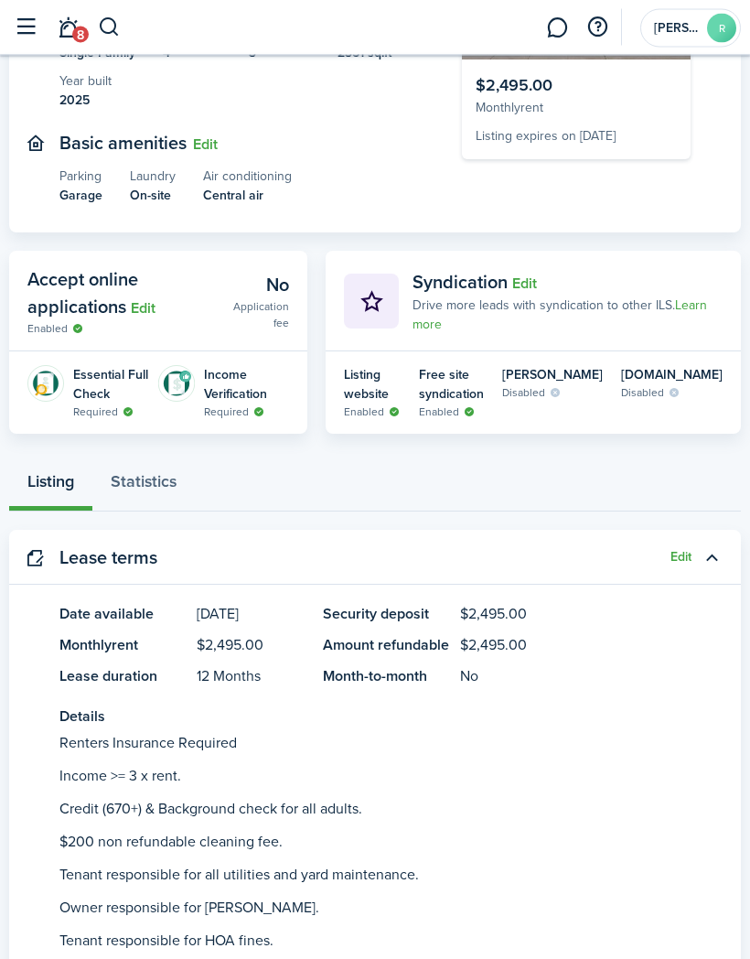
scroll to position [260, 0]
click at [689, 556] on button "Edit" at bounding box center [681, 557] width 21 height 15
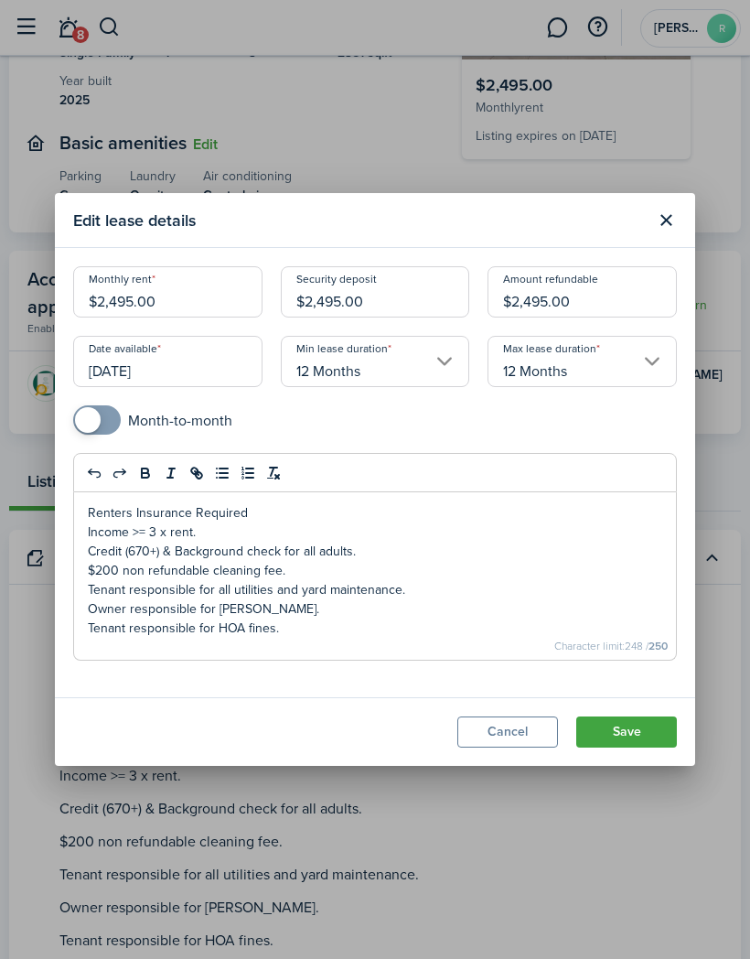
click at [114, 387] on input "[DATE]" at bounding box center [167, 361] width 189 height 51
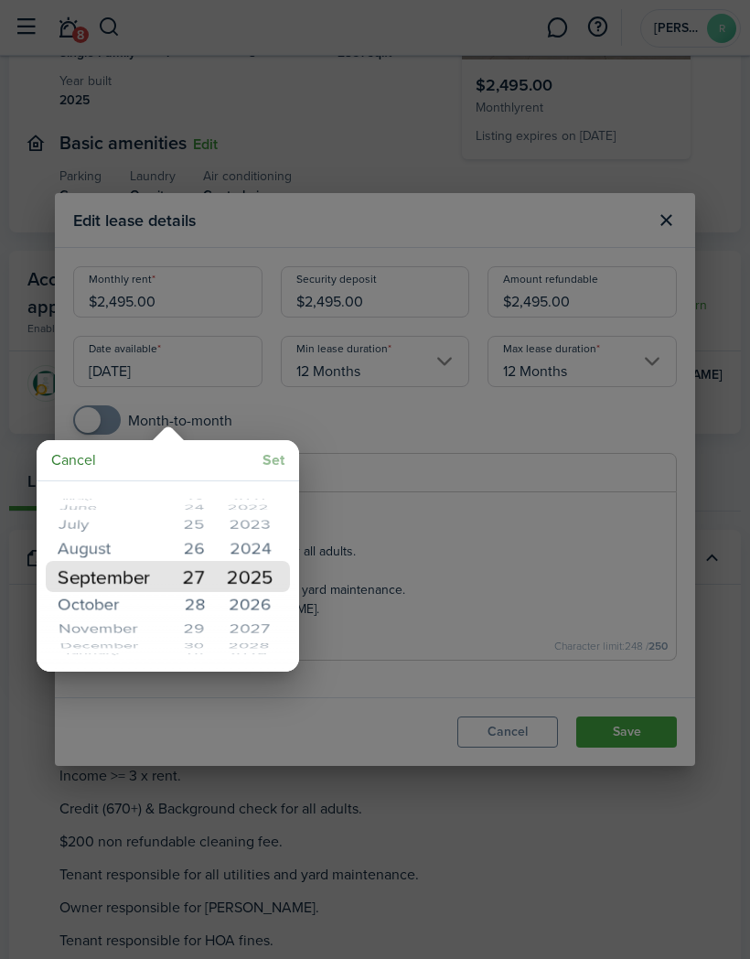
click at [270, 449] on mbsc-button "Set" at bounding box center [273, 460] width 37 height 33
type input "[DATE]"
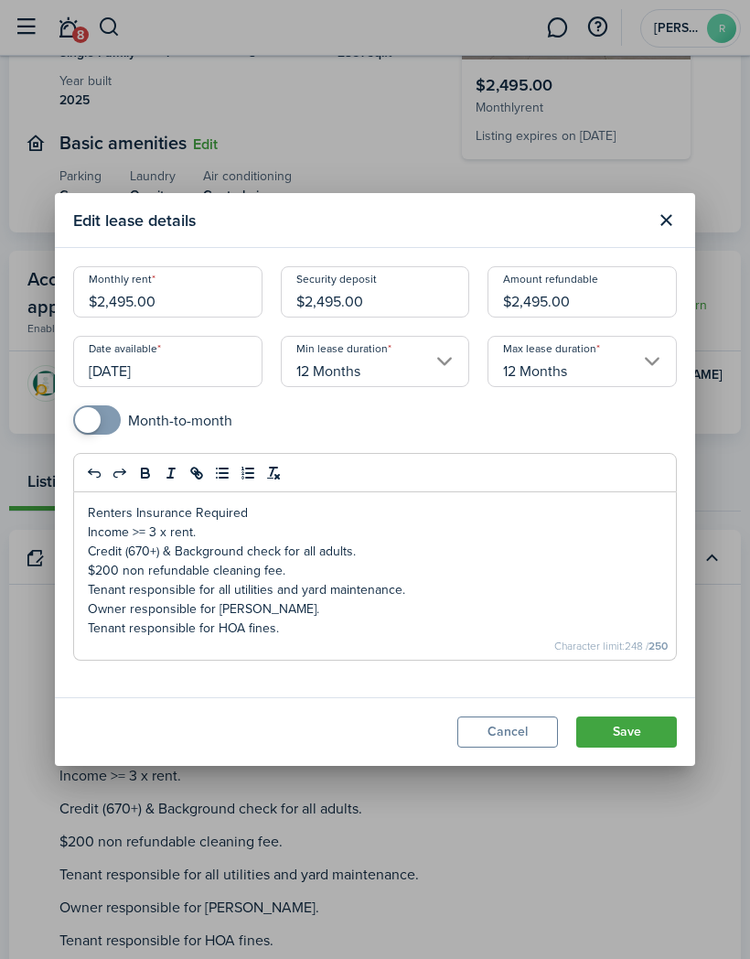
click at [631, 629] on button "Save" at bounding box center [626, 731] width 101 height 31
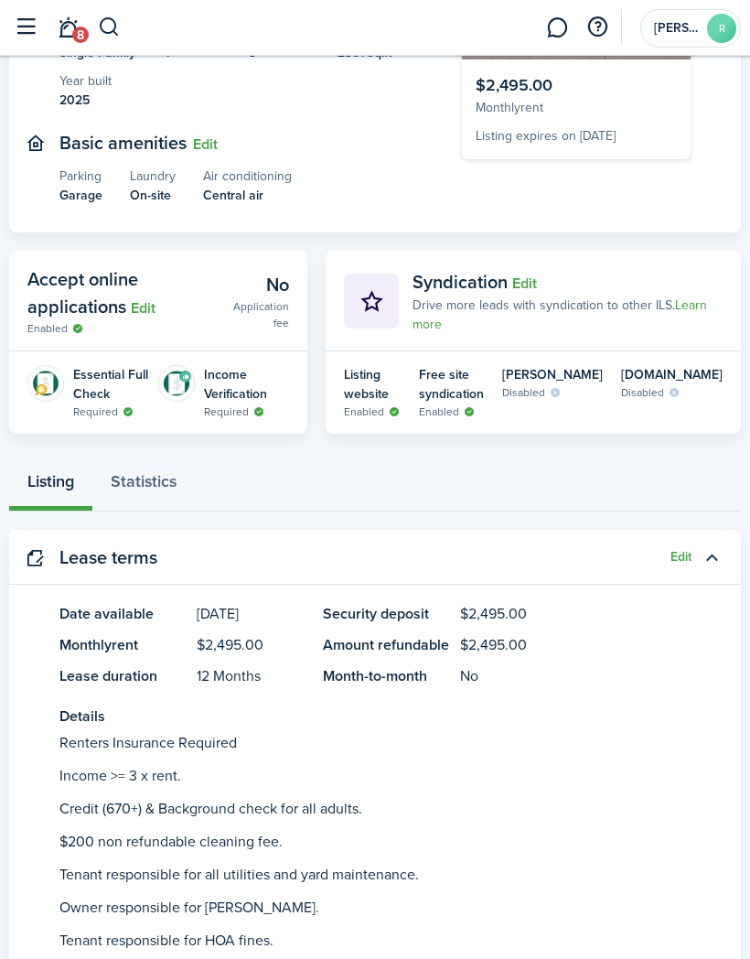
scroll to position [337, 0]
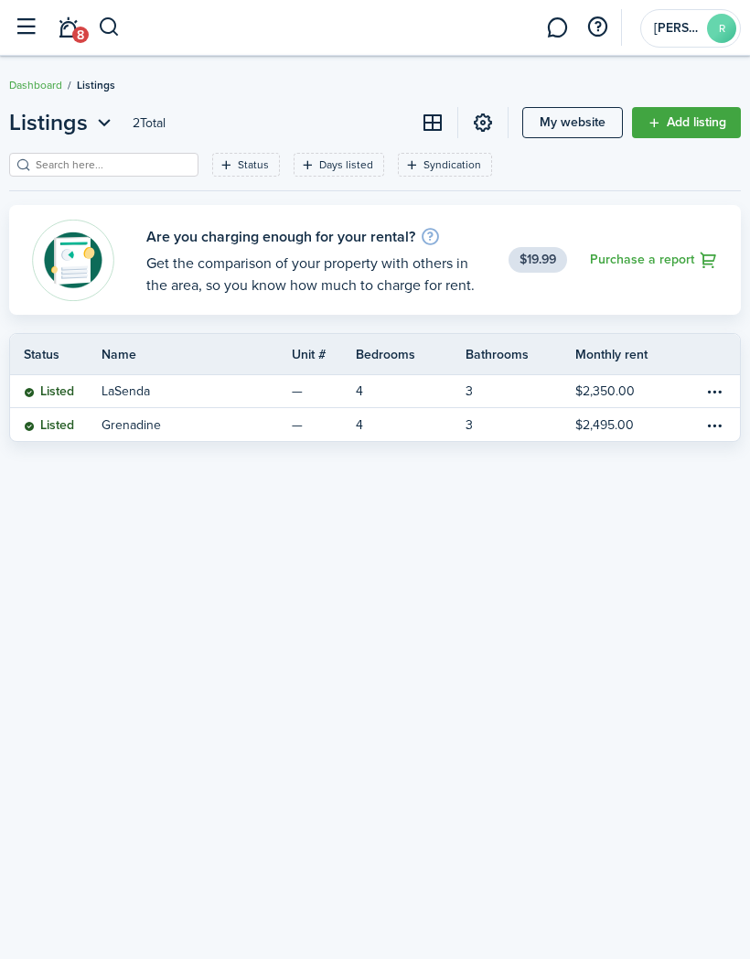
click at [115, 392] on p "LaSenda" at bounding box center [126, 391] width 48 height 19
